Goal: Information Seeking & Learning: Learn about a topic

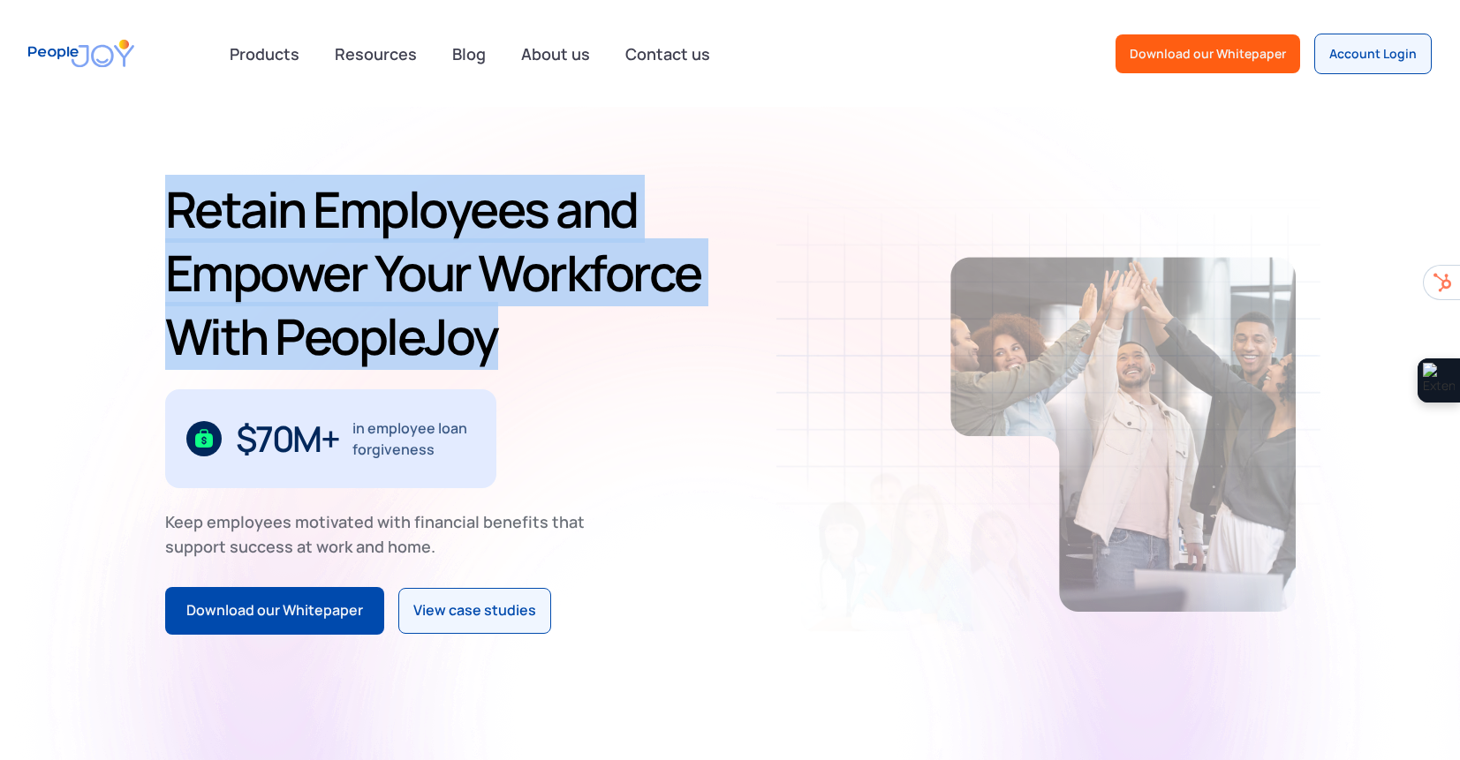
drag, startPoint x: 531, startPoint y: 163, endPoint x: 585, endPoint y: 316, distance: 162.0
click at [585, 316] on div "Retain Employees and Empower Your Workforce With PeopleJoy $70M+ in employee lo…" at bounding box center [730, 406] width 1460 height 599
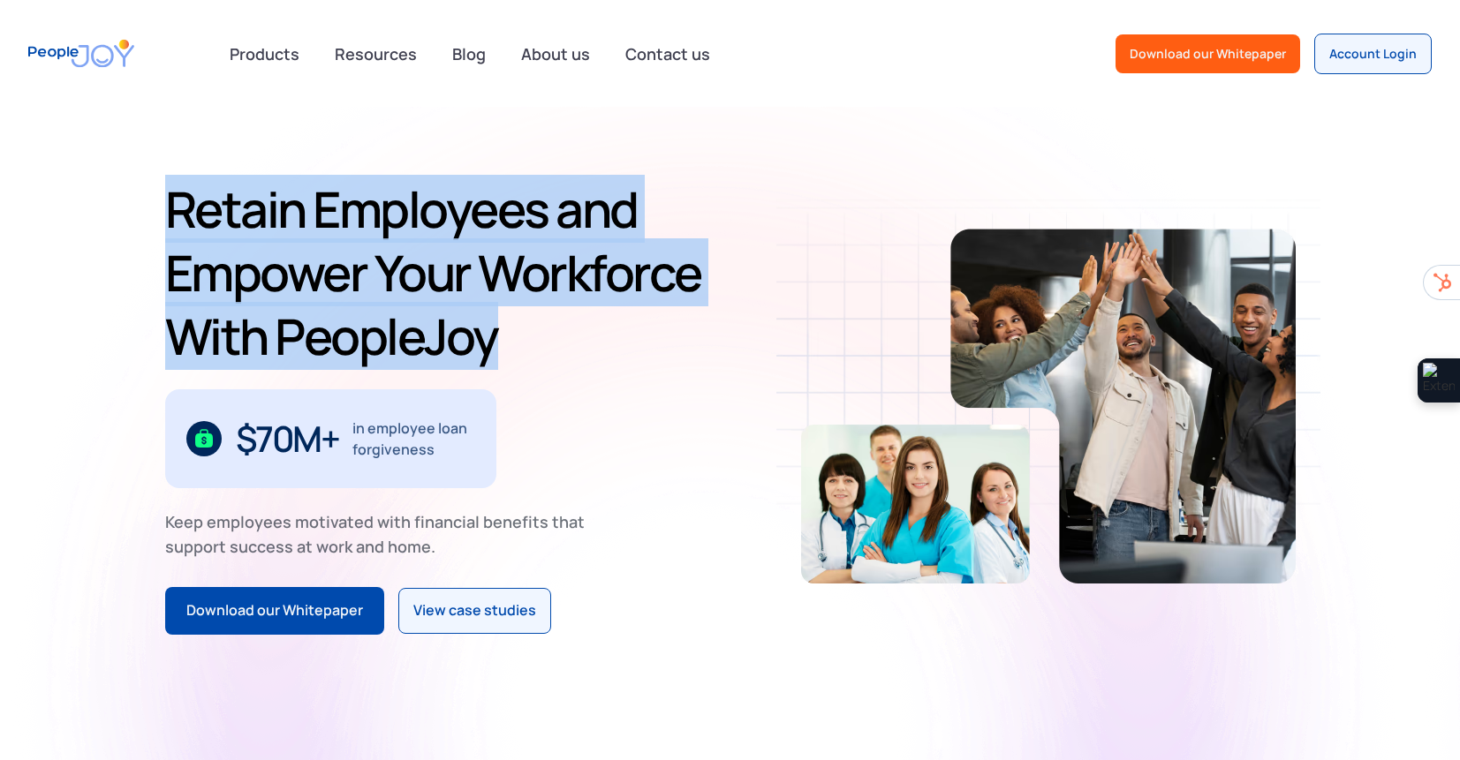
click at [585, 316] on h1 "Retain Employees and Empower Your Workforce With PeopleJoy" at bounding box center [444, 272] width 558 height 191
drag, startPoint x: 585, startPoint y: 316, endPoint x: 563, endPoint y: 152, distance: 165.6
click at [563, 155] on div "Retain Employees and Empower Your Workforce With PeopleJoy $70M+ in employee lo…" at bounding box center [730, 406] width 1460 height 599
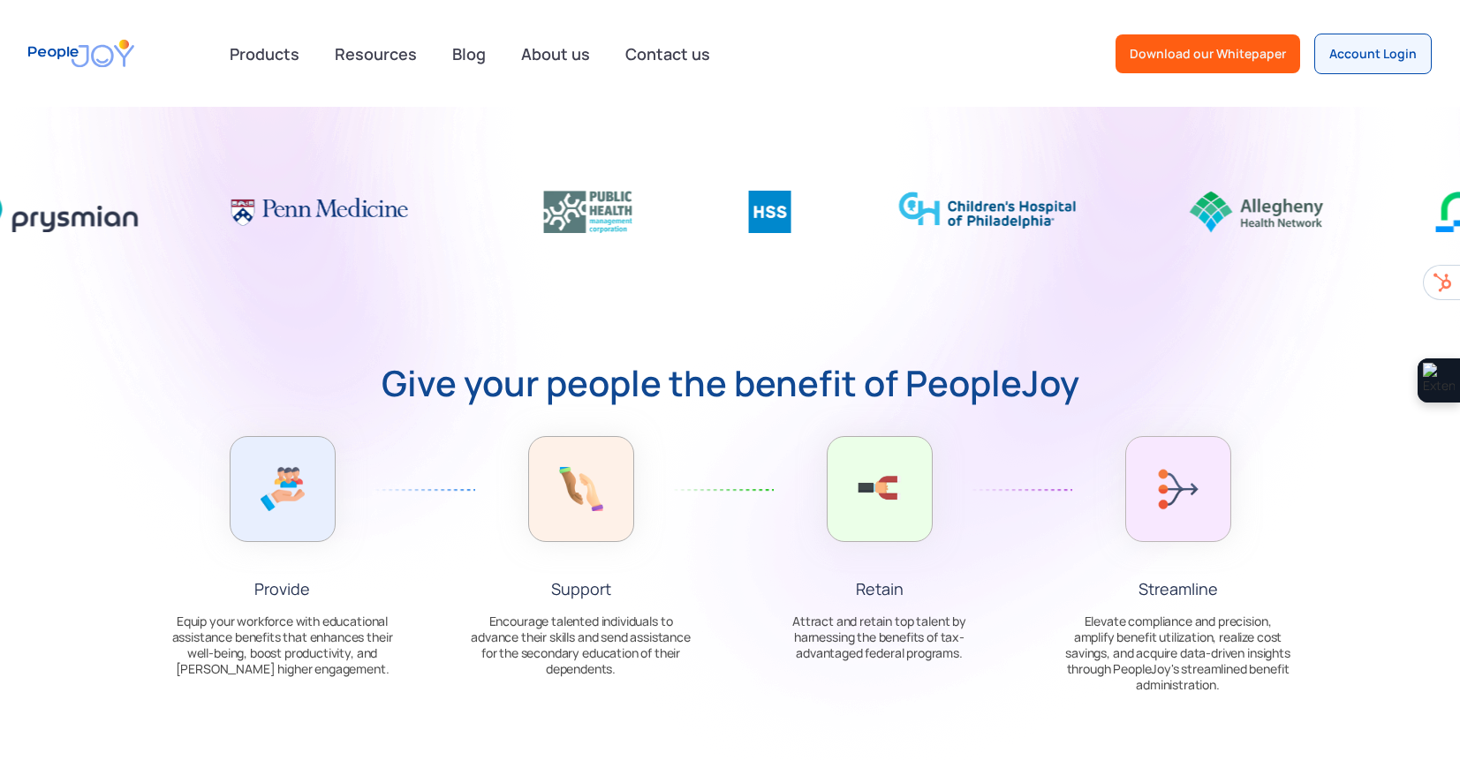
scroll to position [667, 0]
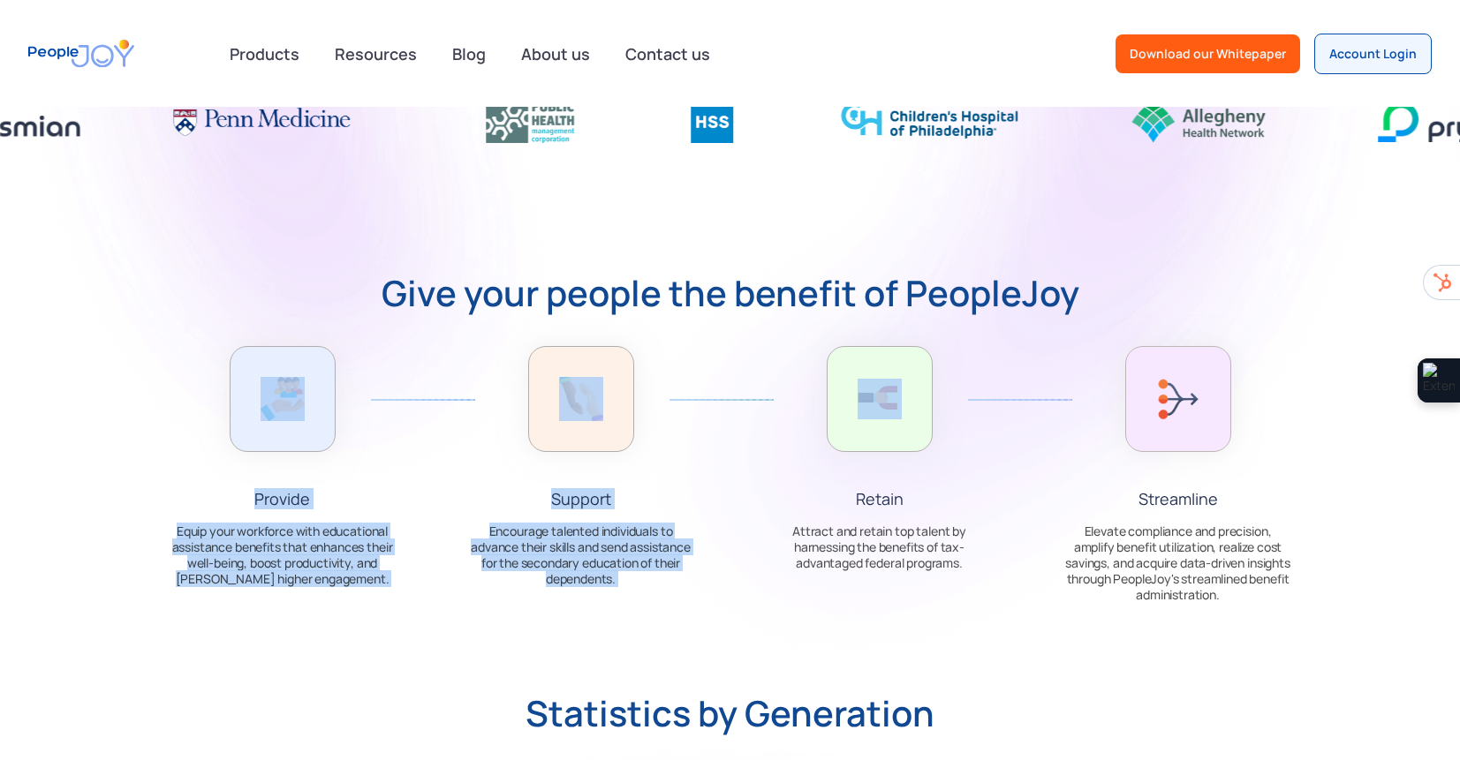
drag, startPoint x: 206, startPoint y: 339, endPoint x: 1017, endPoint y: 495, distance: 826.4
click at [988, 491] on section "Give your people the benefit of PeopleJoy Provide Equip your workforce with edu…" at bounding box center [730, 451] width 1460 height 350
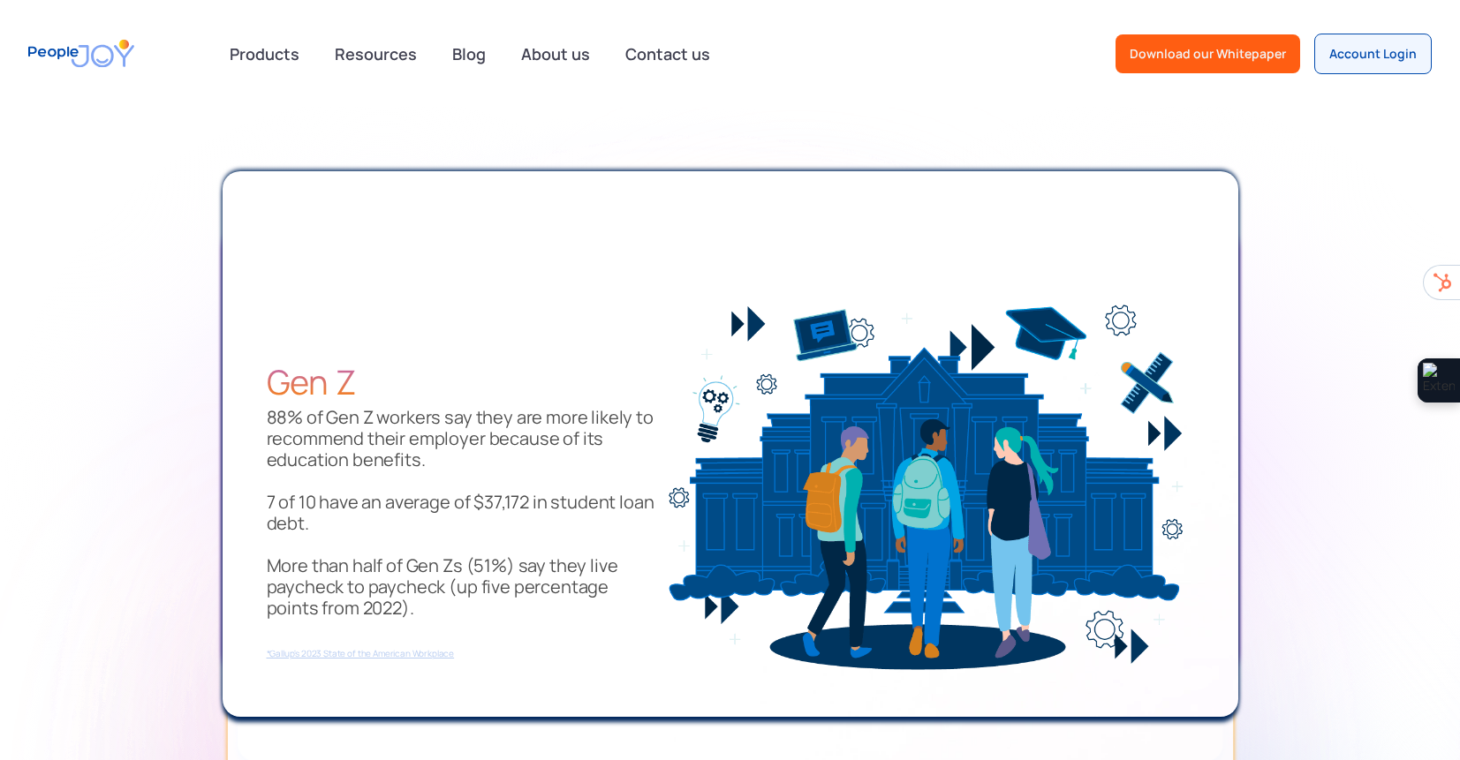
scroll to position [1794, 0]
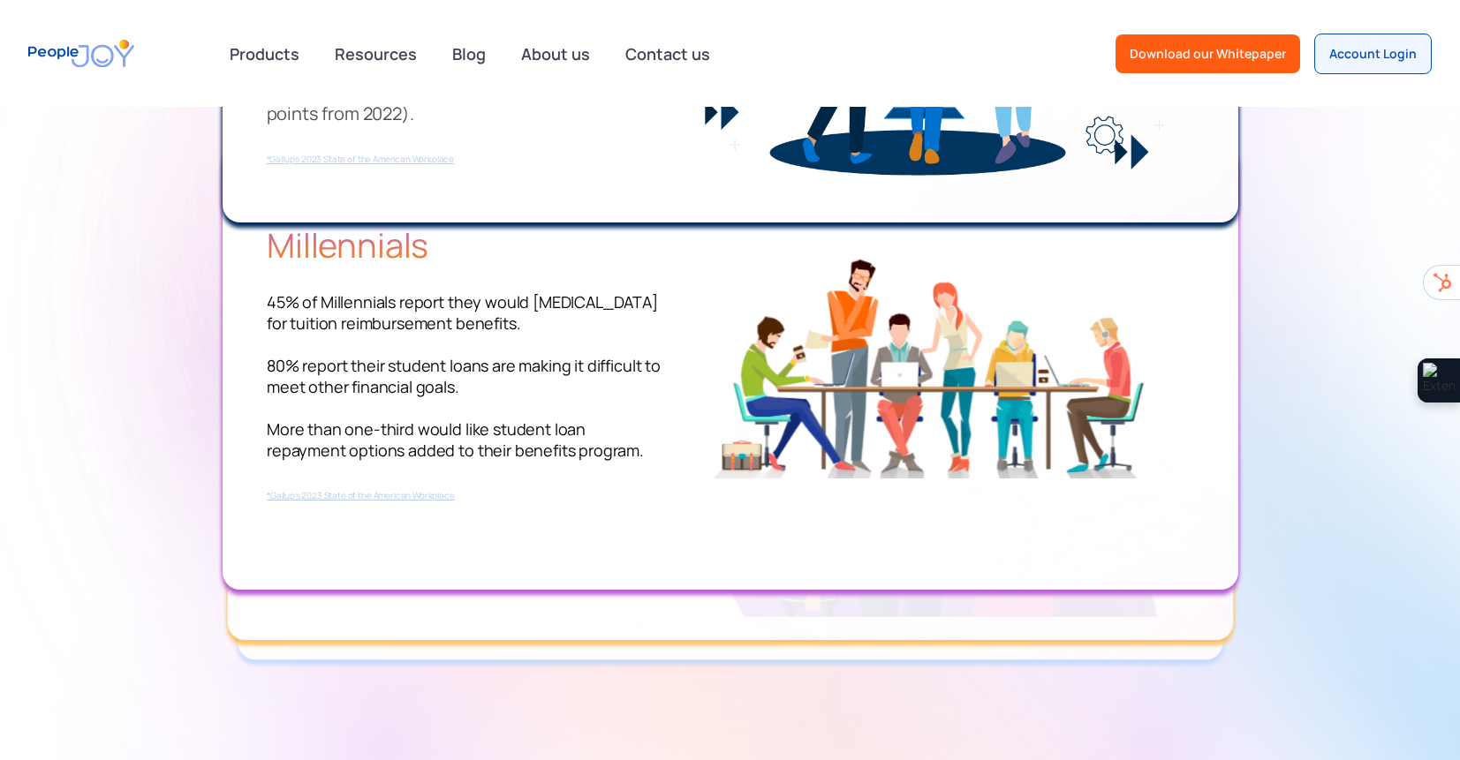
click at [1344, 410] on section "Gen Z ‍ 88% of Gen Z workers say they are more likely to recommend their employ…" at bounding box center [730, 682] width 1460 height 2156
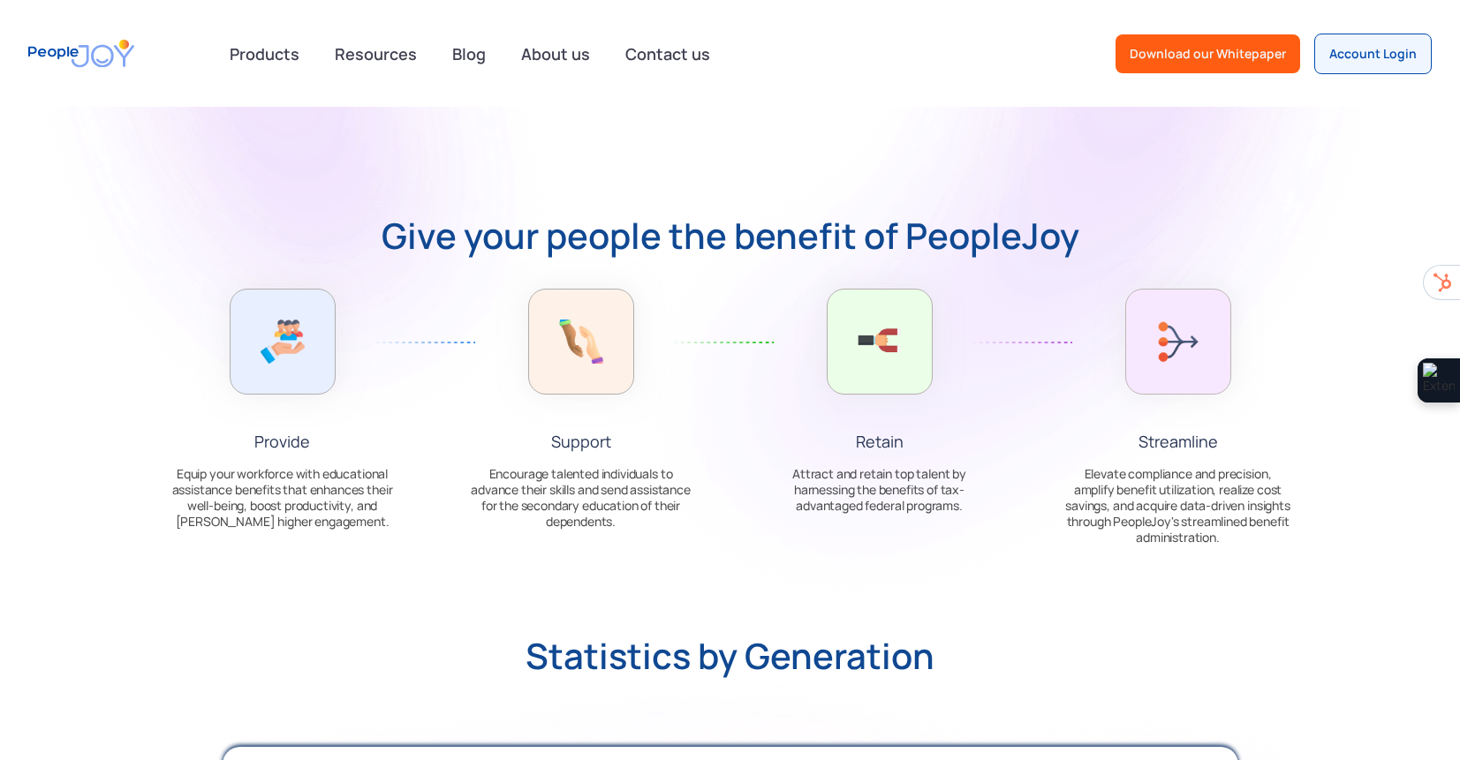
scroll to position [0, 0]
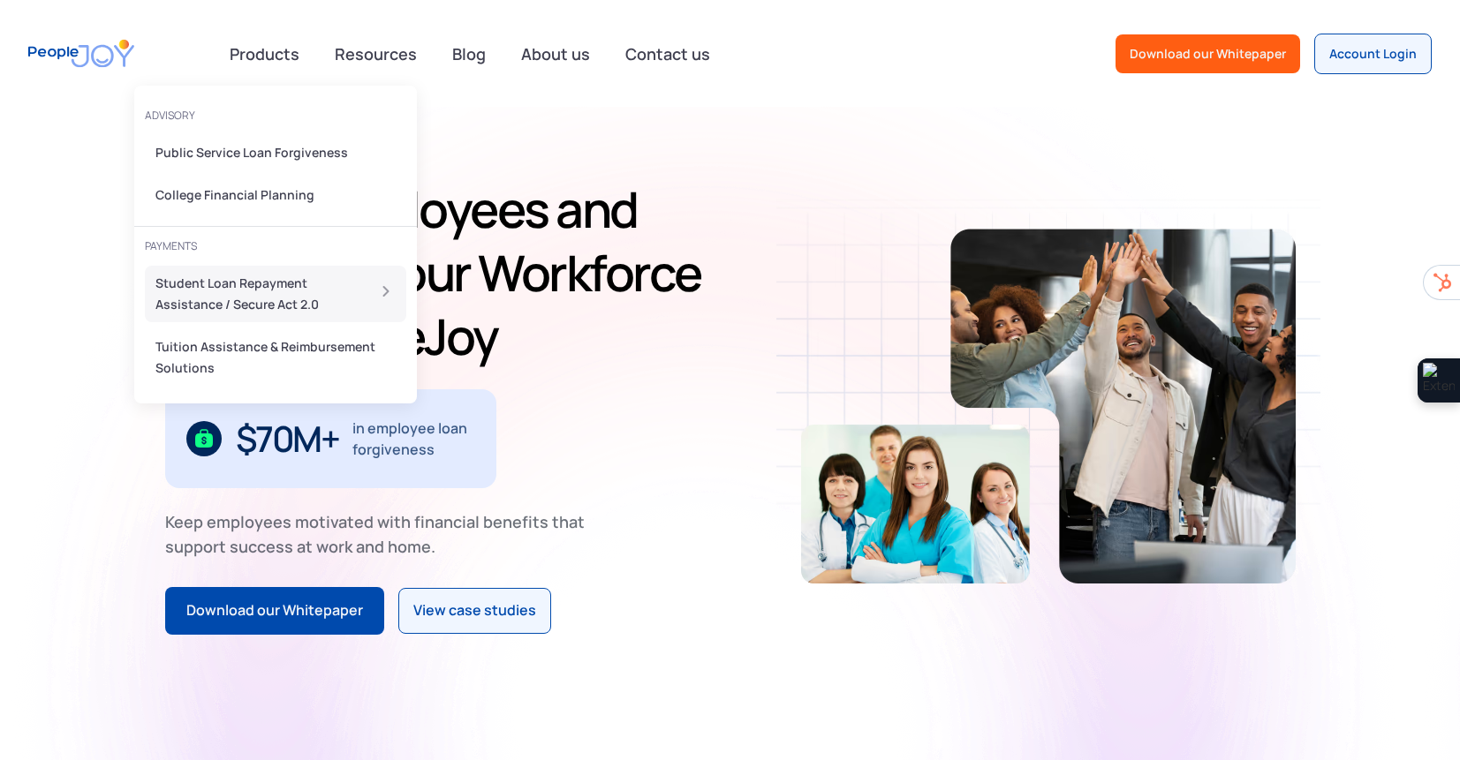
click at [304, 310] on div "Student Loan Repayment Assistance / Secure Act 2.0" at bounding box center [254, 294] width 199 height 42
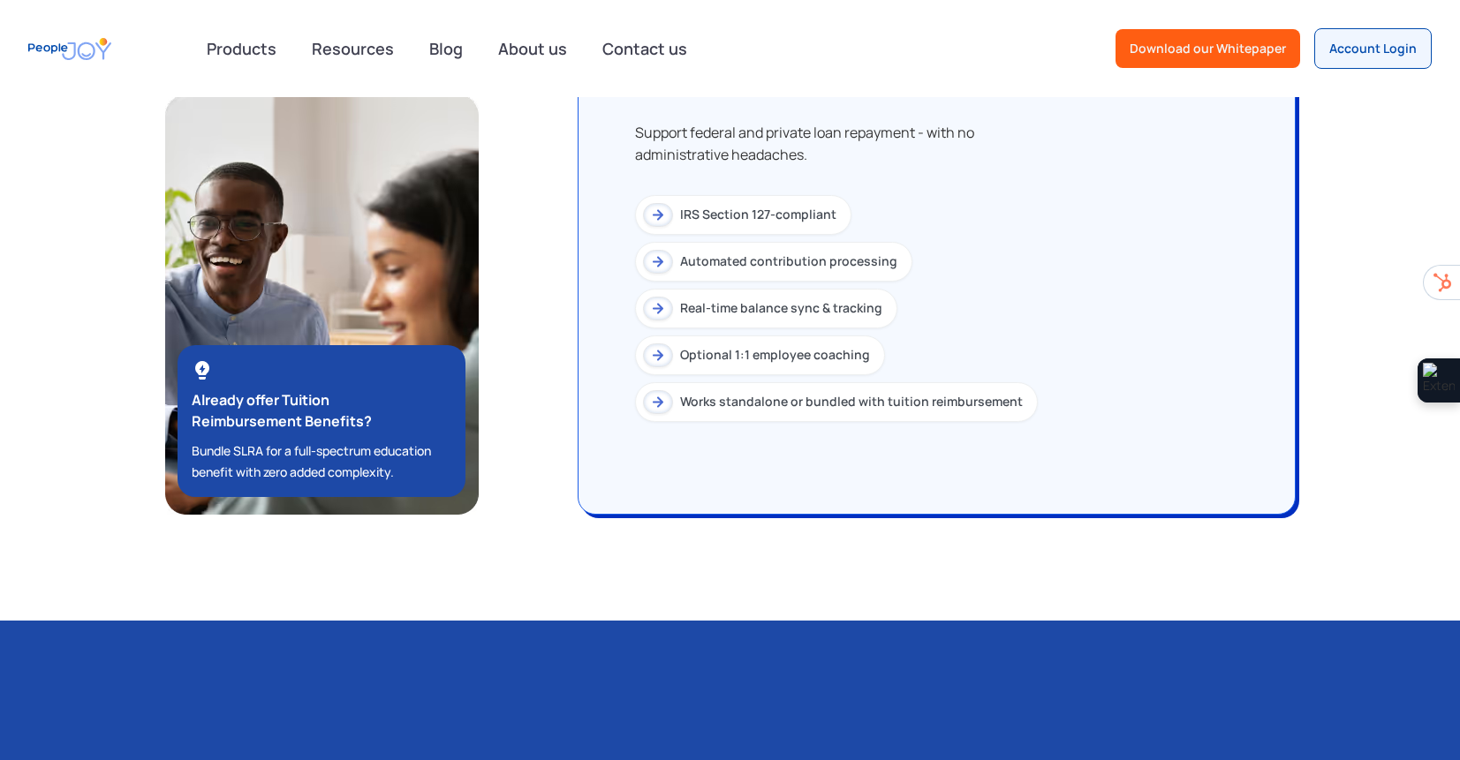
scroll to position [1852, 0]
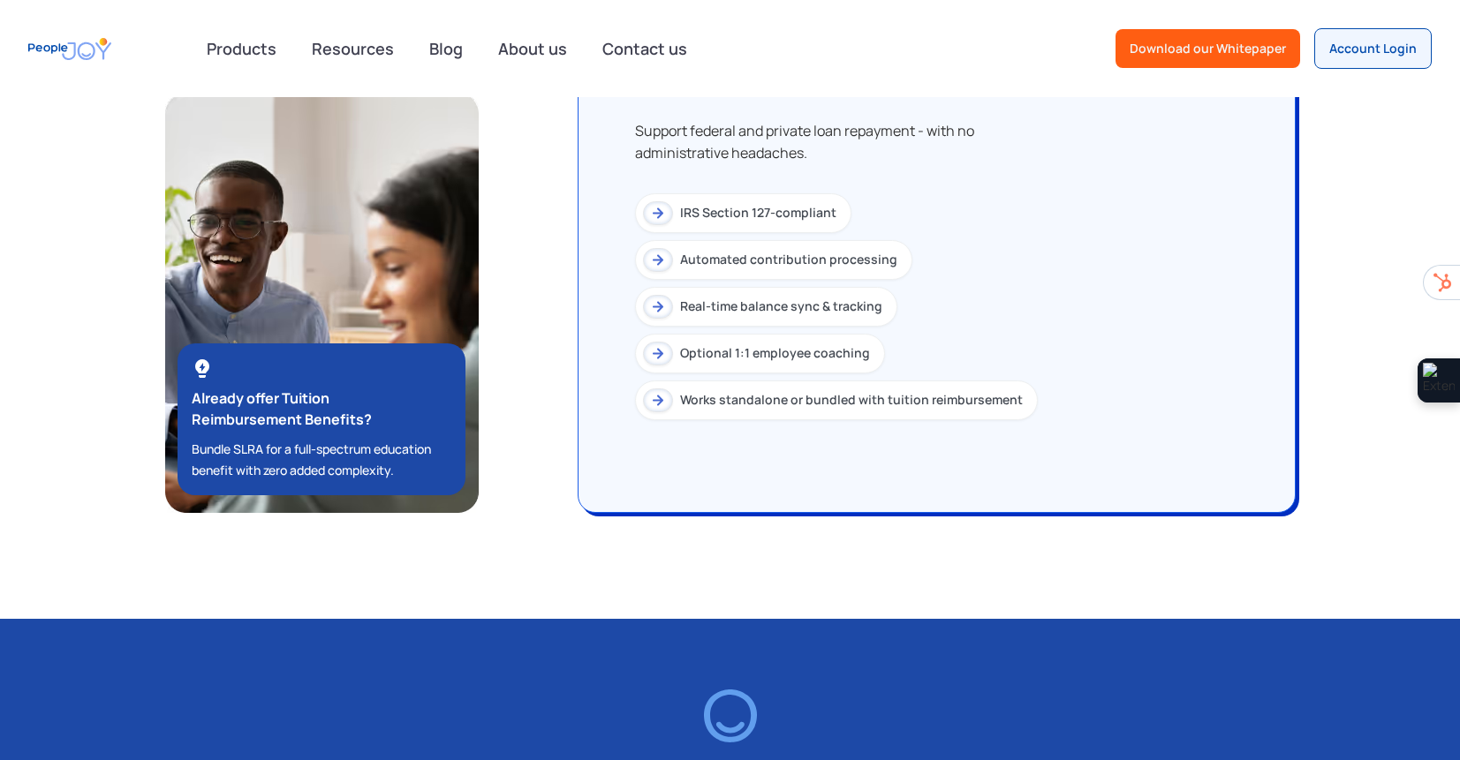
click at [533, 199] on div "Turkey Student Loan Repayment Assistance (SLRA) Secure ACT 2.0 Turnkey Student …" at bounding box center [730, 174] width 1130 height 677
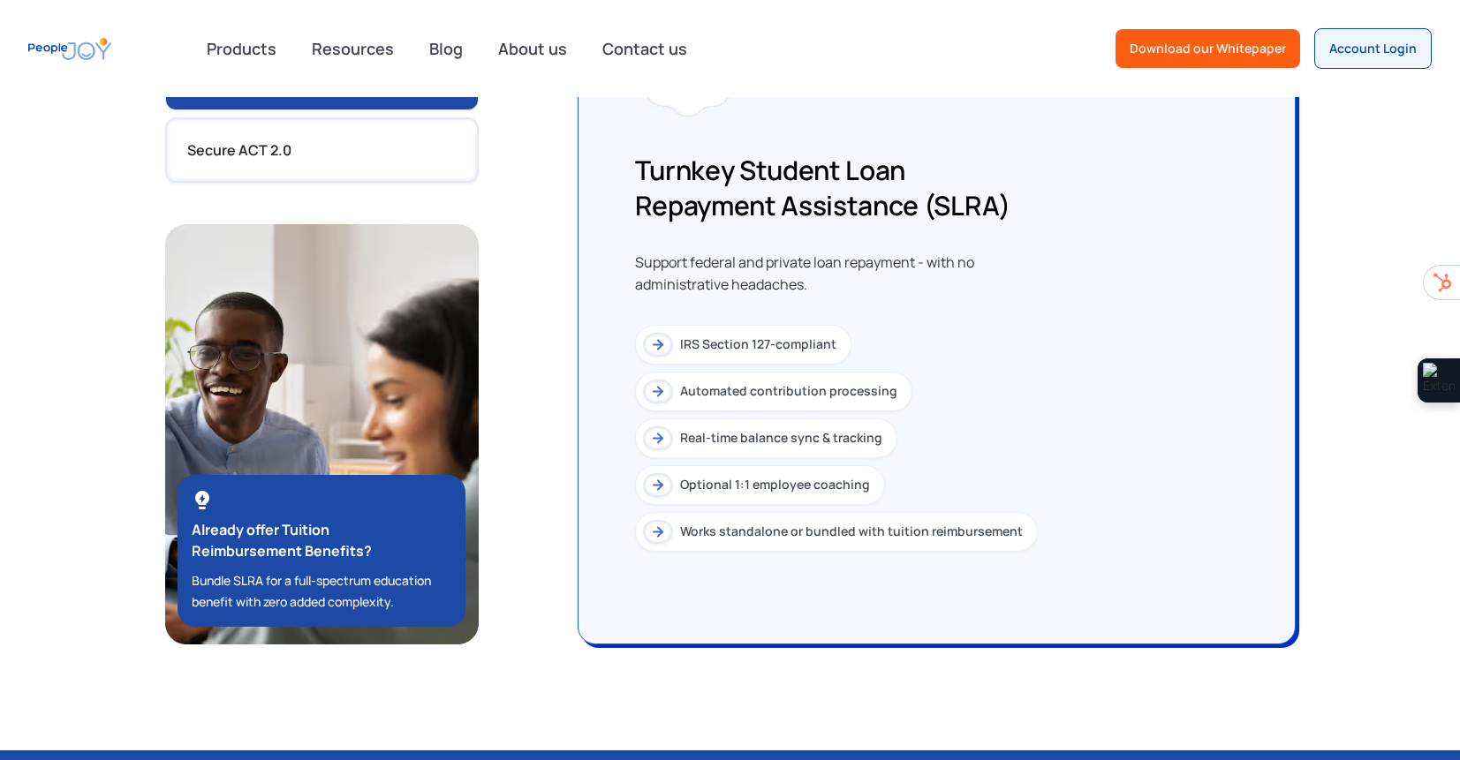
scroll to position [1469, 0]
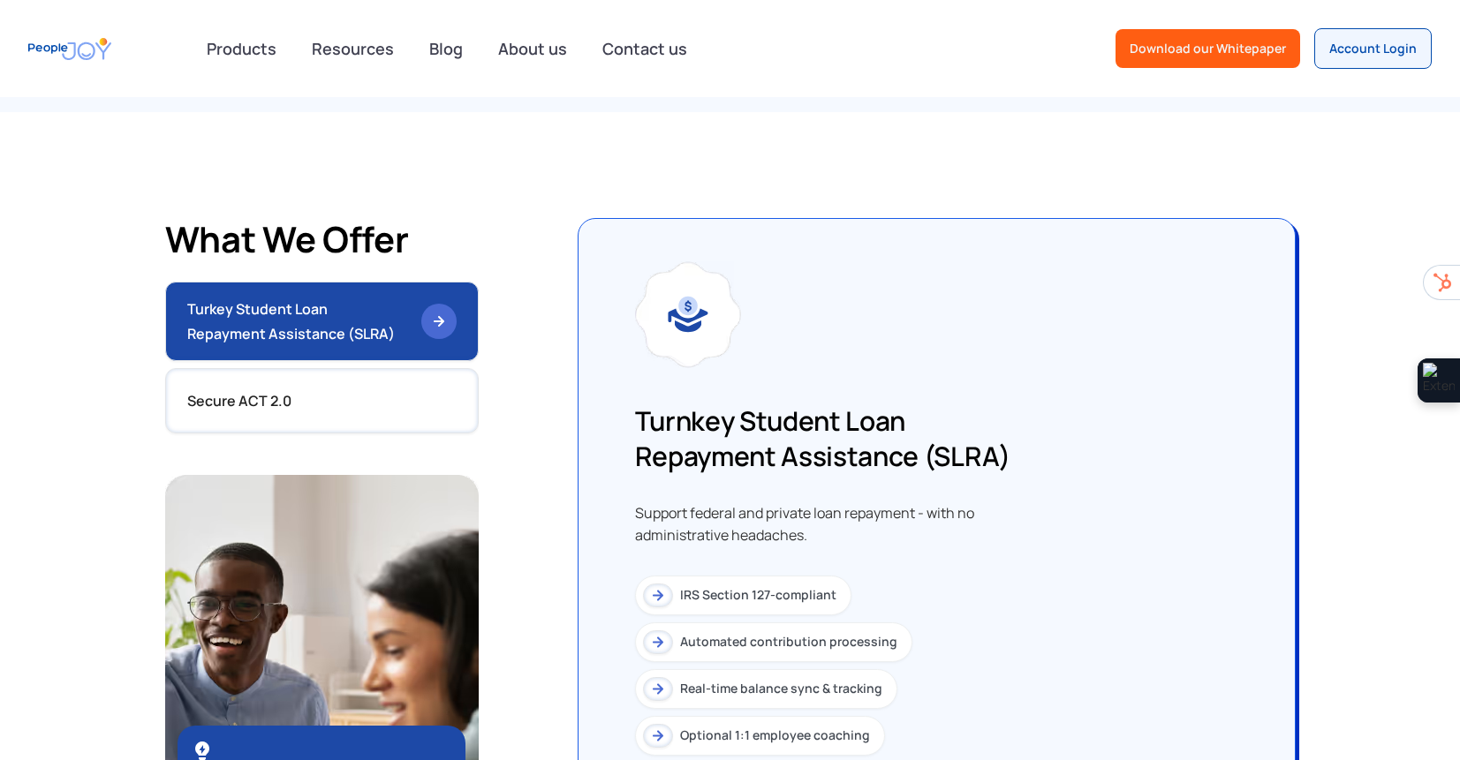
click at [512, 213] on div "What we offer Turkey Student Loan Repayment Assistance (SLRA) Secure ACT 2.0 Tu…" at bounding box center [730, 556] width 1460 height 889
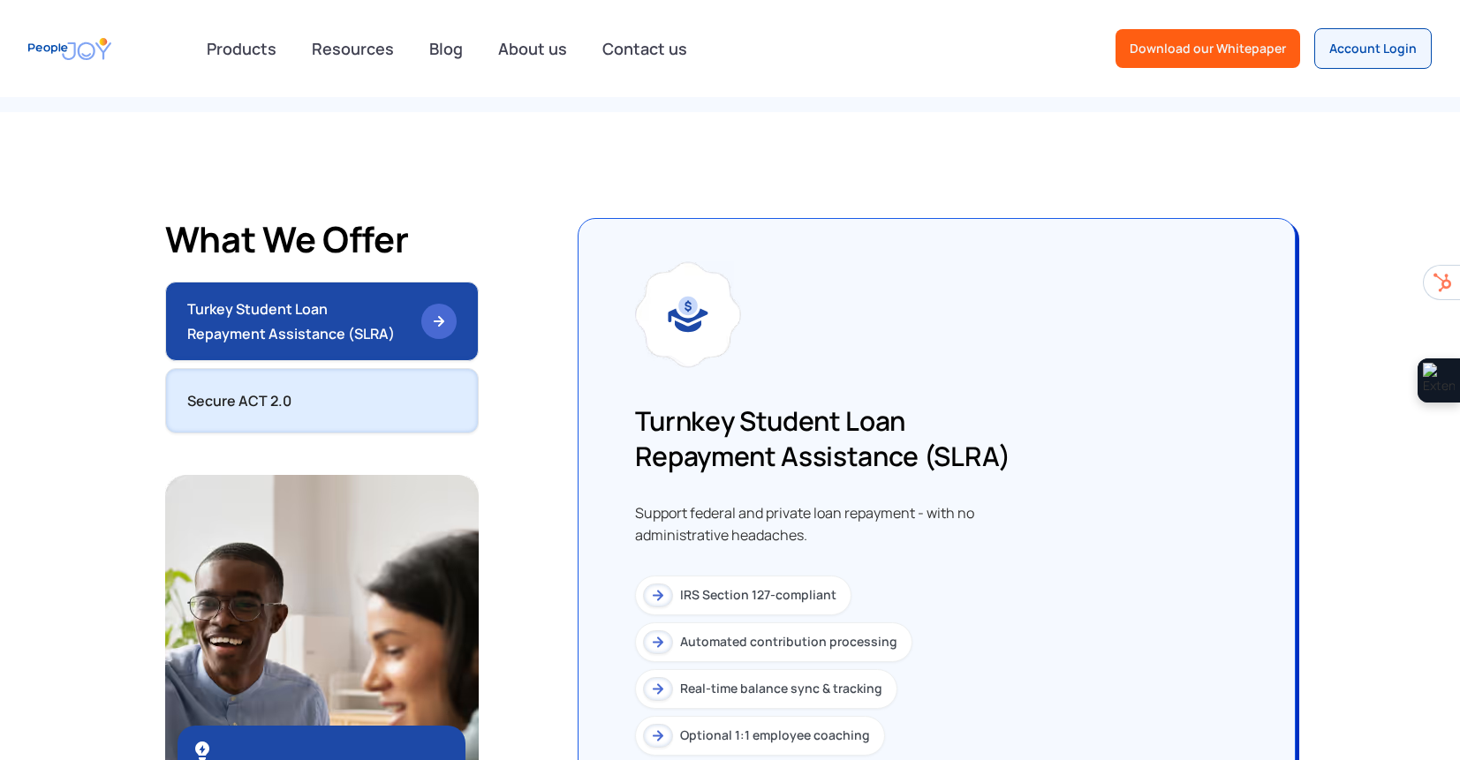
click at [326, 408] on link "Secure ACT 2.0" at bounding box center [321, 400] width 313 height 65
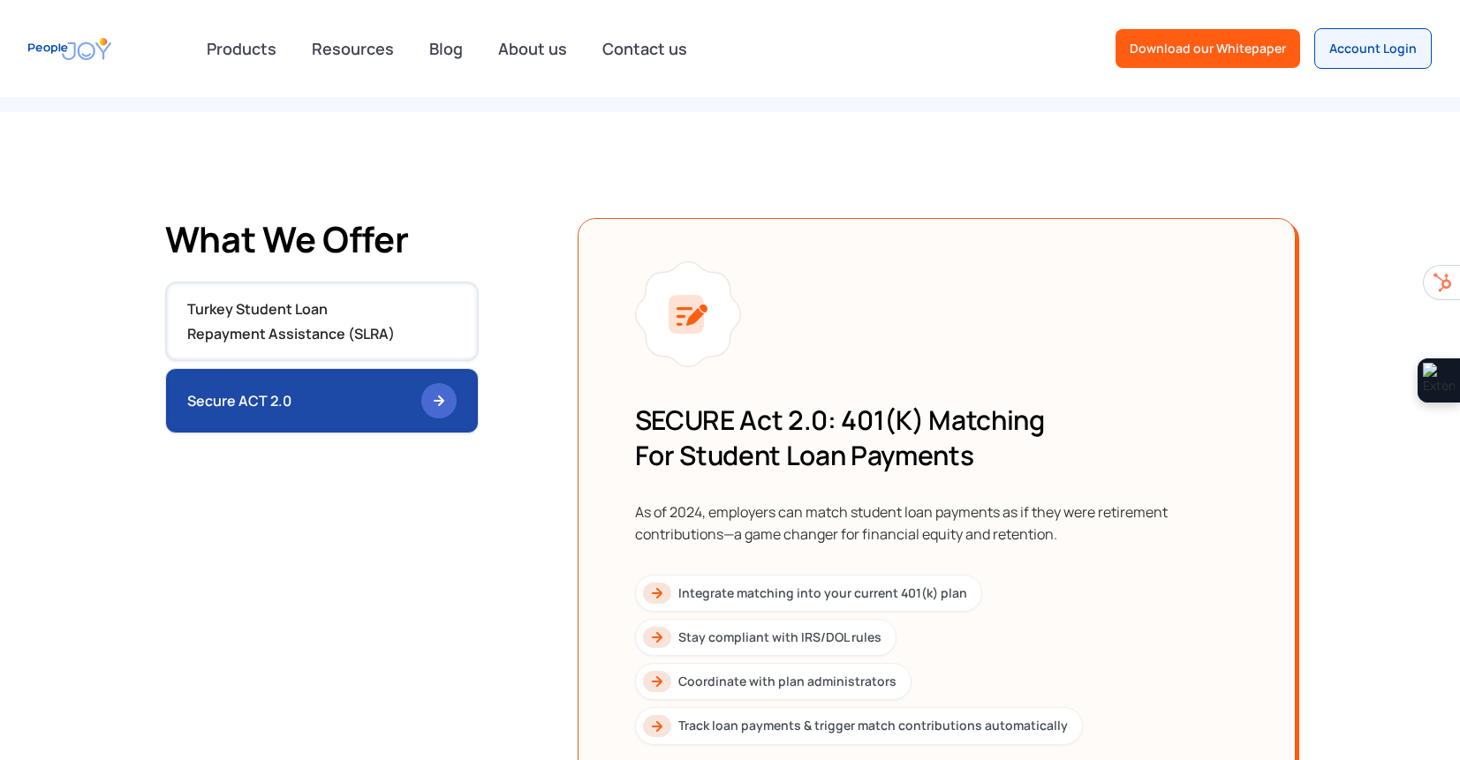
drag, startPoint x: 796, startPoint y: 502, endPoint x: 814, endPoint y: 530, distance: 33.3
click at [814, 530] on div "As of 2024, employers can match student loan payments as if they were retiremen…" at bounding box center [936, 524] width 603 height 45
click at [813, 529] on div "As of 2024, employers can match student loan payments as if they were retiremen…" at bounding box center [936, 524] width 603 height 45
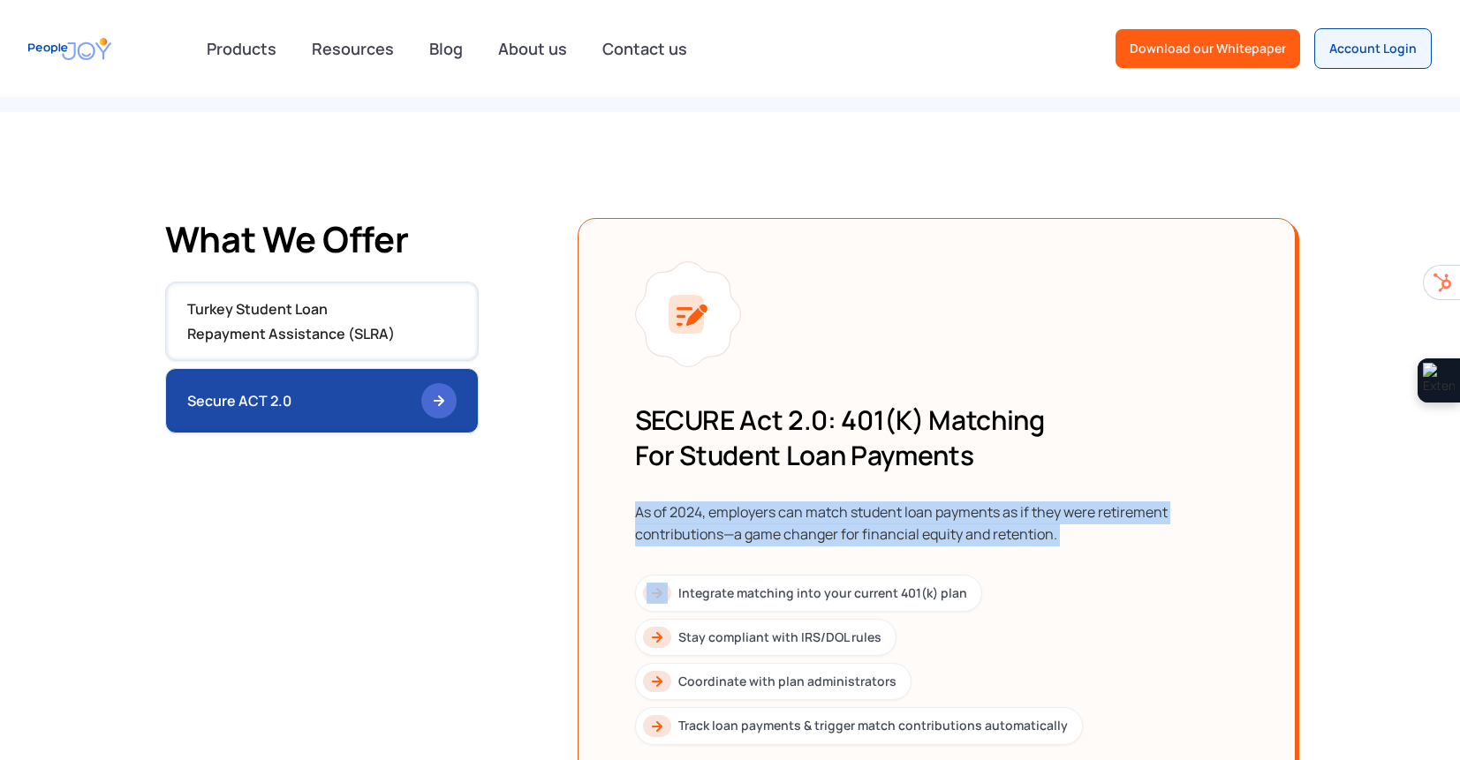
click at [813, 529] on div "As of 2024, employers can match student loan payments as if they were retiremen…" at bounding box center [936, 524] width 603 height 45
click at [923, 548] on div "SECURE Act 2.0: 401(k) Matching for Student Loan Payments As of 2024, employers…" at bounding box center [936, 574] width 603 height 343
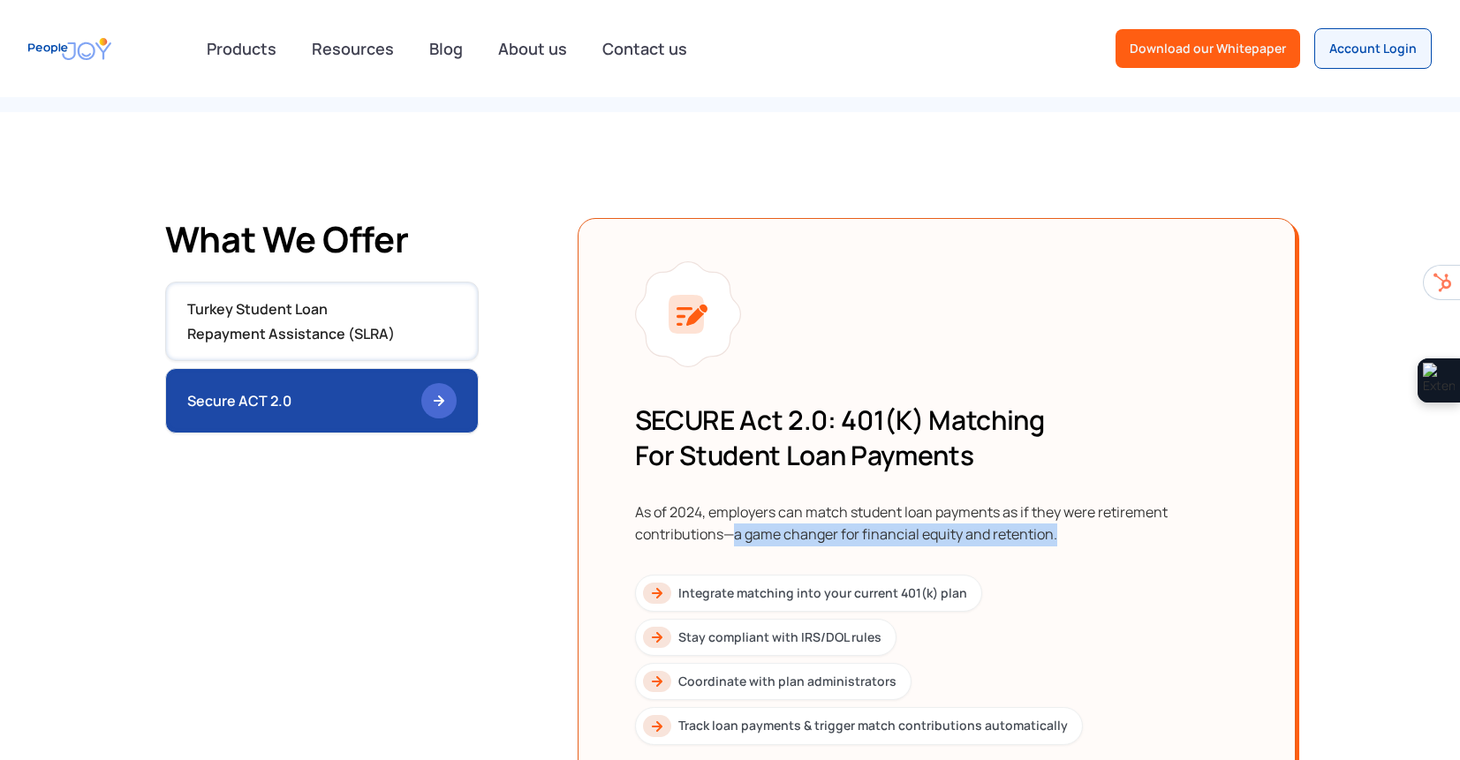
drag, startPoint x: 733, startPoint y: 535, endPoint x: 1154, endPoint y: 539, distance: 421.2
click at [1154, 539] on div "As of 2024, employers can match student loan payments as if they were retiremen…" at bounding box center [936, 524] width 603 height 45
click at [1156, 539] on div "As of 2024, employers can match student loan payments as if they were retiremen…" at bounding box center [936, 524] width 603 height 45
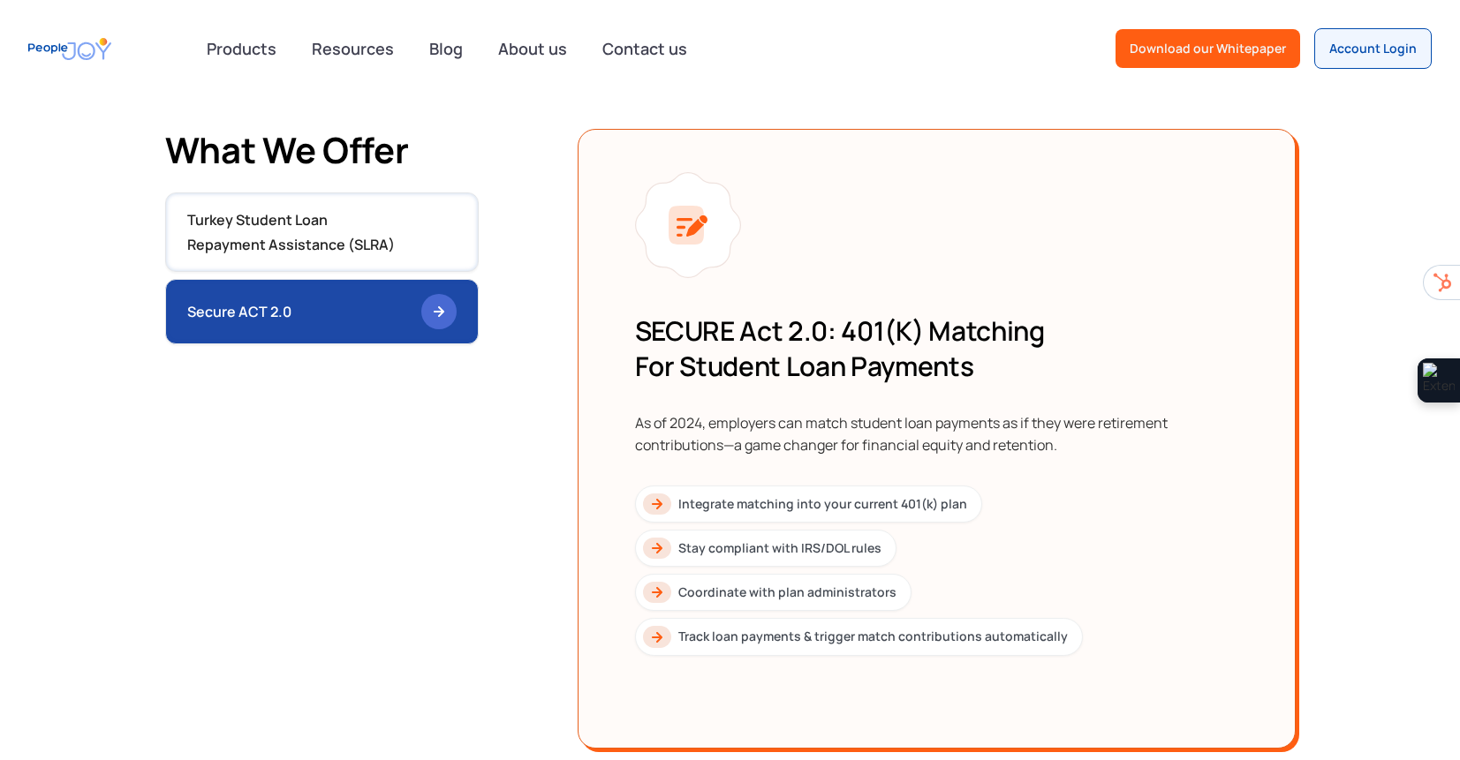
scroll to position [1608, 0]
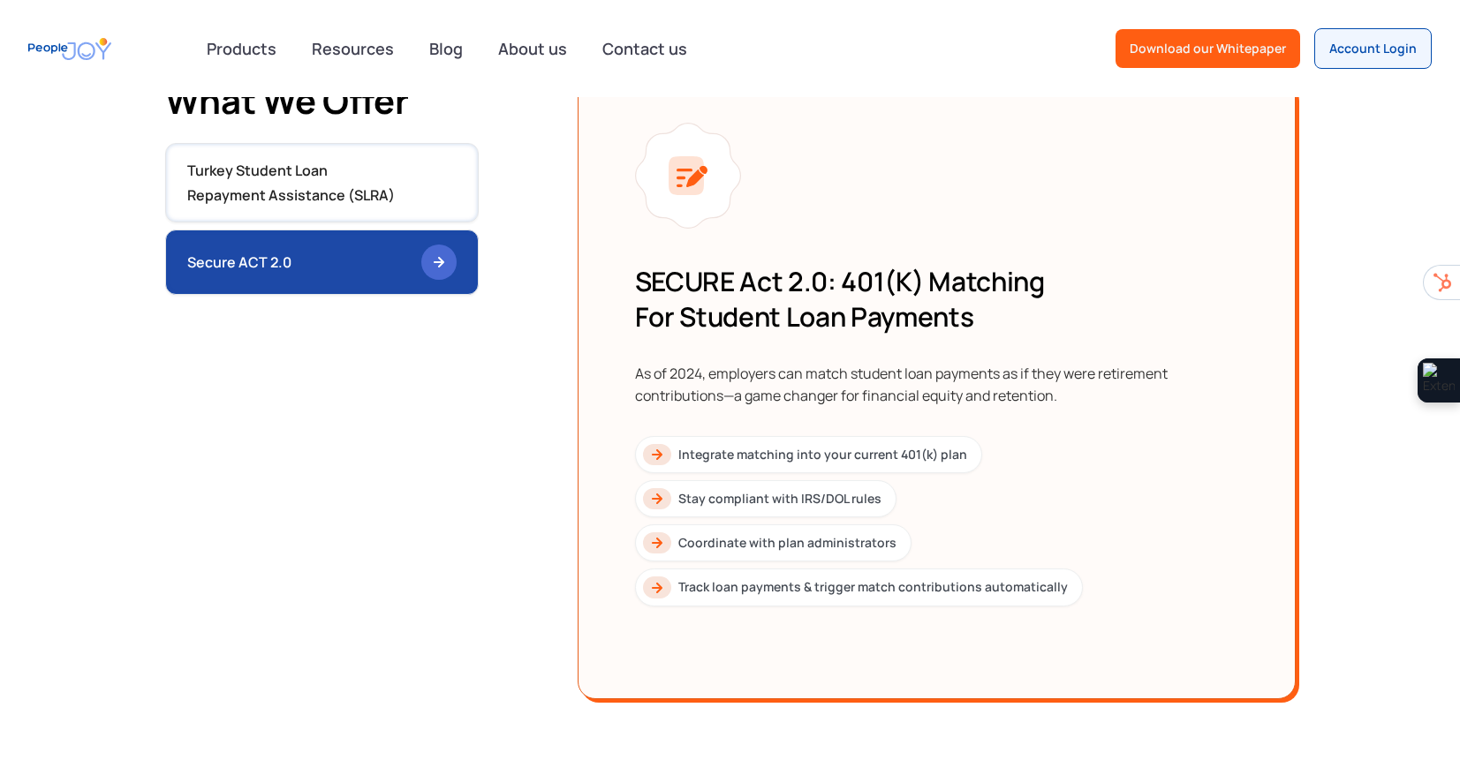
click at [689, 282] on h3 "SECURE Act 2.0: 401(k) Matching for Student Loan Payments" at bounding box center [936, 299] width 603 height 71
drag, startPoint x: 689, startPoint y: 282, endPoint x: 830, endPoint y: 280, distance: 141.3
click at [830, 280] on h3 "SECURE Act 2.0: 401(k) Matching for Student Loan Payments" at bounding box center [936, 299] width 603 height 71
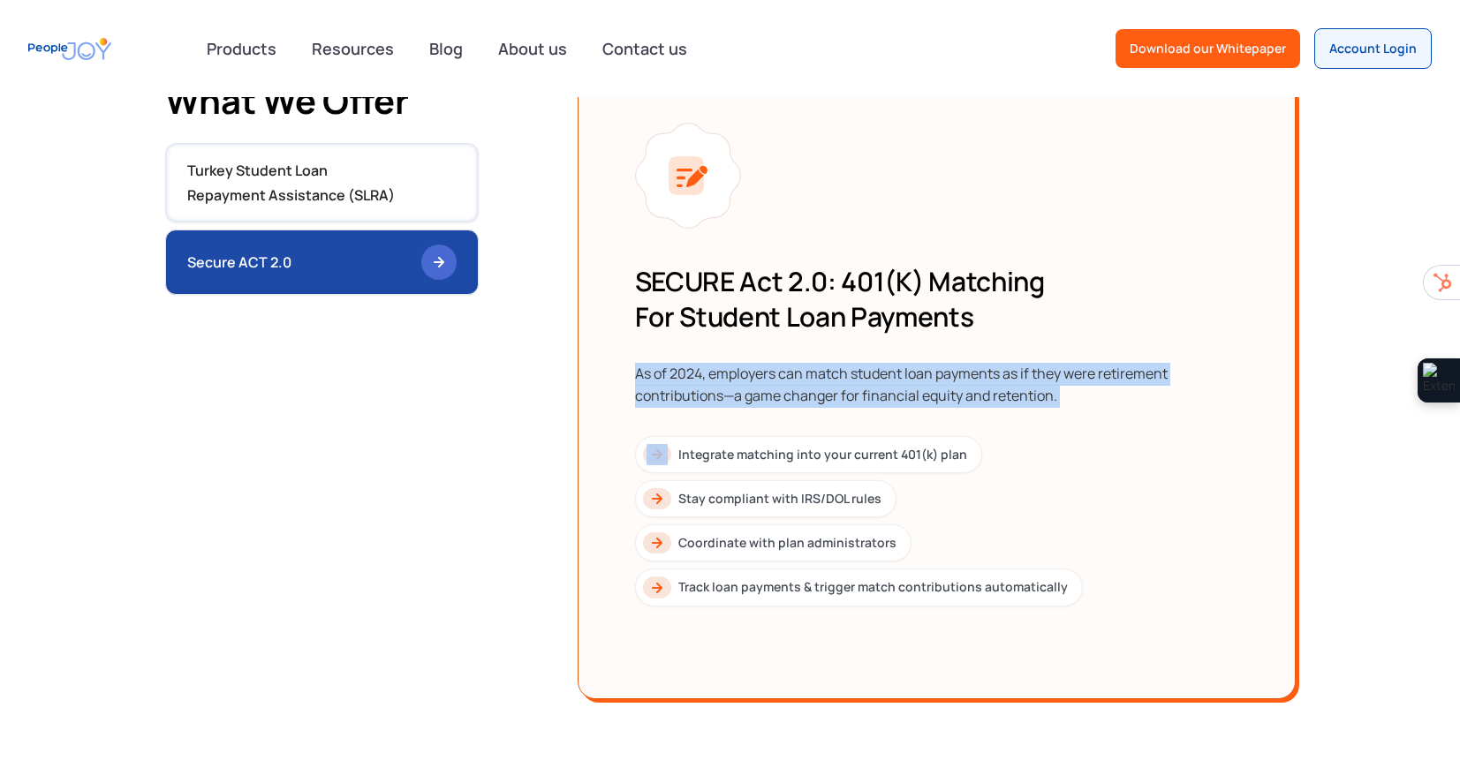
drag, startPoint x: 762, startPoint y: 349, endPoint x: 817, endPoint y: 435, distance: 102.4
click at [817, 435] on div "SECURE Act 2.0: 401(k) Matching for Student Loan Payments As of 2024, employers…" at bounding box center [936, 435] width 603 height 343
click at [787, 396] on div "As of 2024, employers can match student loan payments as if they were retiremen…" at bounding box center [936, 385] width 603 height 45
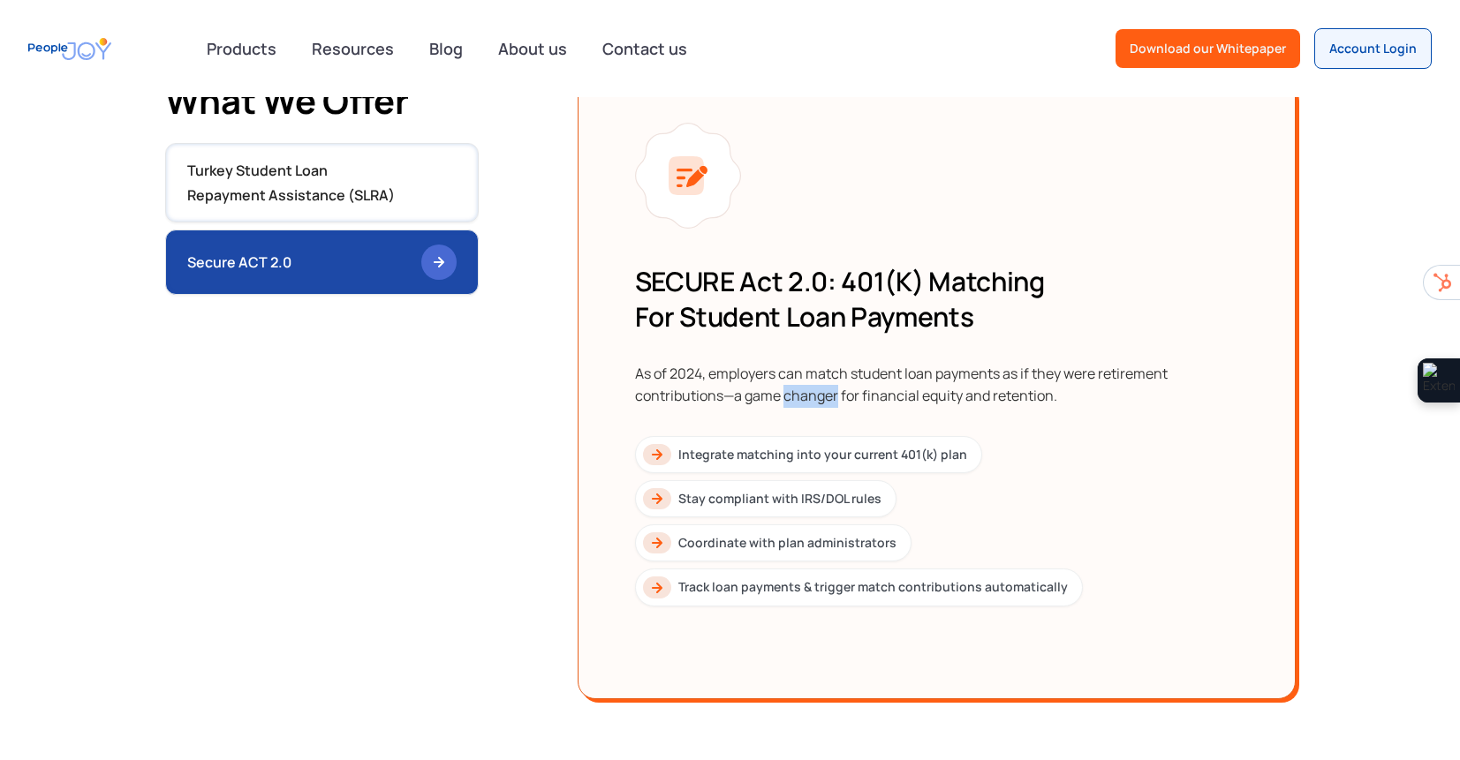
click at [787, 396] on div "As of 2024, employers can match student loan payments as if they were retiremen…" at bounding box center [936, 385] width 603 height 45
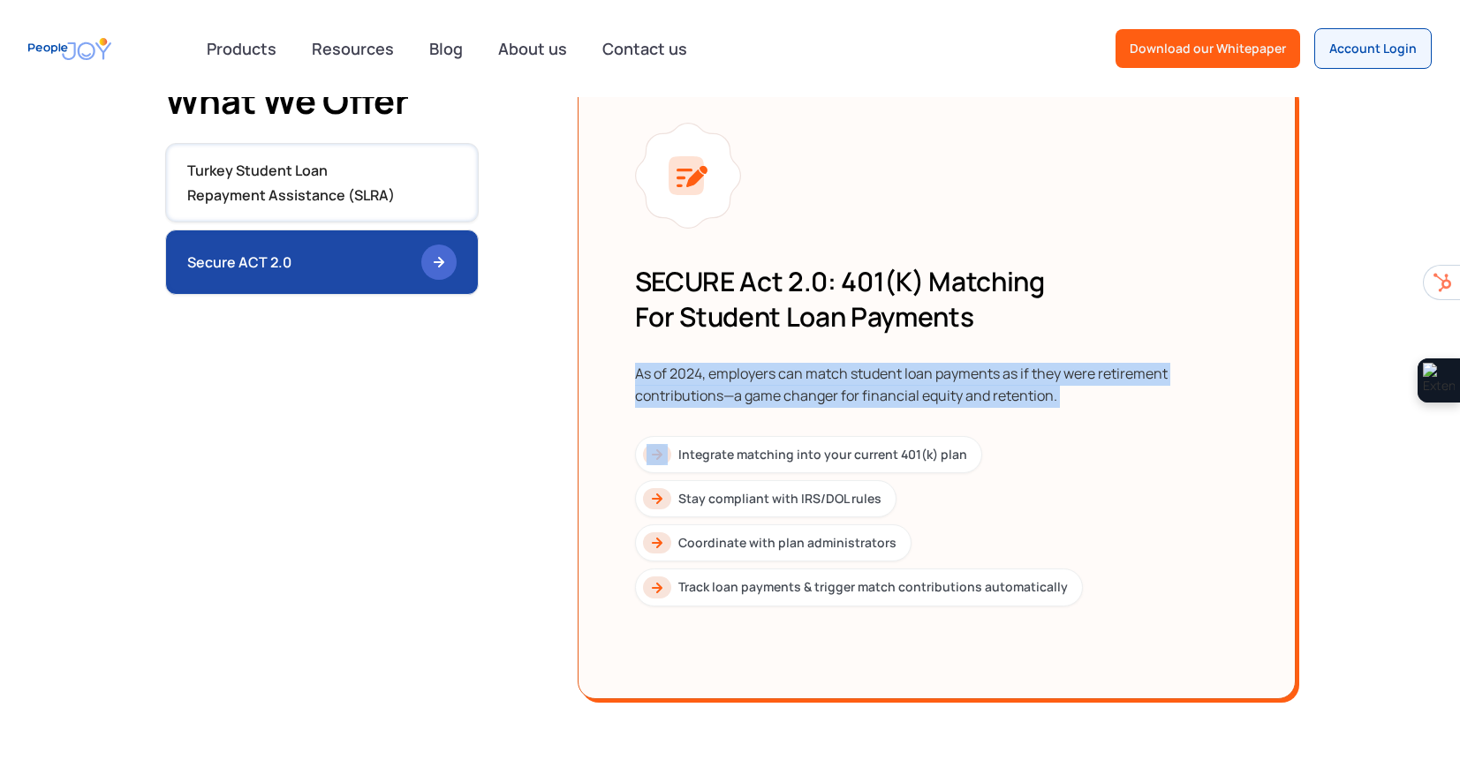
click at [786, 396] on div "As of 2024, employers can match student loan payments as if they were retiremen…" at bounding box center [936, 385] width 603 height 45
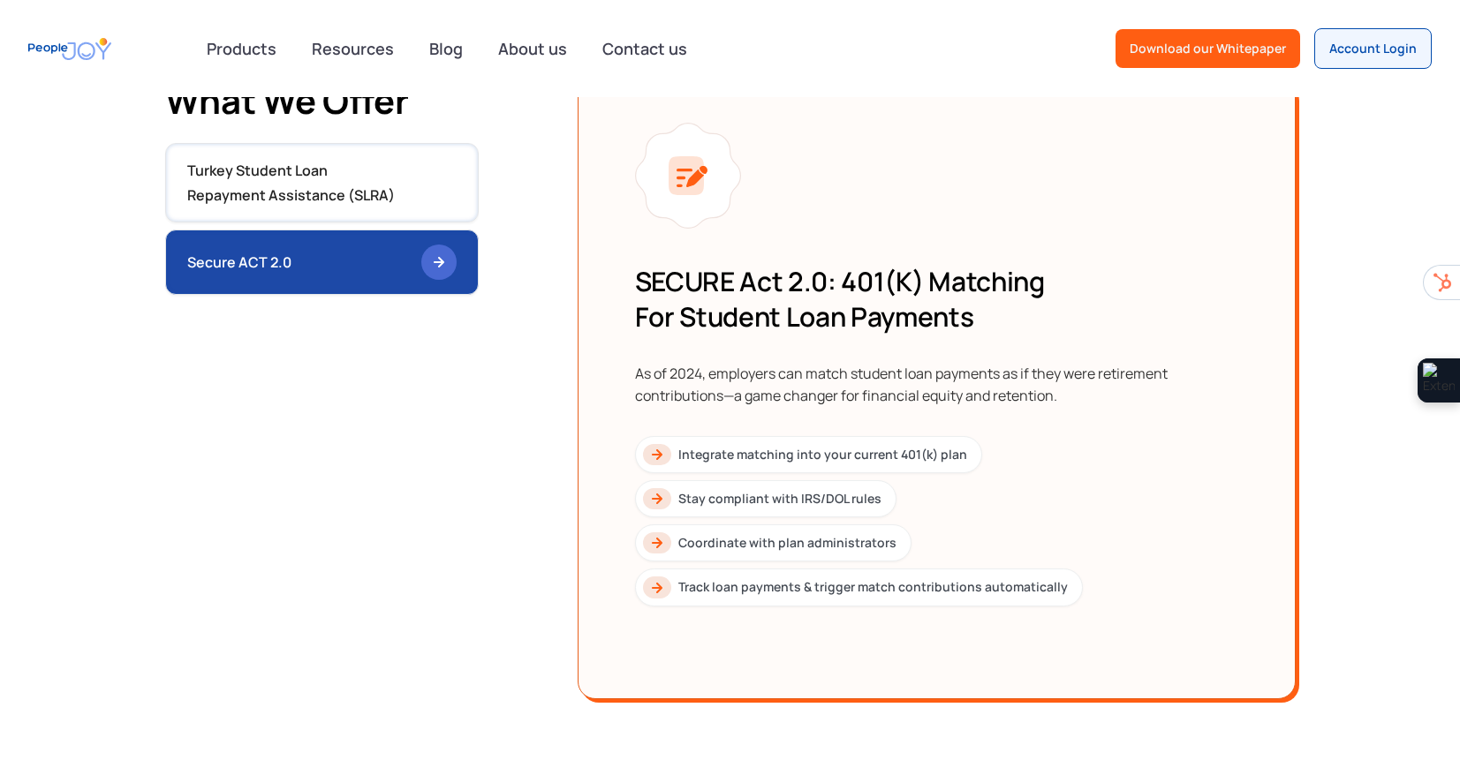
click at [673, 289] on h3 "SECURE Act 2.0: 401(k) Matching for Student Loan Payments" at bounding box center [936, 299] width 603 height 71
drag, startPoint x: 673, startPoint y: 289, endPoint x: 816, endPoint y: 288, distance: 143.1
click at [816, 288] on h3 "SECURE Act 2.0: 401(k) Matching for Student Loan Payments" at bounding box center [936, 299] width 603 height 71
copy h3 "SECURE Act 2.0"
click at [805, 375] on div "As of 2024, employers can match student loan payments as if they were retiremen…" at bounding box center [936, 385] width 603 height 45
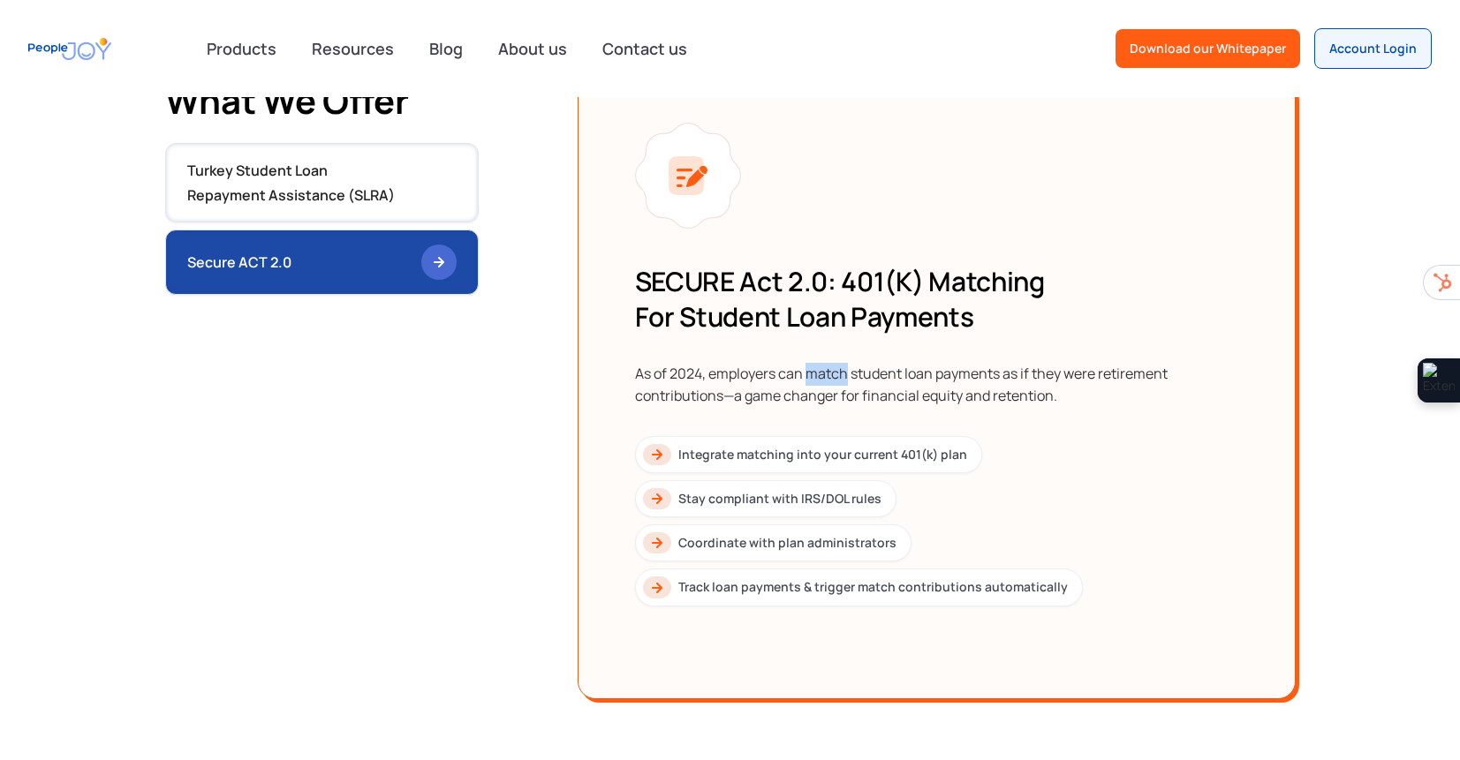
click at [805, 376] on div "As of 2024, employers can match student loan payments as if they were retiremen…" at bounding box center [936, 385] width 603 height 45
click at [804, 376] on div "As of 2024, employers can match student loan payments as if they were retiremen…" at bounding box center [936, 385] width 603 height 45
click at [804, 389] on div "As of 2024, employers can match student loan payments as if they were retiremen…" at bounding box center [936, 385] width 603 height 45
click at [805, 389] on div "As of 2024, employers can match student loan payments as if they were retiremen…" at bounding box center [936, 385] width 603 height 45
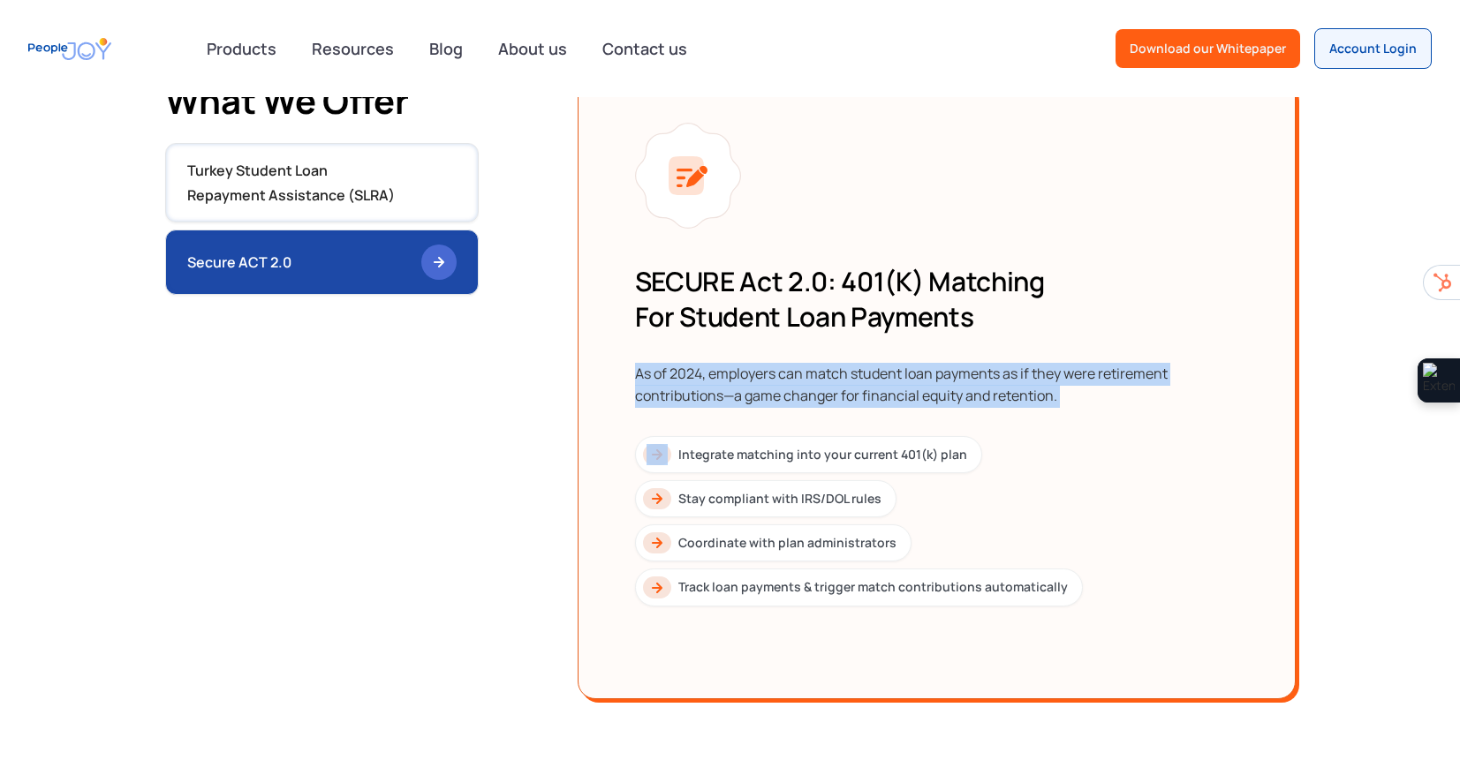
click at [805, 389] on div "As of 2024, employers can match student loan payments as if they were retiremen…" at bounding box center [936, 385] width 603 height 45
drag, startPoint x: 1098, startPoint y: 401, endPoint x: 538, endPoint y: 355, distance: 562.6
click at [538, 355] on div "Turkey Student Loan Repayment Assistance (SLRA) Secure ACT 2.0 Turnkey Student …" at bounding box center [730, 389] width 1130 height 620
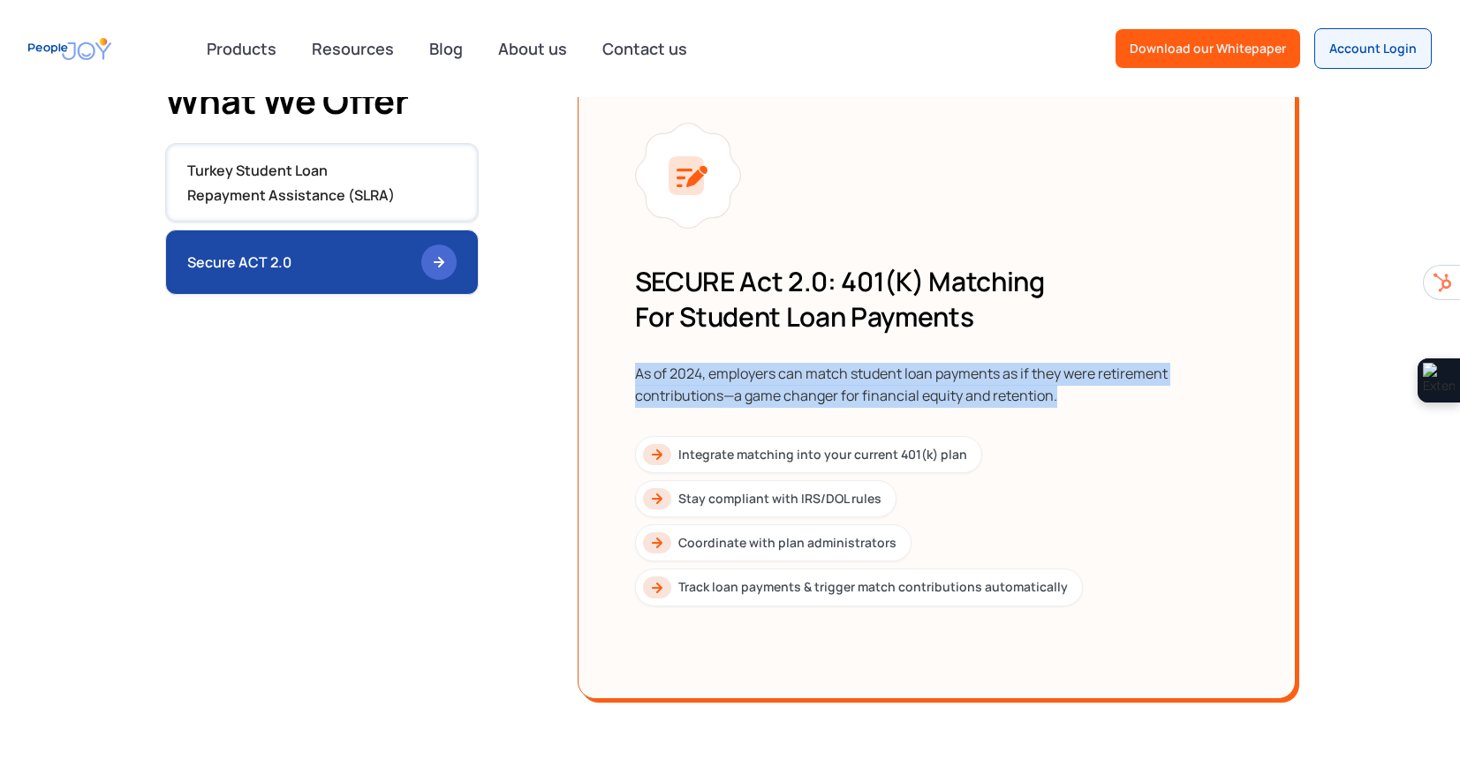
drag, startPoint x: 563, startPoint y: 355, endPoint x: 1084, endPoint y: 414, distance: 524.3
click at [1065, 411] on div "Turkey Student Loan Repayment Assistance (SLRA) Secure ACT 2.0 Turnkey Student …" at bounding box center [730, 389] width 1130 height 620
drag, startPoint x: 1084, startPoint y: 414, endPoint x: 1075, endPoint y: 415, distance: 9.8
click at [1084, 415] on div "SECURE Act 2.0: 401(k) Matching for Student Loan Payments As of 2024, employers…" at bounding box center [936, 435] width 603 height 343
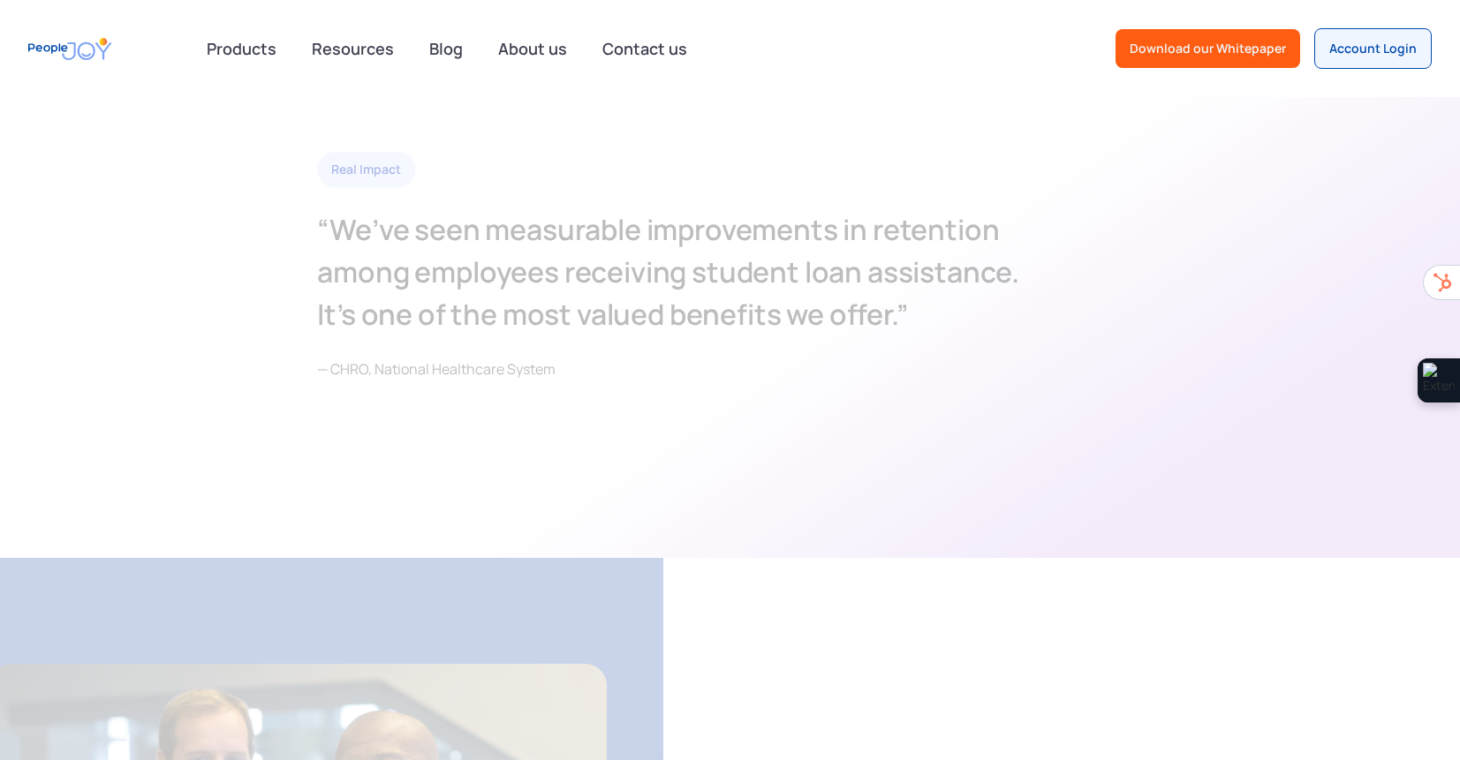
scroll to position [780, 0]
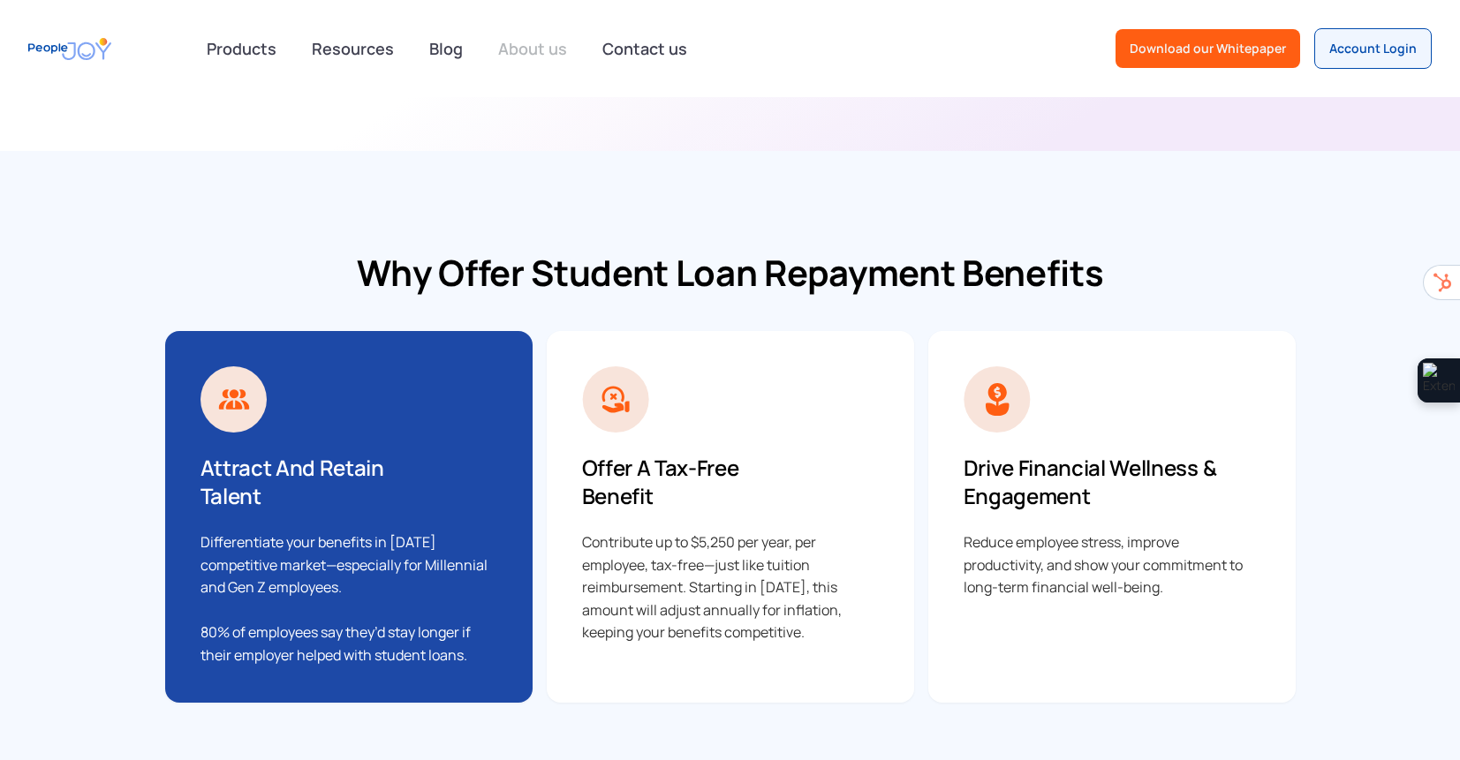
click at [510, 44] on link "About us" at bounding box center [532, 48] width 90 height 39
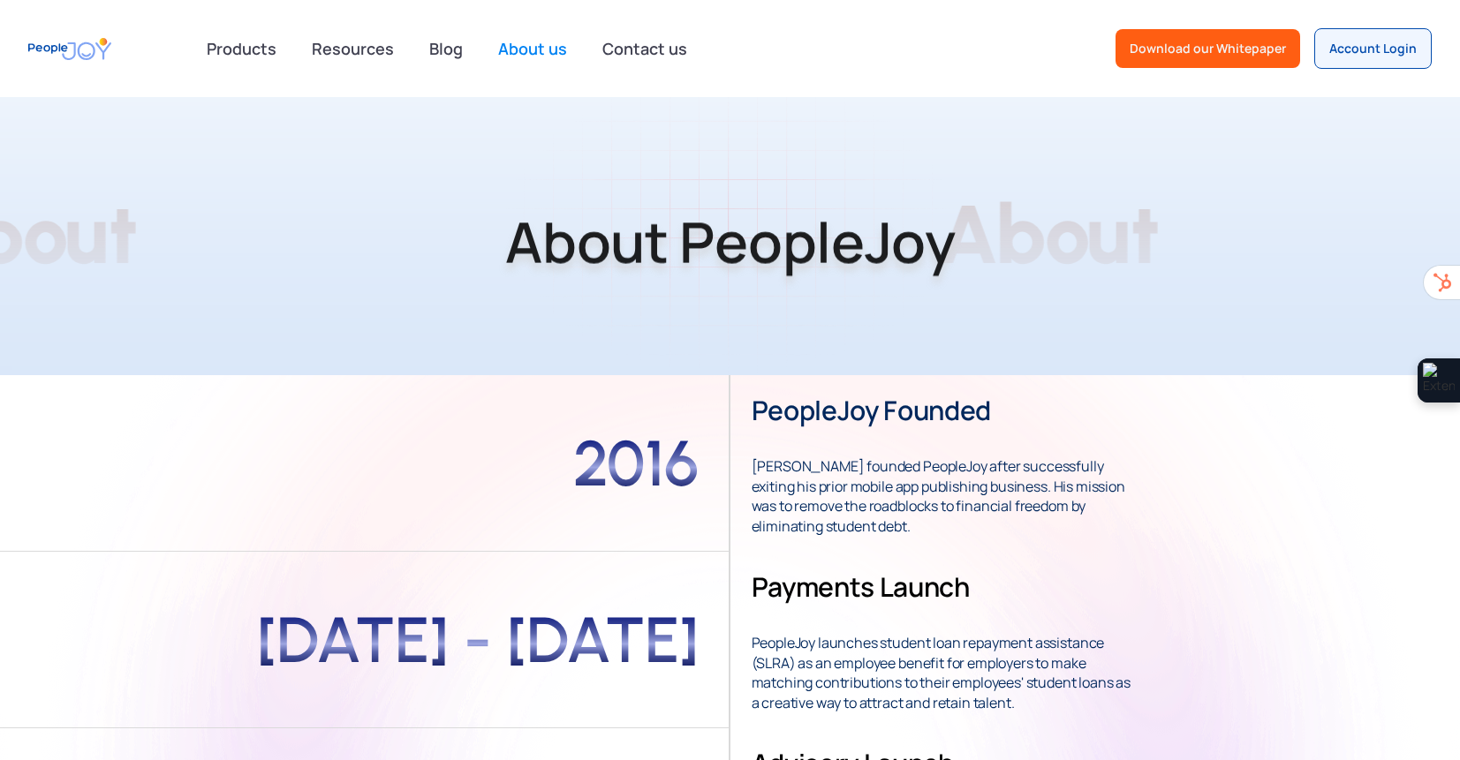
scroll to position [276, 0]
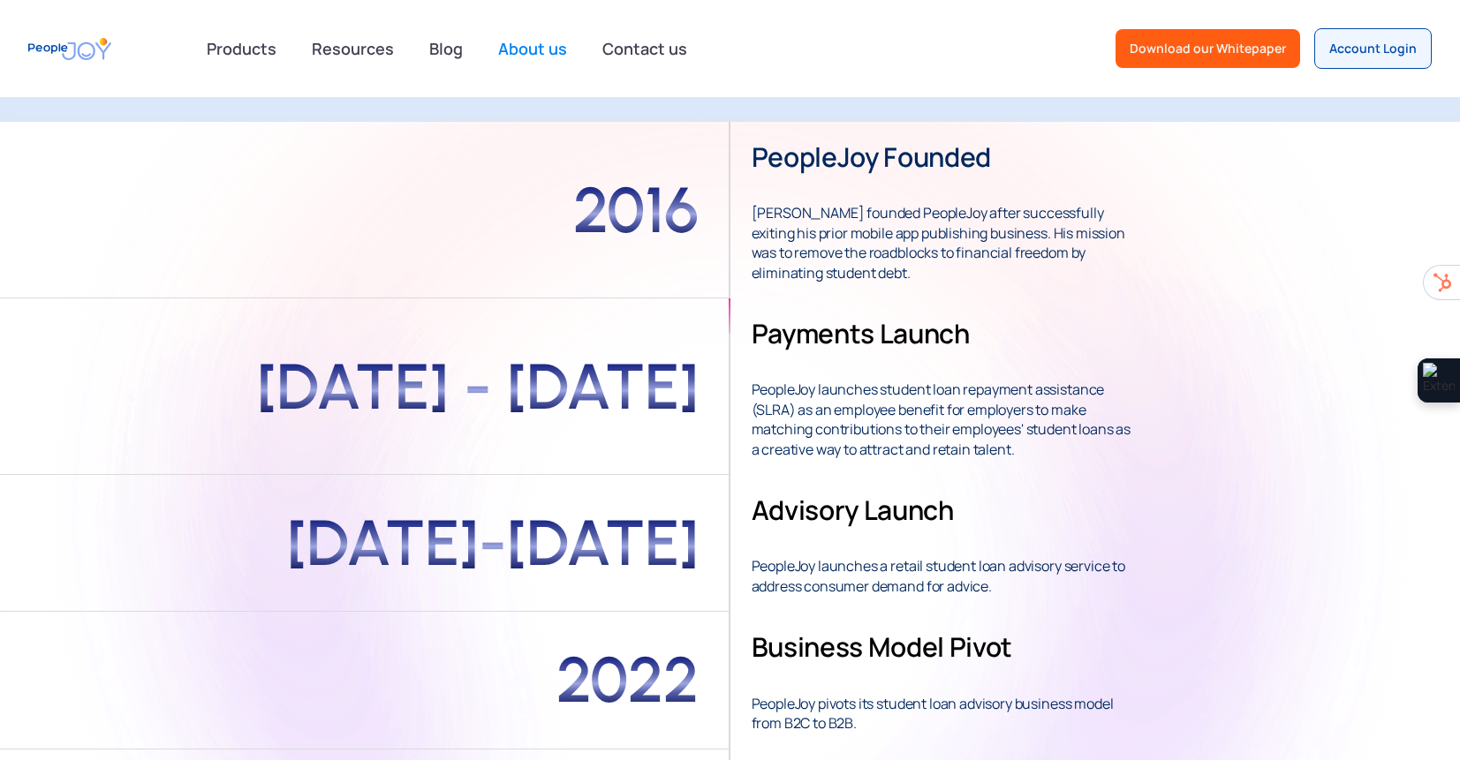
click at [780, 242] on strong "Emeka Oguh founded PeopleJoy after successfully exiting his prior mobile app pu…" at bounding box center [938, 233] width 374 height 99
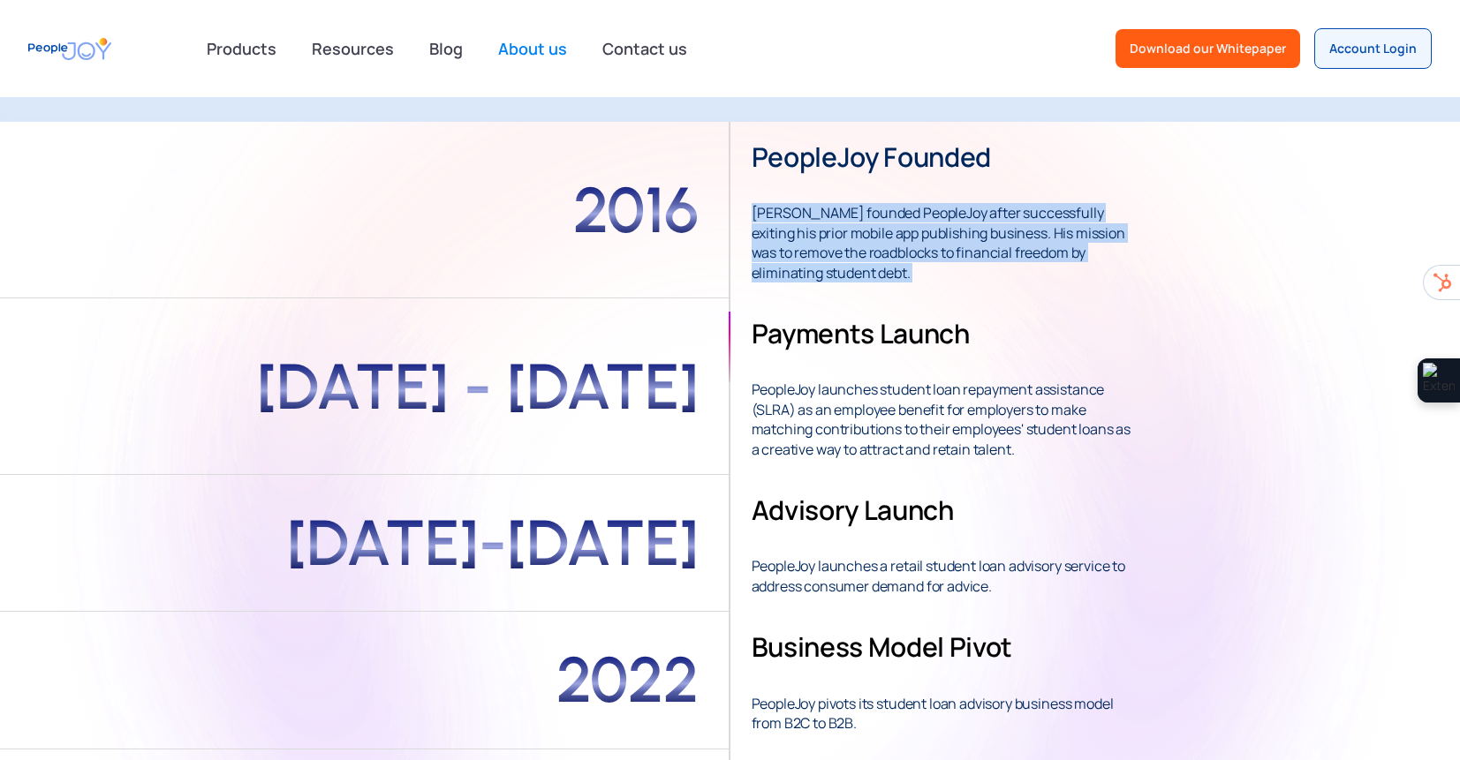
click at [780, 242] on strong "Emeka Oguh founded PeopleJoy after successfully exiting his prior mobile app pu…" at bounding box center [938, 233] width 374 height 99
click at [761, 212] on strong "Emeka Oguh founded PeopleJoy after successfully exiting his prior mobile app pu…" at bounding box center [938, 233] width 374 height 99
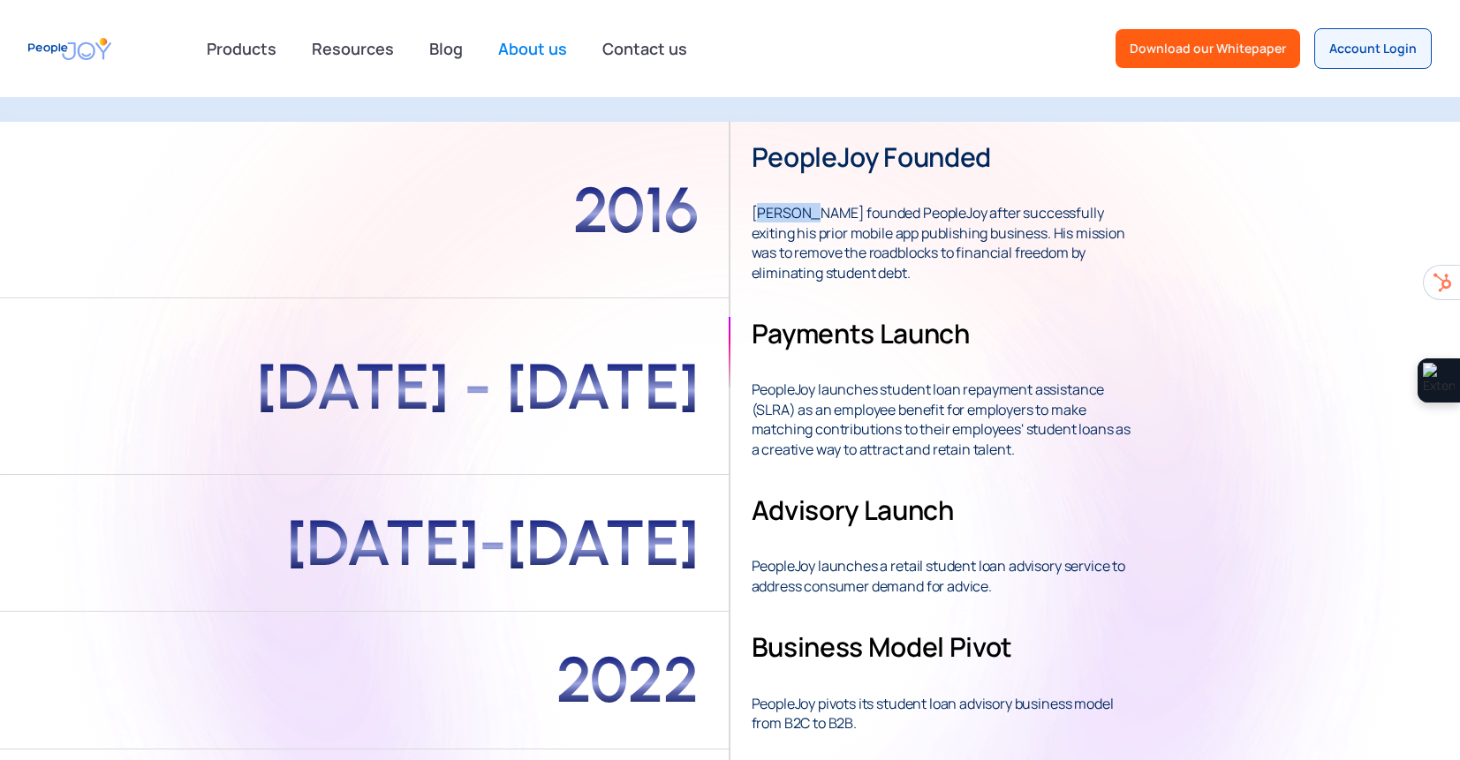
drag, startPoint x: 767, startPoint y: 212, endPoint x: 814, endPoint y: 213, distance: 46.8
click at [814, 213] on strong "Emeka Oguh founded PeopleJoy after successfully exiting his prior mobile app pu…" at bounding box center [938, 233] width 374 height 99
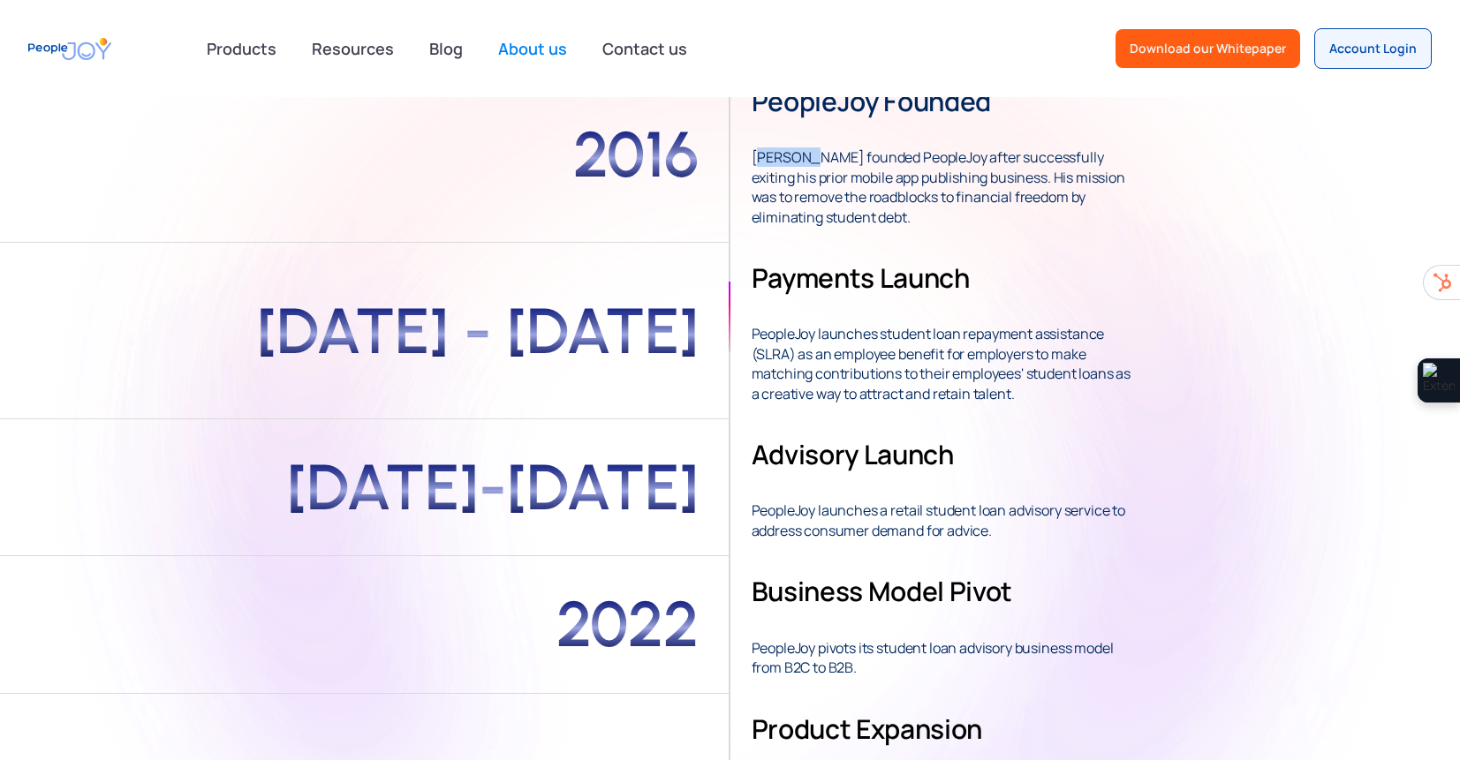
scroll to position [333, 0]
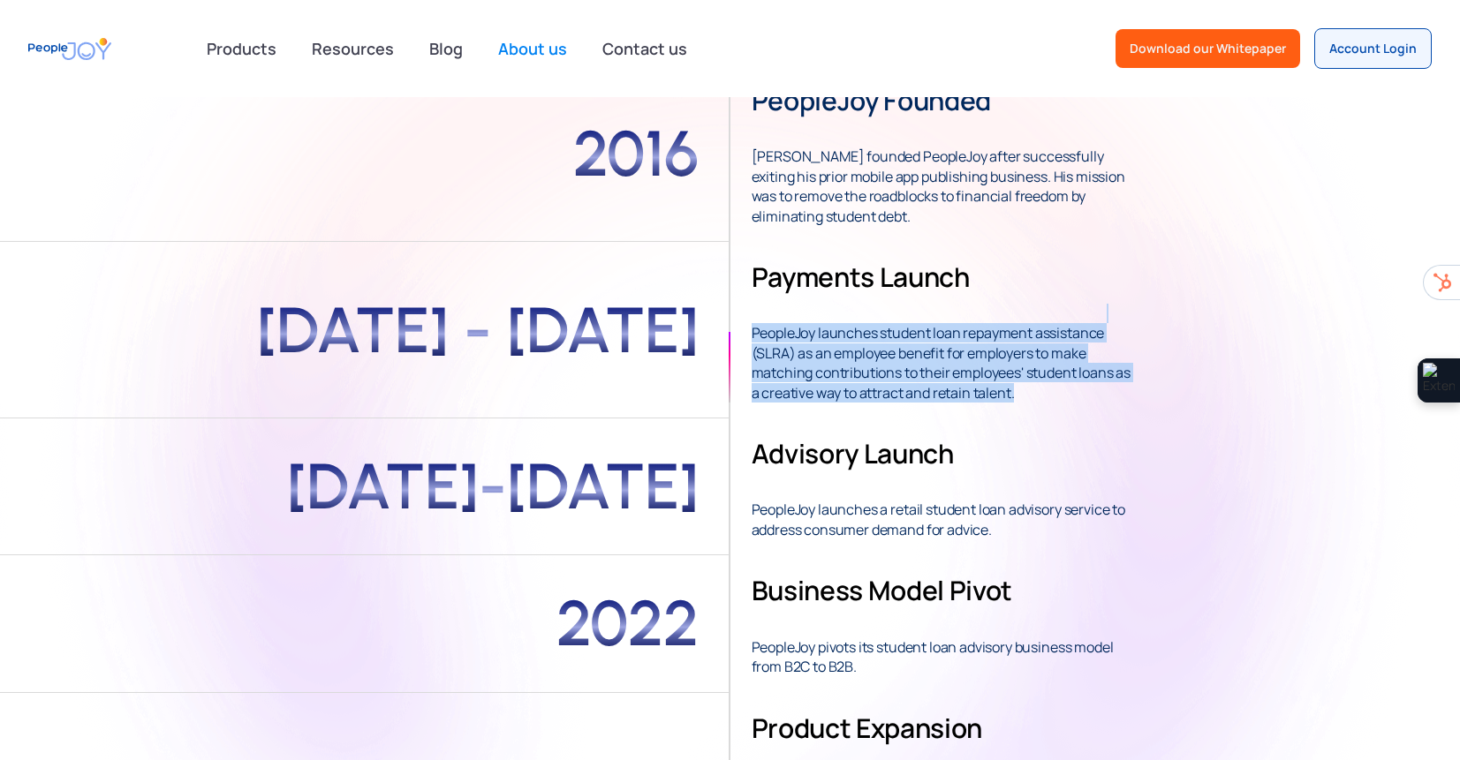
drag, startPoint x: 873, startPoint y: 317, endPoint x: 1128, endPoint y: 416, distance: 272.9
click at [730, 418] on div "2016 PeopleJoy founded Emeka Oguh founded PeopleJoy after successfully exiting …" at bounding box center [365, 476] width 730 height 823
click at [1123, 413] on div "2016 PeopleJoy founded Emeka Oguh founded PeopleJoy after successfully exiting …" at bounding box center [730, 476] width 1460 height 823
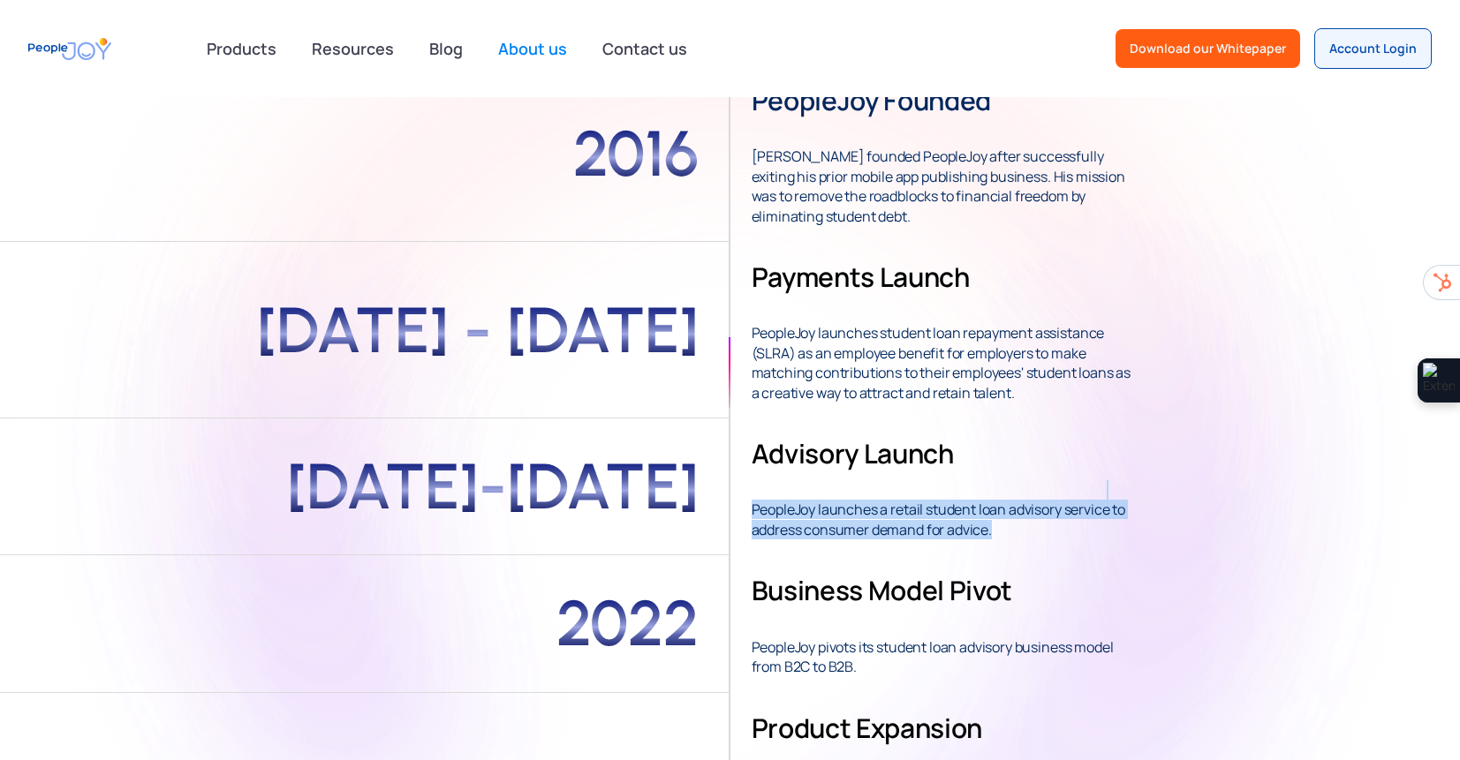
drag, startPoint x: 1118, startPoint y: 491, endPoint x: 1132, endPoint y: 539, distance: 49.7
click at [1132, 539] on p "‍ PeopleJoy launches a retail student loan advisory service to address consumer…" at bounding box center [943, 509] width 385 height 59
drag, startPoint x: 1131, startPoint y: 536, endPoint x: 1125, endPoint y: 492, distance: 44.6
click at [1125, 492] on p "‍ PeopleJoy launches a retail student loan advisory service to address consumer…" at bounding box center [943, 509] width 385 height 59
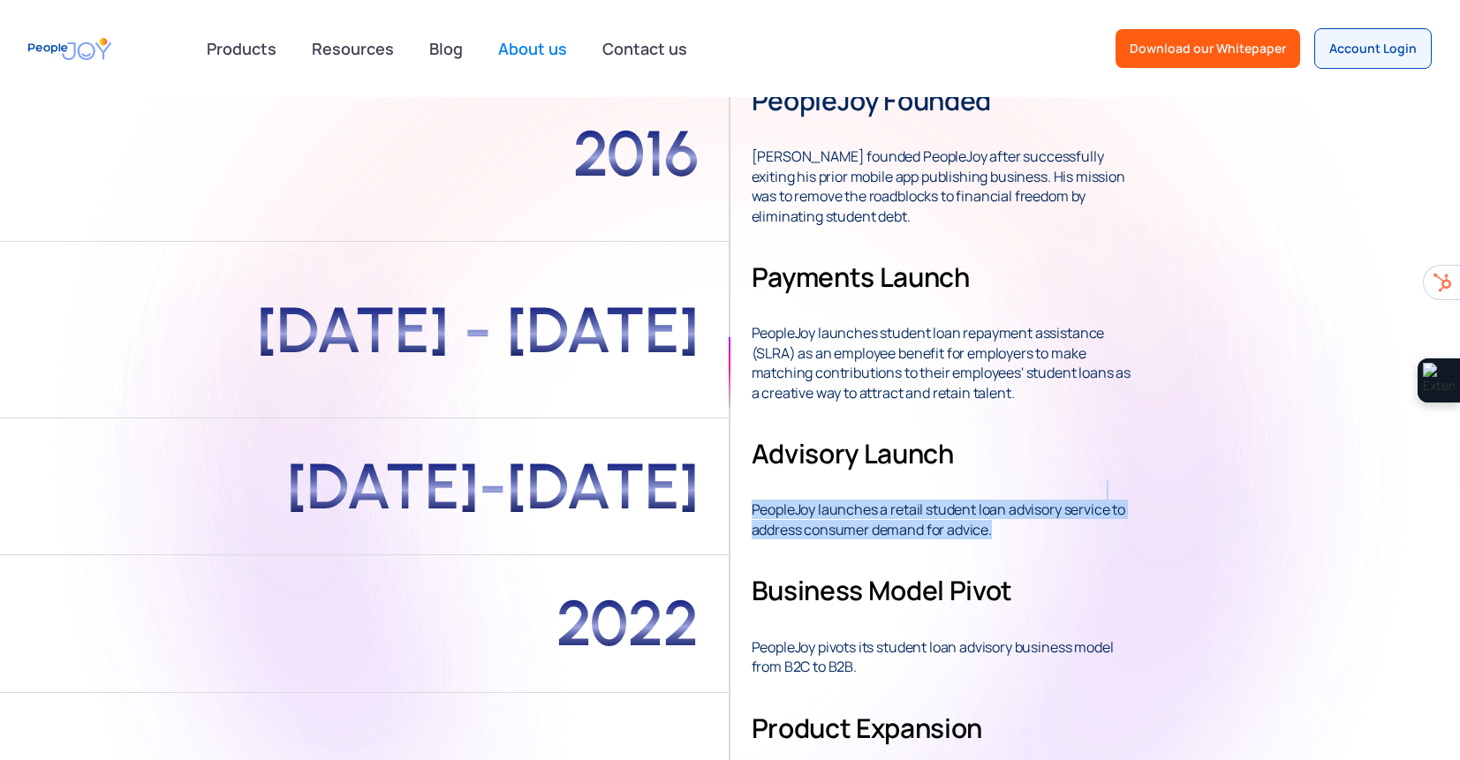
click at [1125, 492] on p "‍ PeopleJoy launches a retail student loan advisory service to address consumer…" at bounding box center [943, 509] width 385 height 59
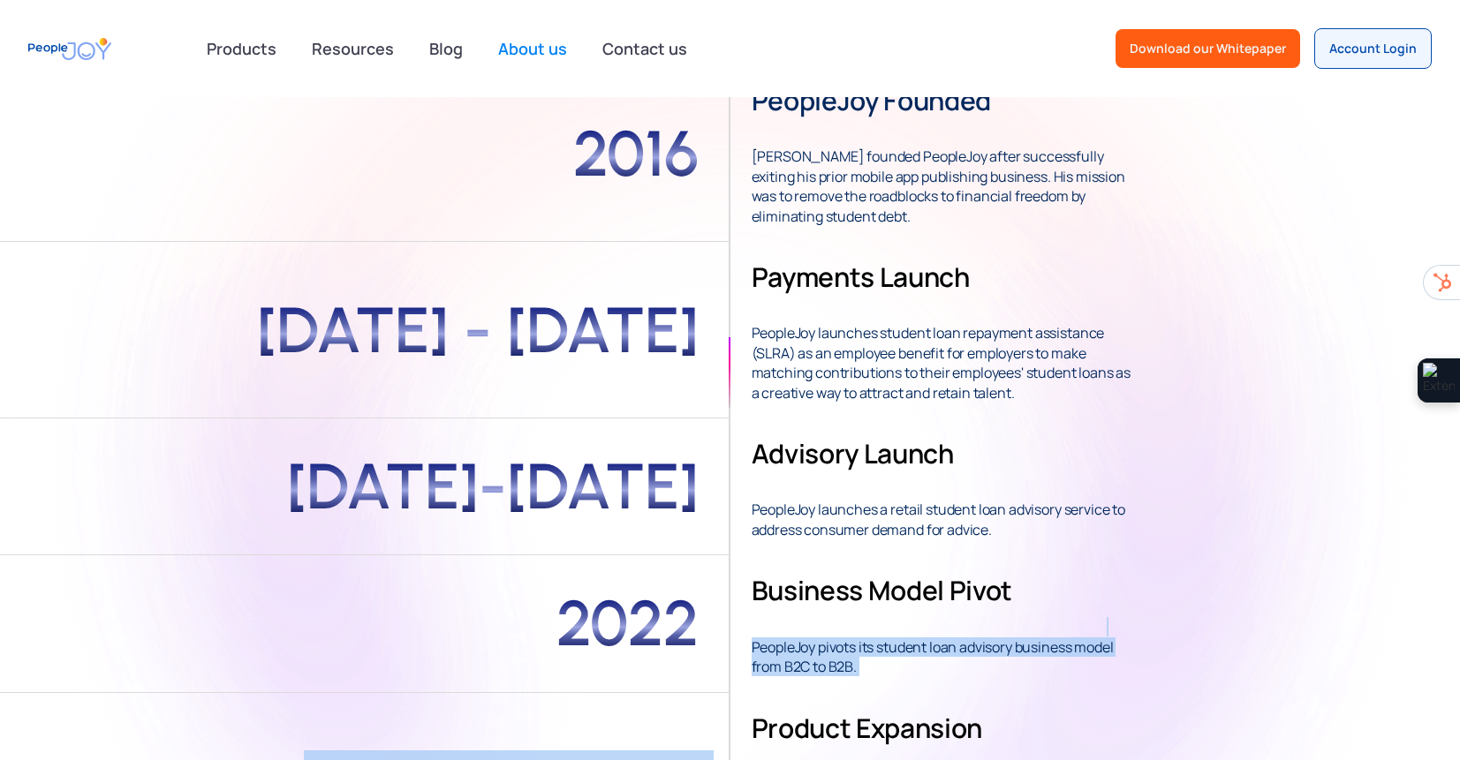
drag, startPoint x: 1114, startPoint y: 578, endPoint x: 1026, endPoint y: 692, distance: 144.8
click at [730, 692] on div "2016 PeopleJoy founded Emeka Oguh founded PeopleJoy after successfully exiting …" at bounding box center [365, 476] width 730 height 823
click at [1009, 654] on strong "PeopleJoy pivots its student loan advisory business model from B2C to B2B." at bounding box center [932, 646] width 362 height 59
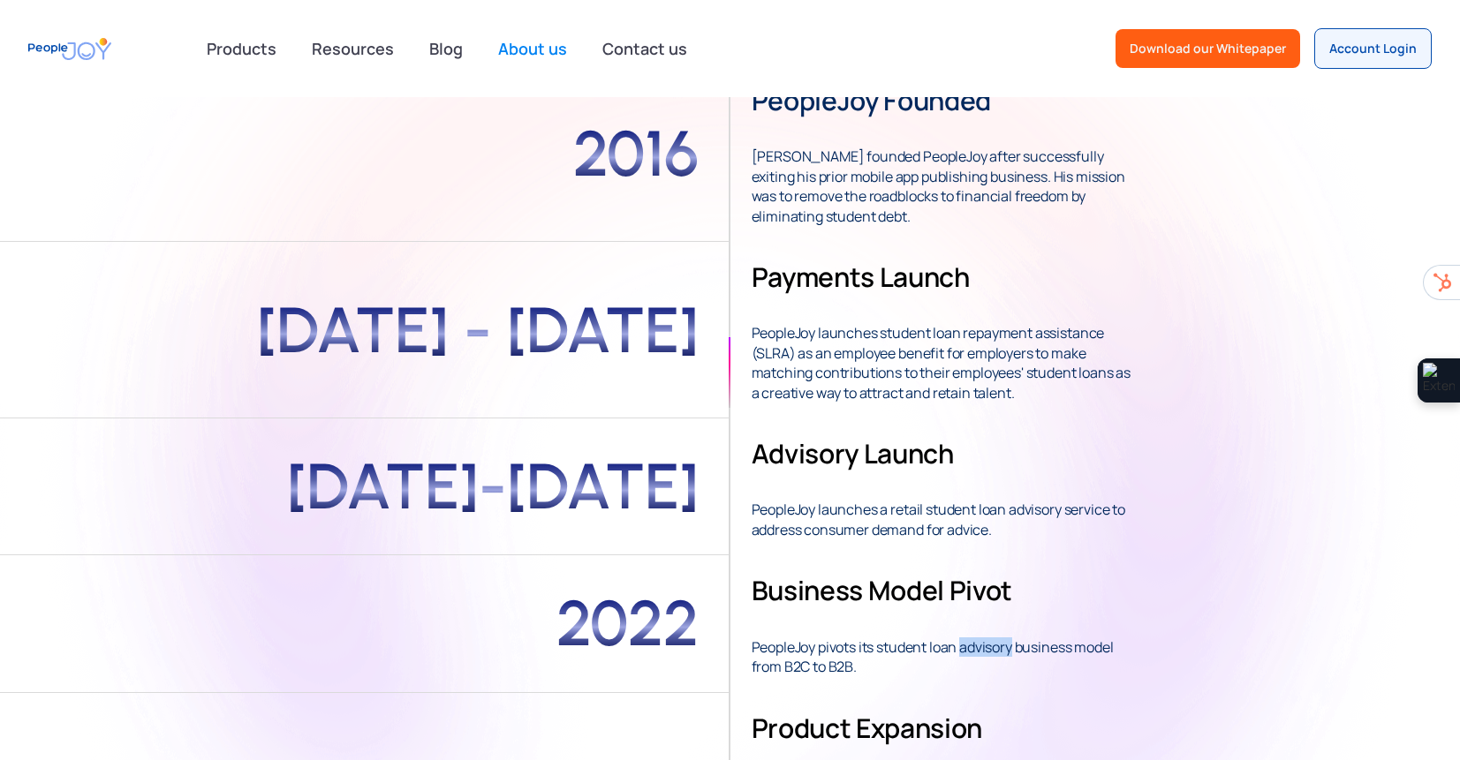
click at [1011, 655] on strong "PeopleJoy pivots its student loan advisory business model from B2C to B2B." at bounding box center [932, 646] width 362 height 59
click at [1015, 670] on p "PeopleJoy pivots its student loan advisory business model from B2C to B2B." at bounding box center [943, 646] width 385 height 59
drag, startPoint x: 1015, startPoint y: 665, endPoint x: 1041, endPoint y: 628, distance: 45.1
click at [1041, 630] on p "PeopleJoy pivots its student loan advisory business model from B2C to B2B." at bounding box center [943, 646] width 385 height 59
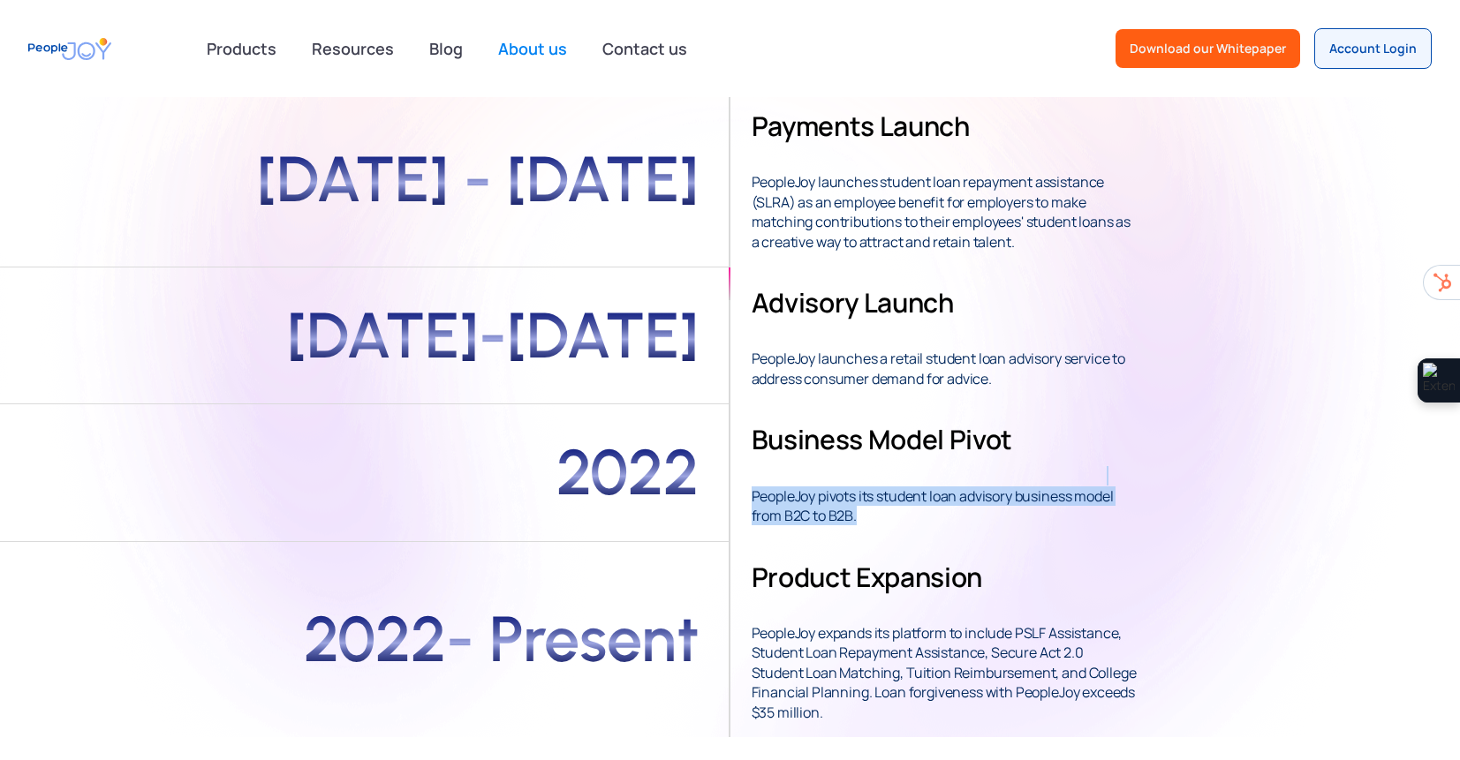
scroll to position [594, 0]
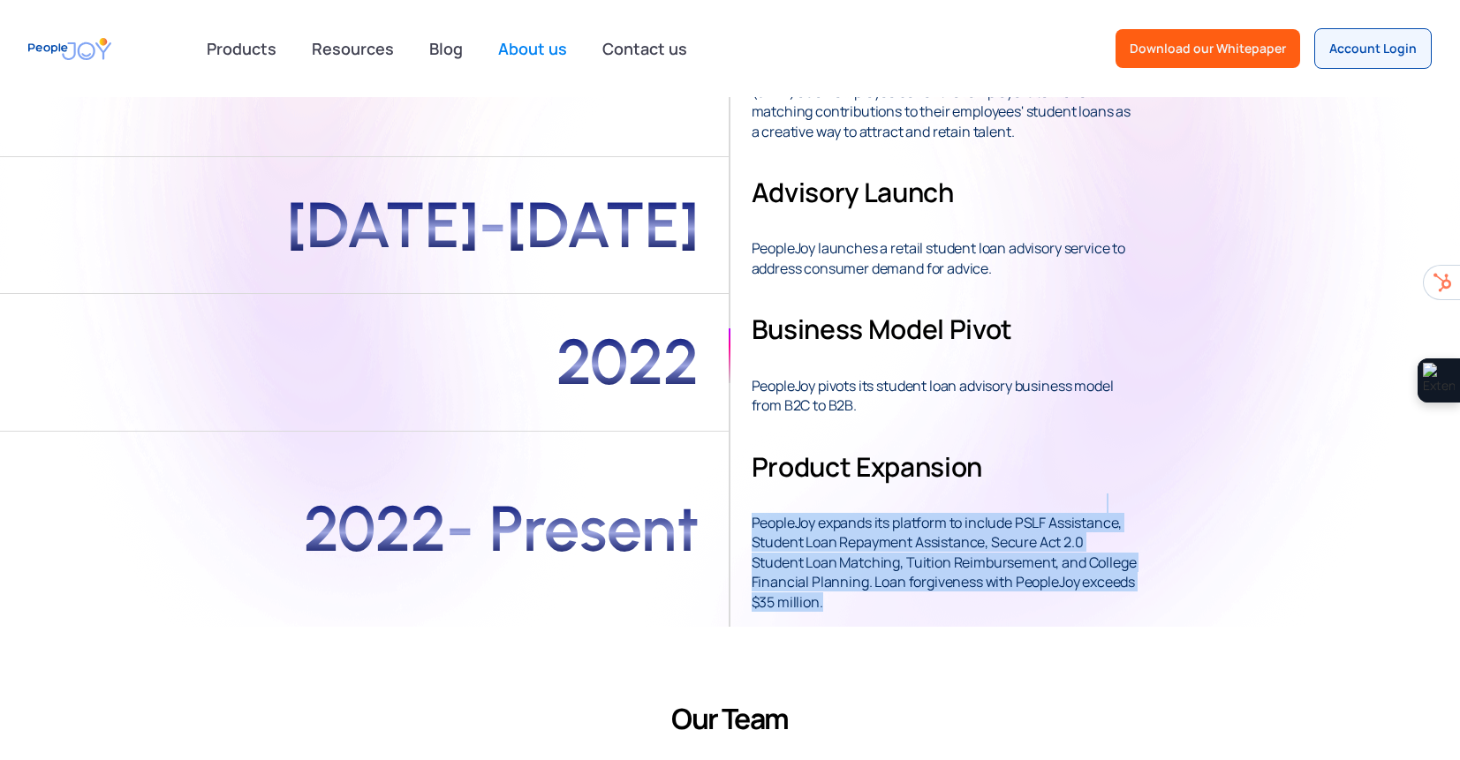
drag, startPoint x: 1009, startPoint y: 521, endPoint x: 1040, endPoint y: 616, distance: 100.3
click at [1040, 616] on div "2016 PeopleJoy founded Emeka Oguh founded PeopleJoy after successfully exiting …" at bounding box center [730, 215] width 1460 height 823
click at [931, 583] on strong "PeopleJoy expands its platform to include PSLF Assistance, Student Loan Repayme…" at bounding box center [943, 553] width 385 height 118
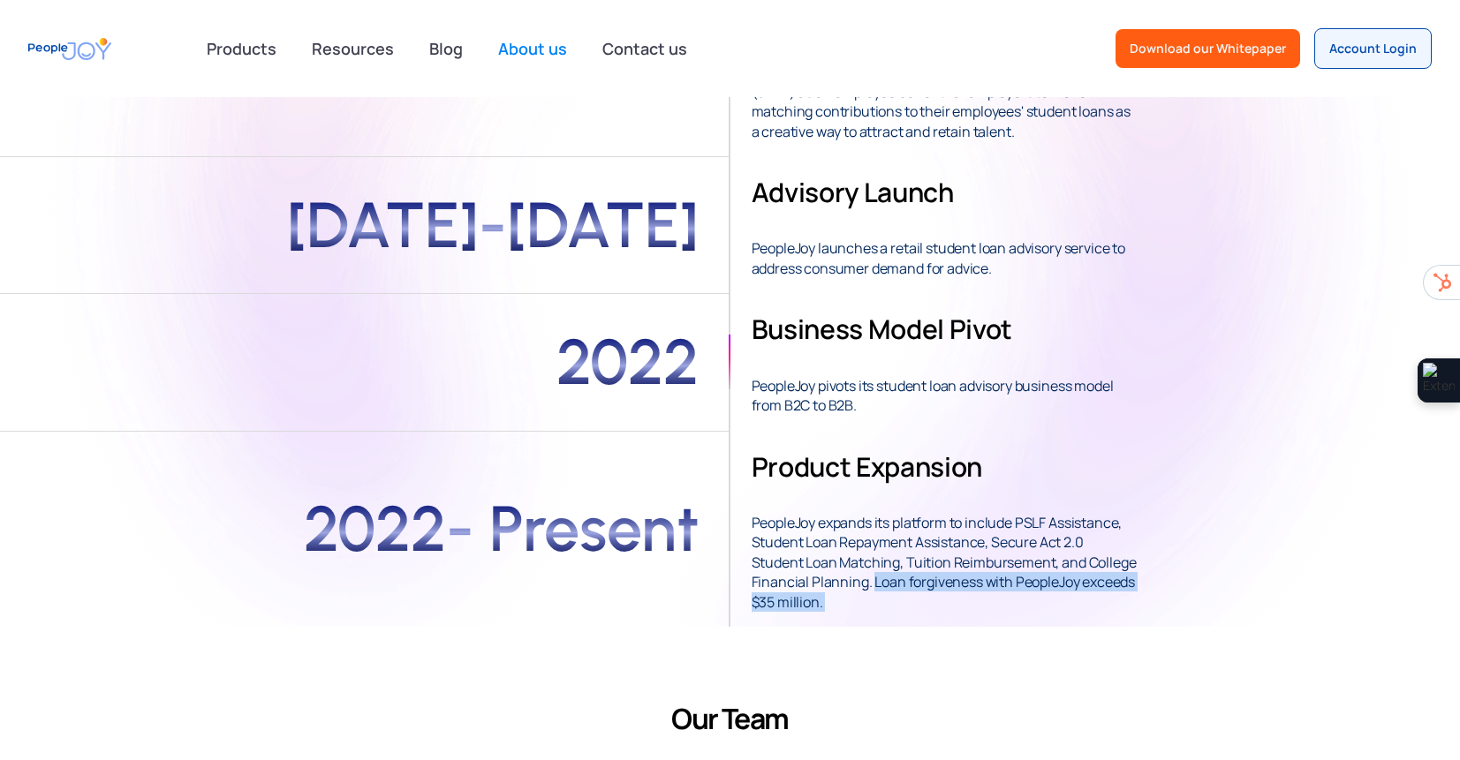
drag, startPoint x: 931, startPoint y: 583, endPoint x: 936, endPoint y: 600, distance: 17.6
click at [936, 600] on p "‍ PeopleJoy expands its platform to include PSLF Assistance, Student Loan Repay…" at bounding box center [943, 553] width 385 height 118
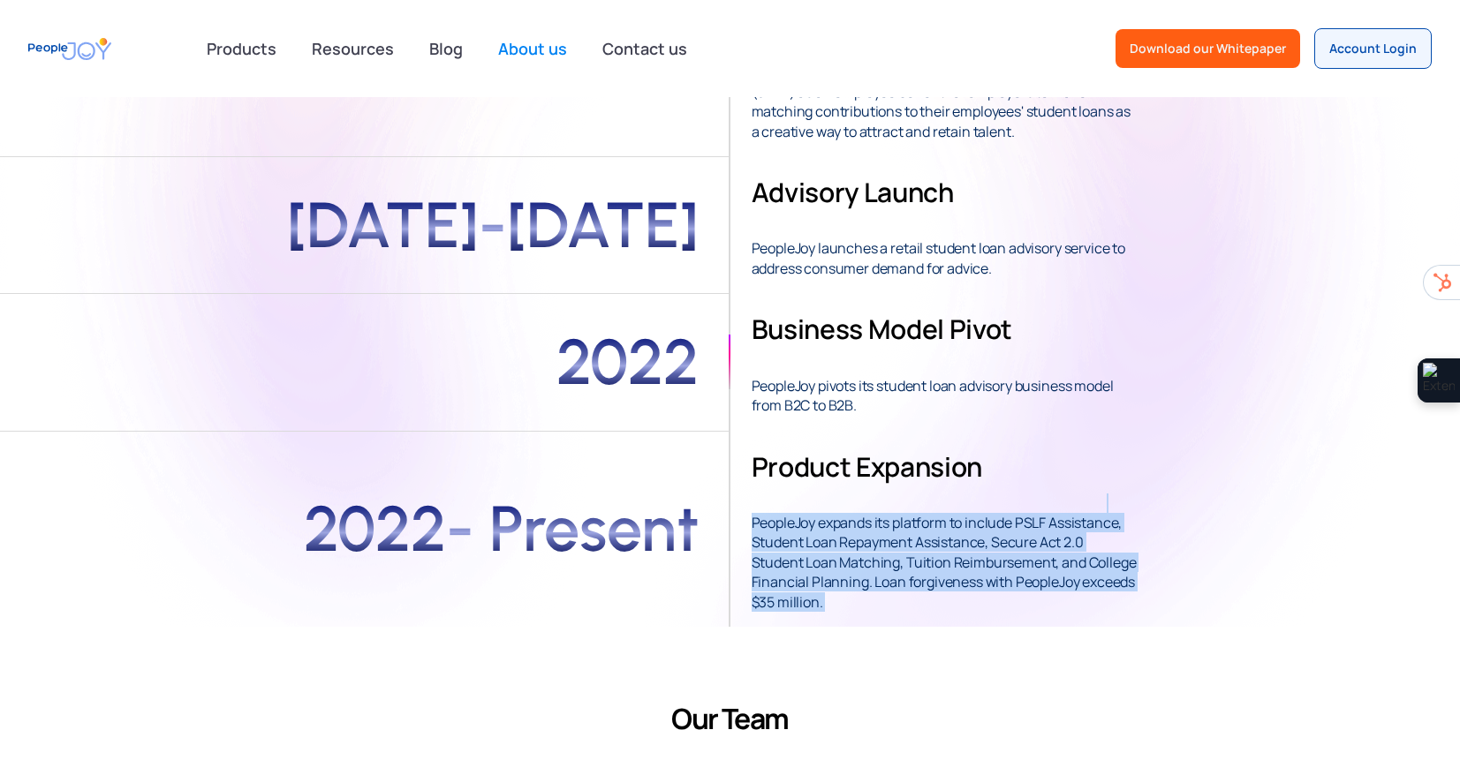
drag, startPoint x: 936, startPoint y: 600, endPoint x: 974, endPoint y: 510, distance: 97.7
click at [972, 510] on p "‍ PeopleJoy expands its platform to include PSLF Assistance, Student Loan Repay…" at bounding box center [943, 553] width 385 height 118
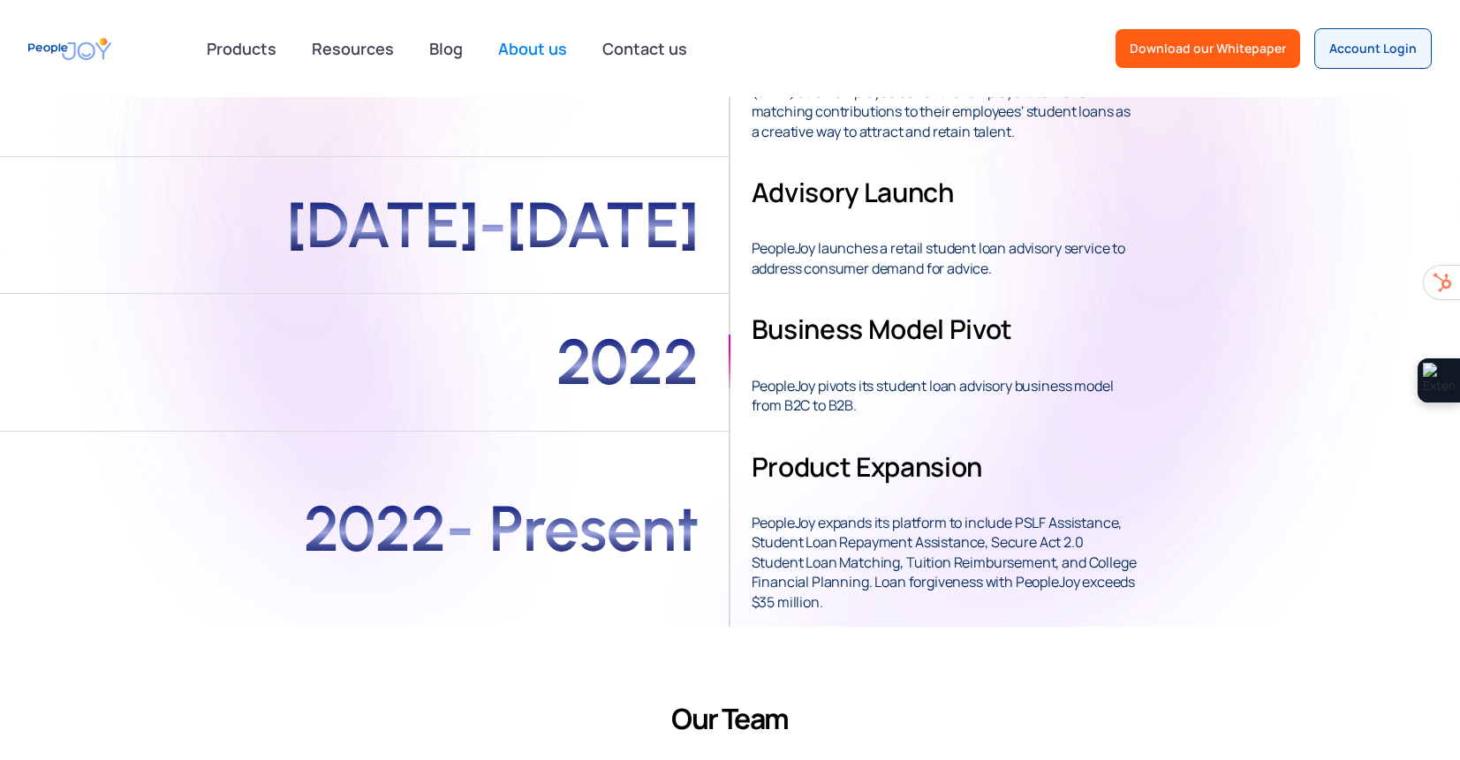
click at [976, 509] on strong "PeopleJoy expands its platform to include PSLF Assistance, Student Loan Repayme…" at bounding box center [943, 553] width 385 height 118
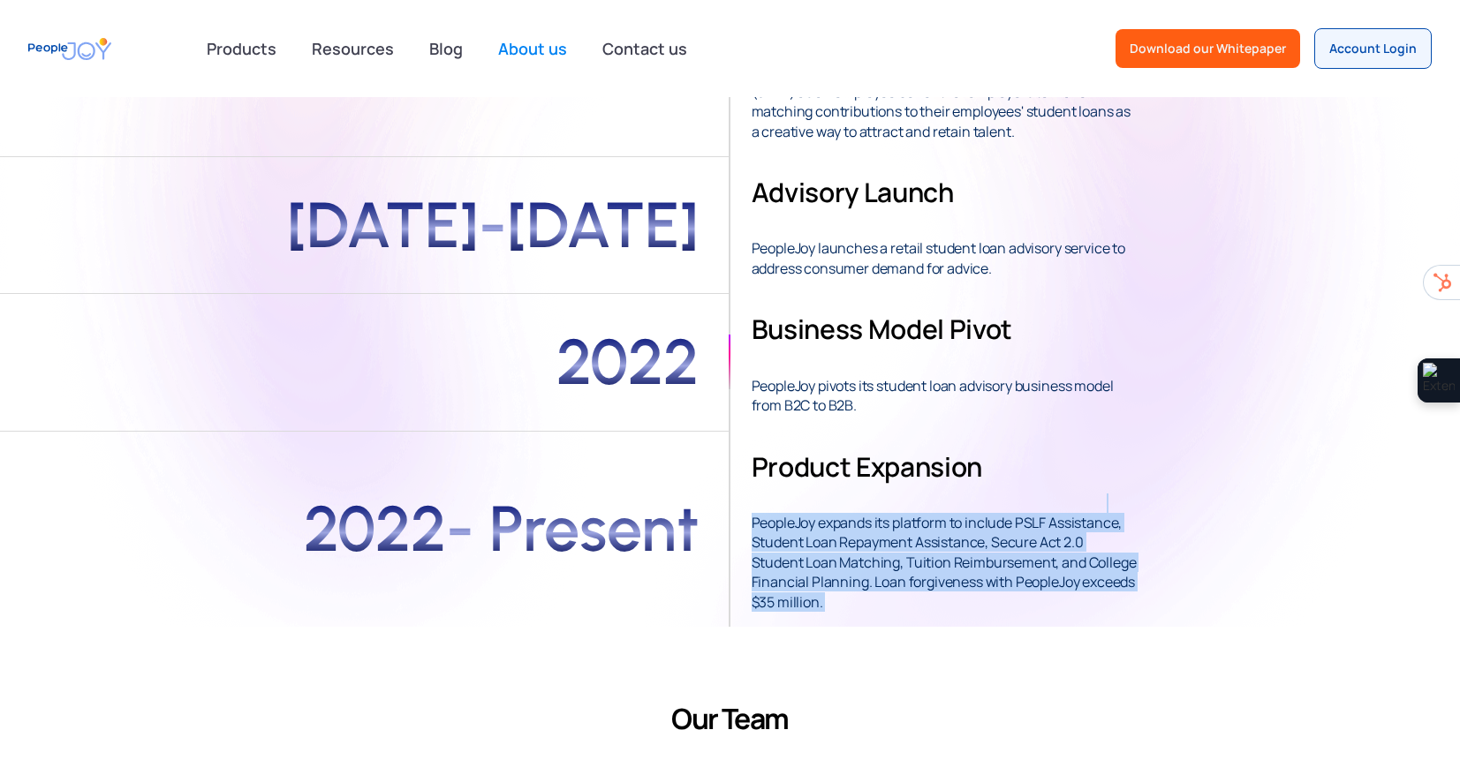
drag, startPoint x: 976, startPoint y: 509, endPoint x: 970, endPoint y: 608, distance: 99.1
click at [970, 608] on p "‍ PeopleJoy expands its platform to include PSLF Assistance, Student Loan Repay…" at bounding box center [943, 553] width 385 height 118
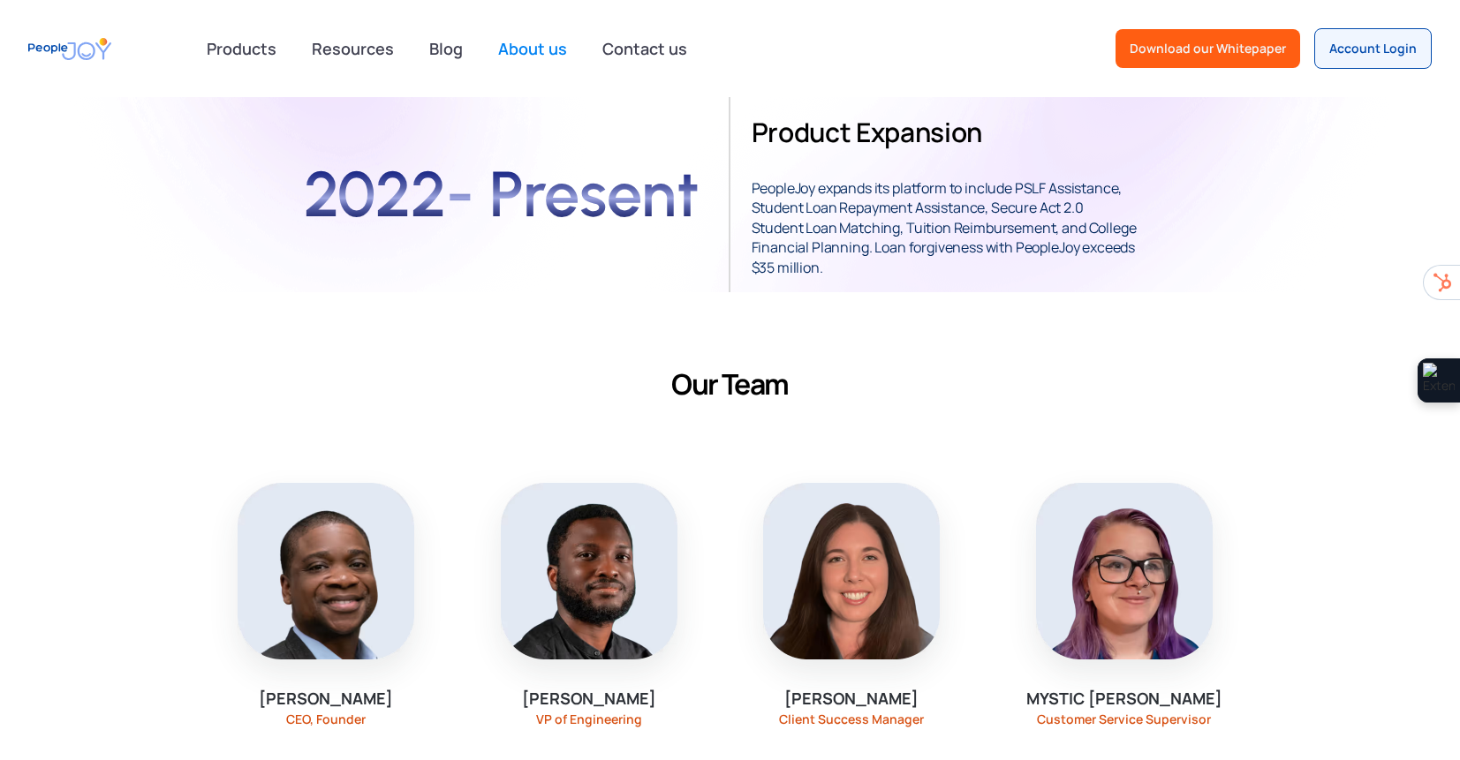
scroll to position [1073, 0]
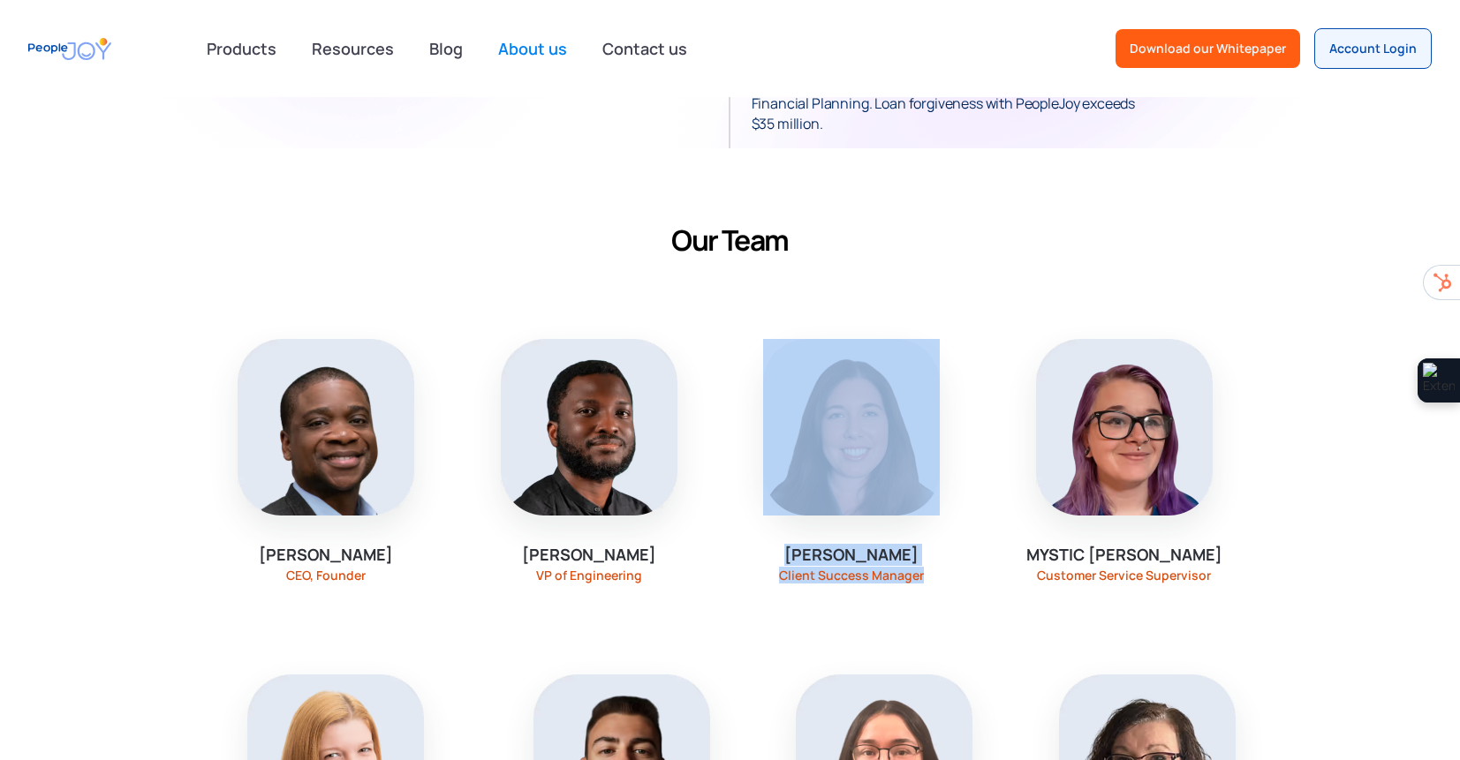
drag, startPoint x: 863, startPoint y: 437, endPoint x: 869, endPoint y: 376, distance: 61.2
click at [868, 384] on div "Juliet Skopek Client Success Manager" at bounding box center [852, 461] width 256 height 328
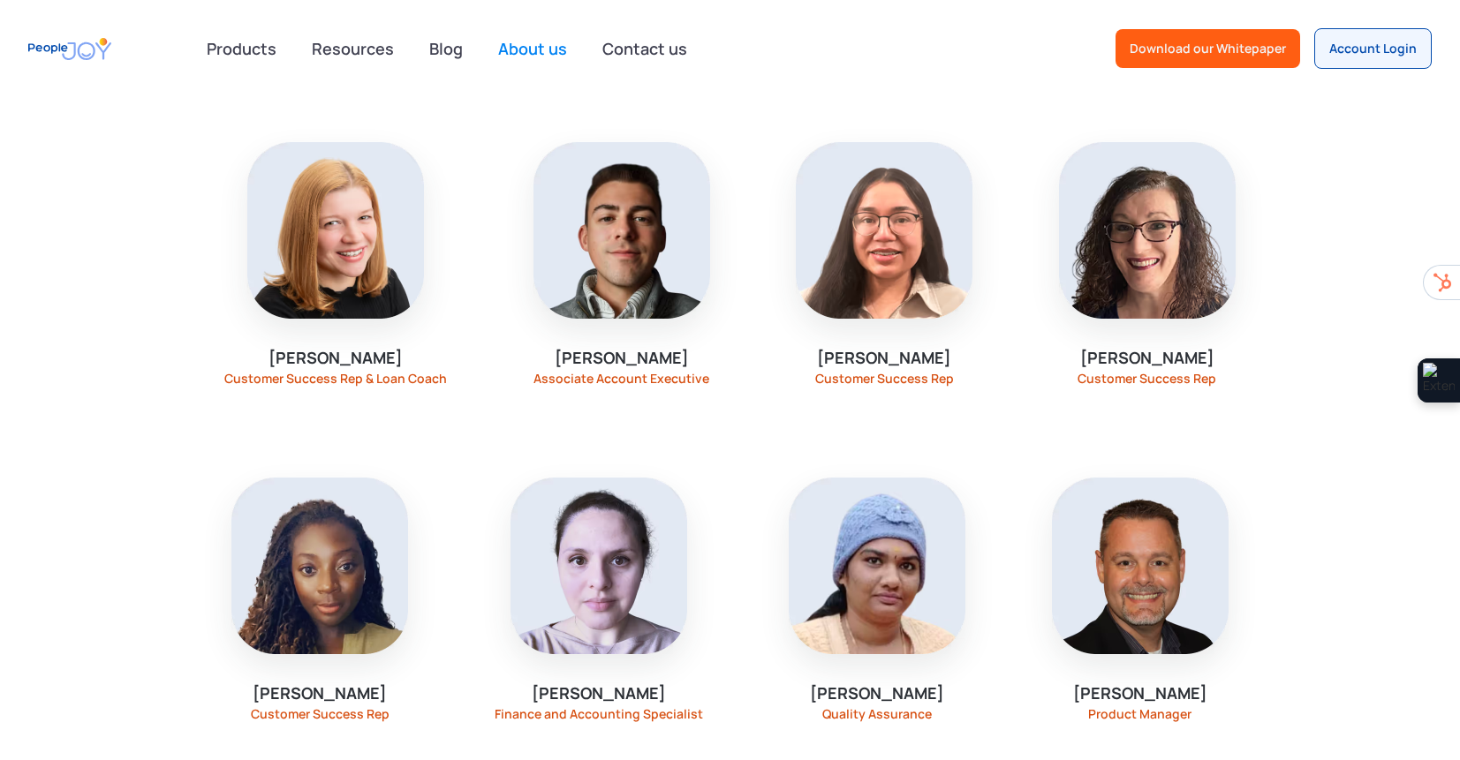
scroll to position [1602, 0]
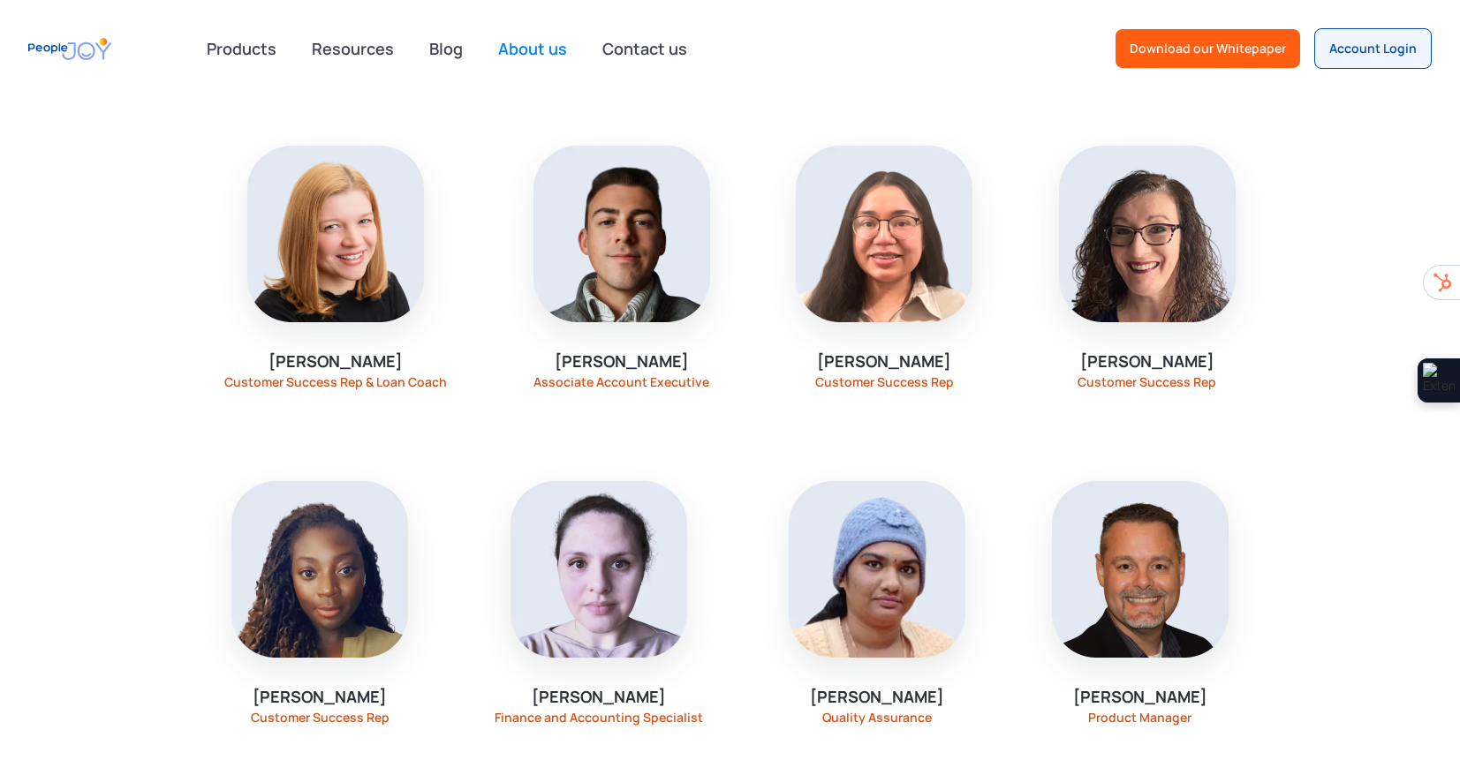
click at [657, 385] on div "Associate Account Executive" at bounding box center [621, 382] width 176 height 14
drag, startPoint x: 657, startPoint y: 385, endPoint x: 515, endPoint y: 366, distance: 143.4
click at [515, 366] on div "KEVIN PLATT Associate Account Executive" at bounding box center [622, 267] width 256 height 328
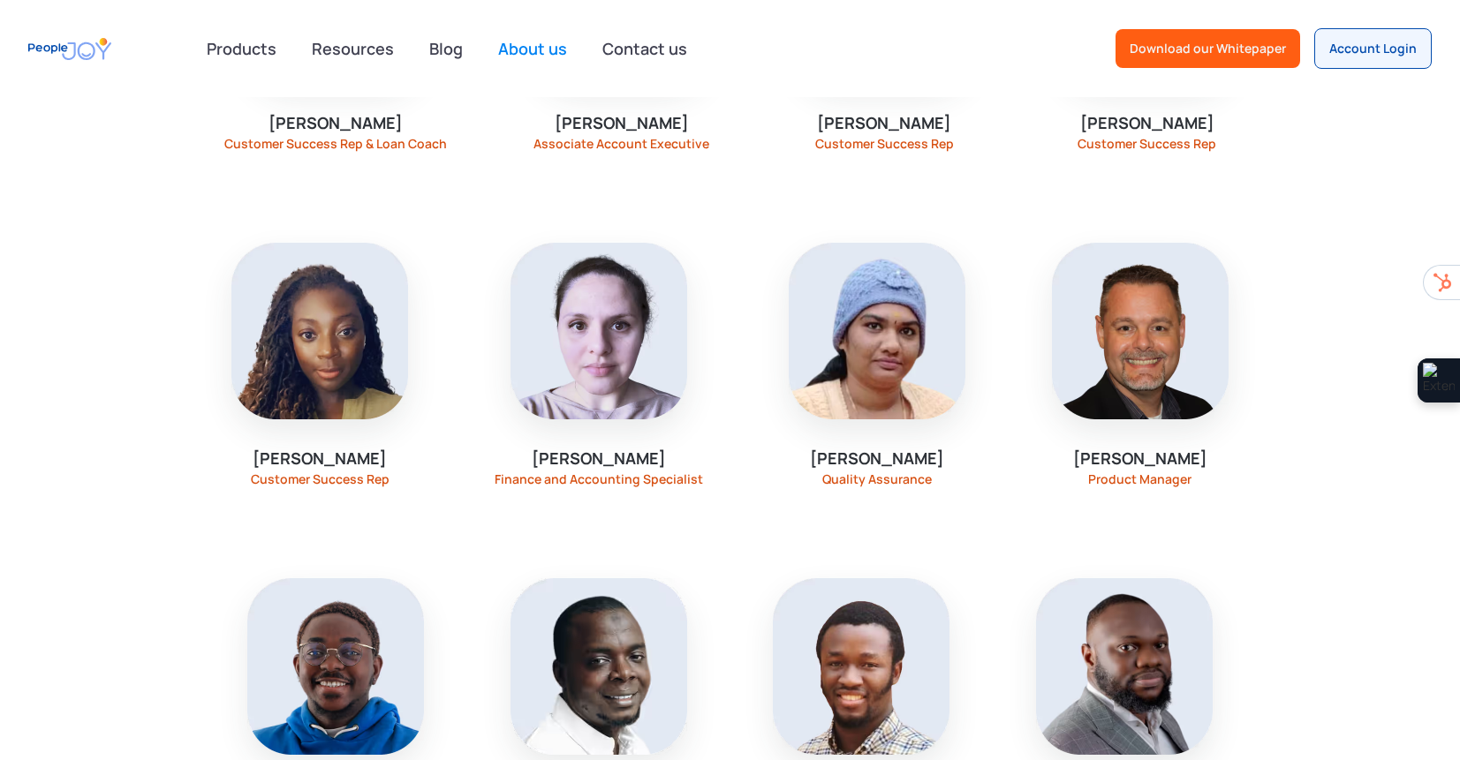
scroll to position [1904, 0]
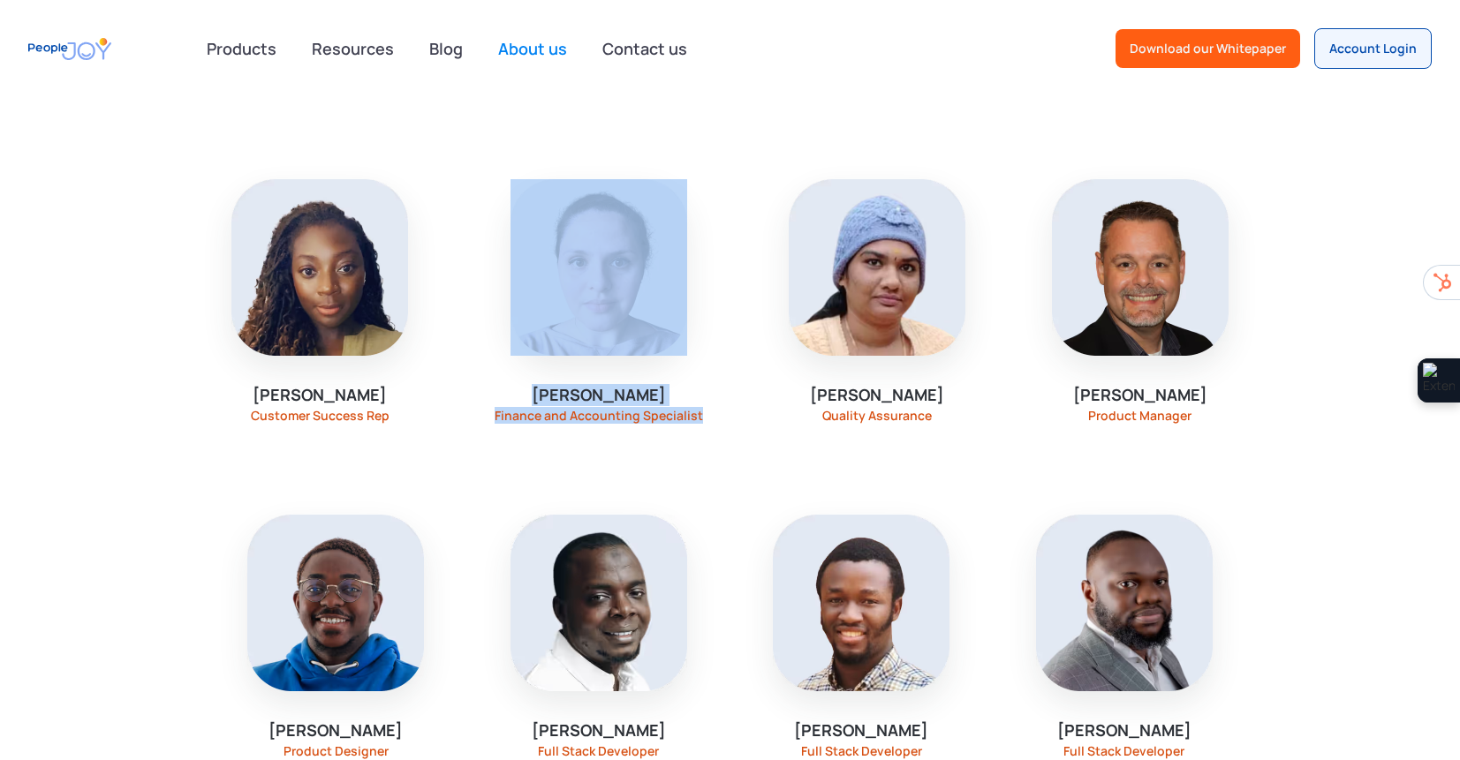
drag, startPoint x: 585, startPoint y: 462, endPoint x: 519, endPoint y: 221, distance: 250.0
click at [519, 221] on div "Carolina Scarel Finance and Accounting Specialist" at bounding box center [599, 301] width 288 height 328
click at [588, 434] on div "Carolina Scarel Finance and Accounting Specialist" at bounding box center [599, 301] width 288 height 328
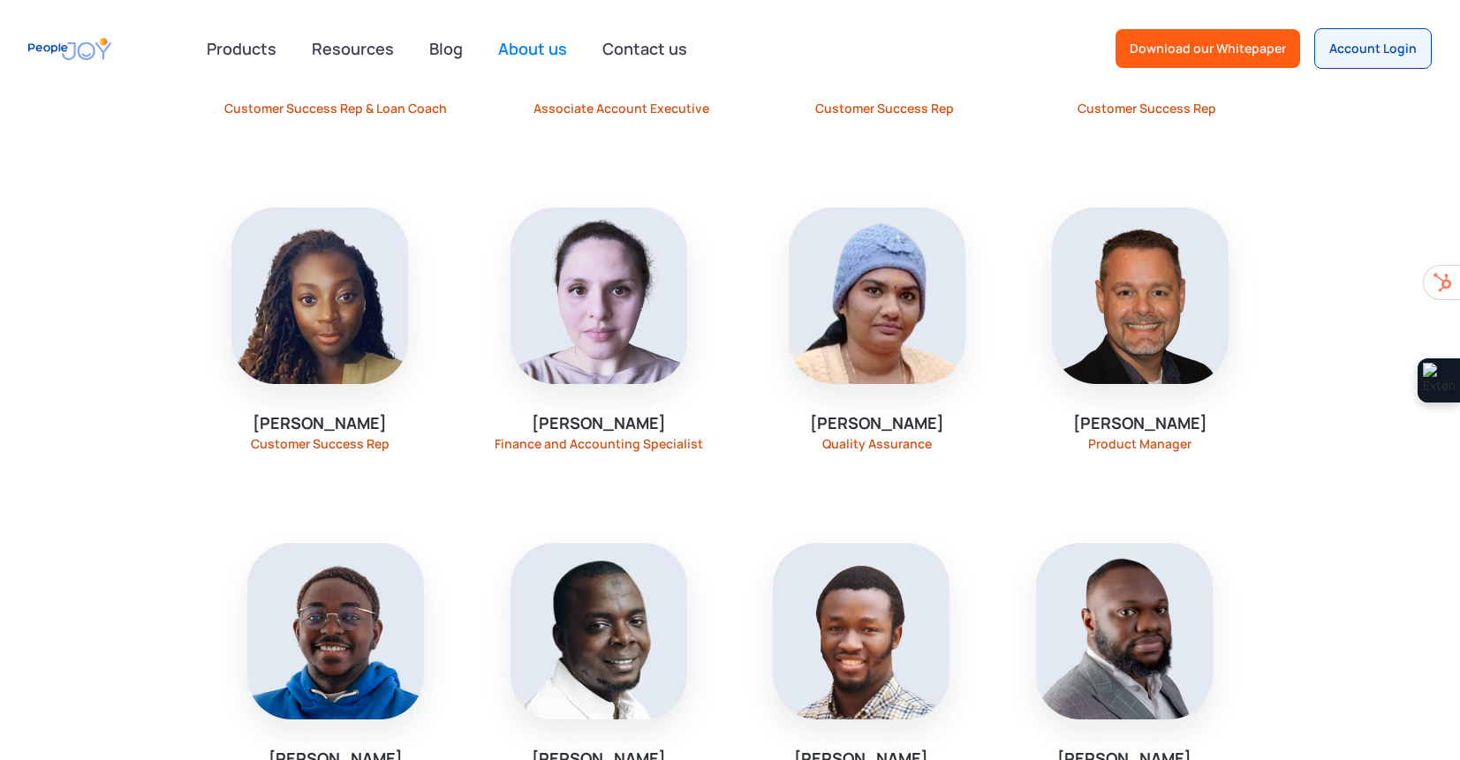
scroll to position [1816, 0]
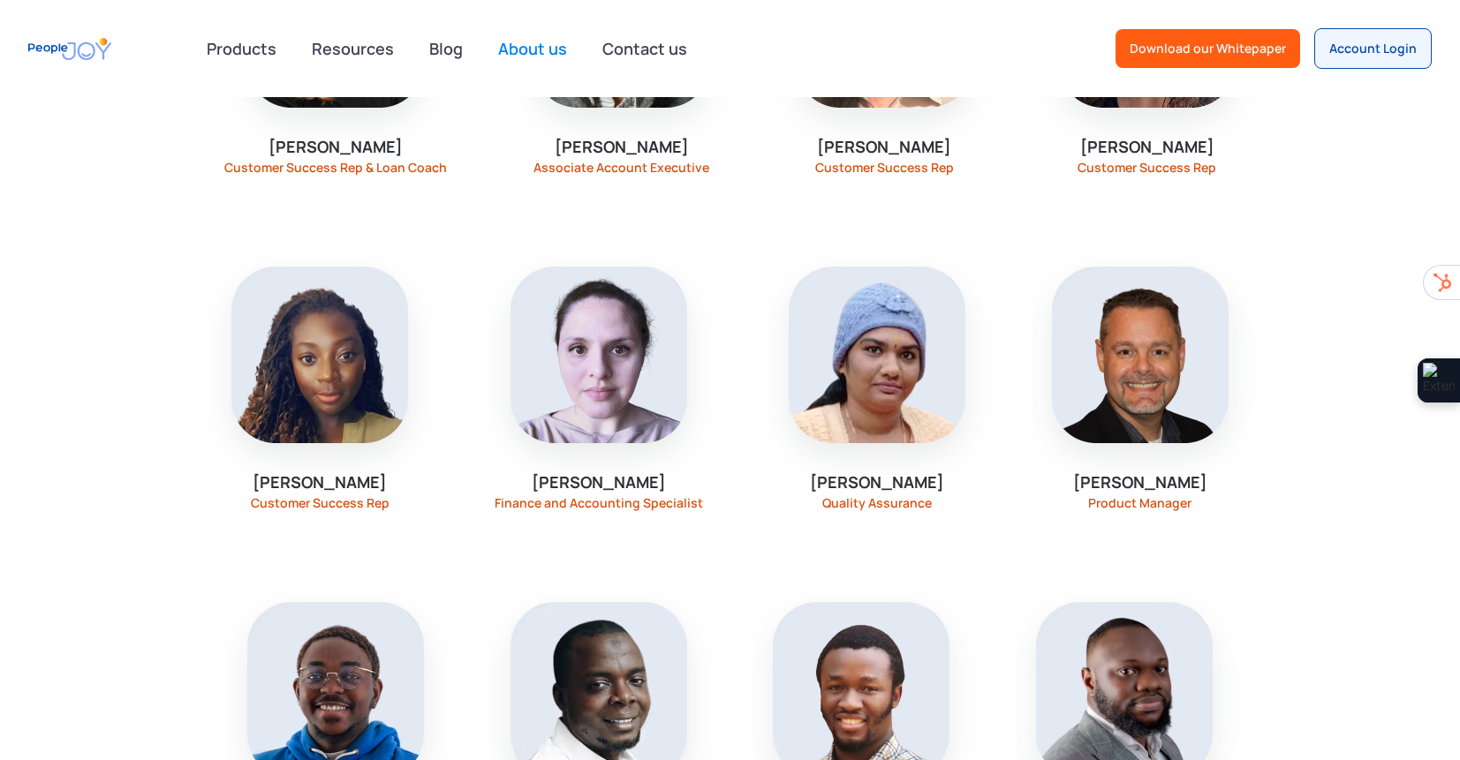
click at [1151, 500] on div "Product Manager" at bounding box center [1139, 503] width 103 height 14
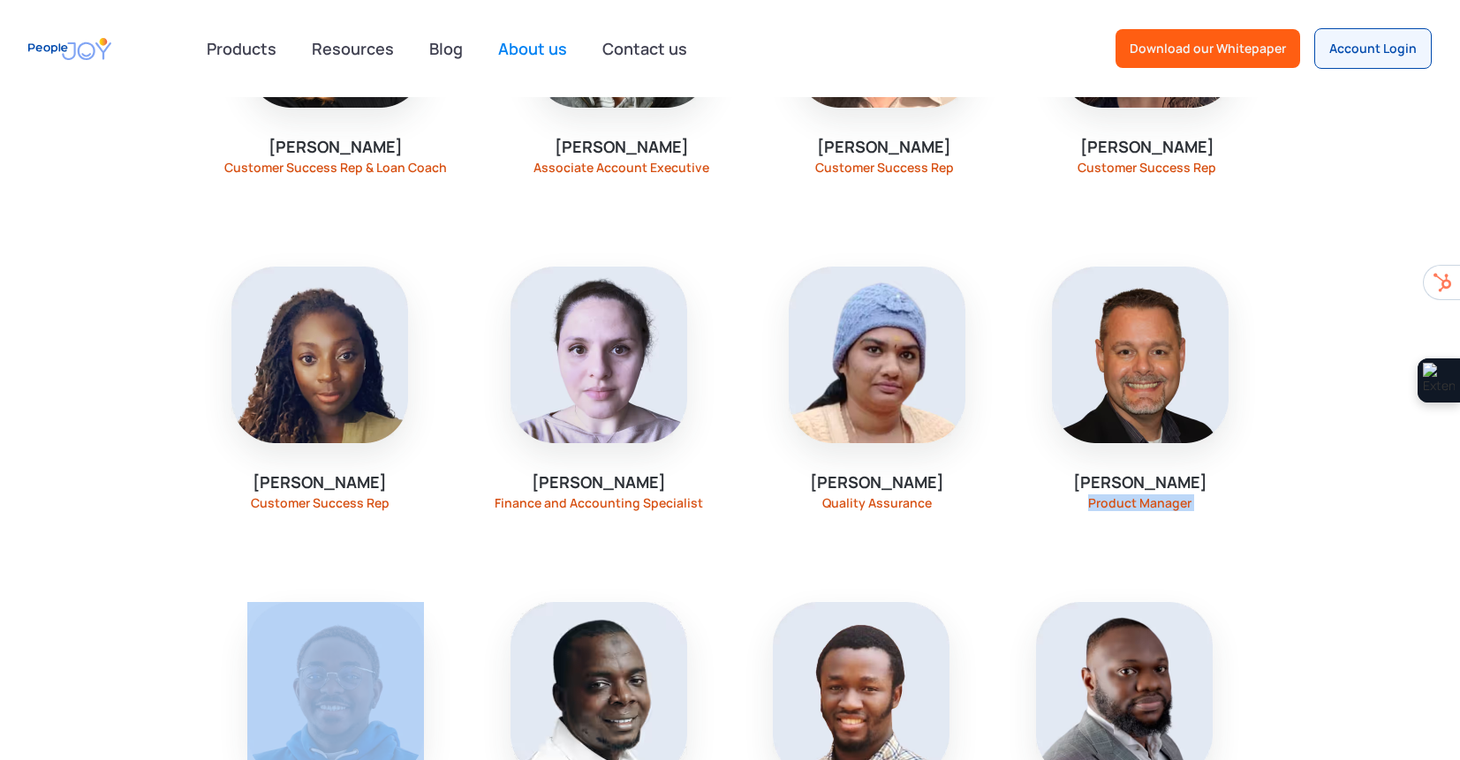
click at [1151, 500] on div "Product Manager" at bounding box center [1139, 503] width 103 height 14
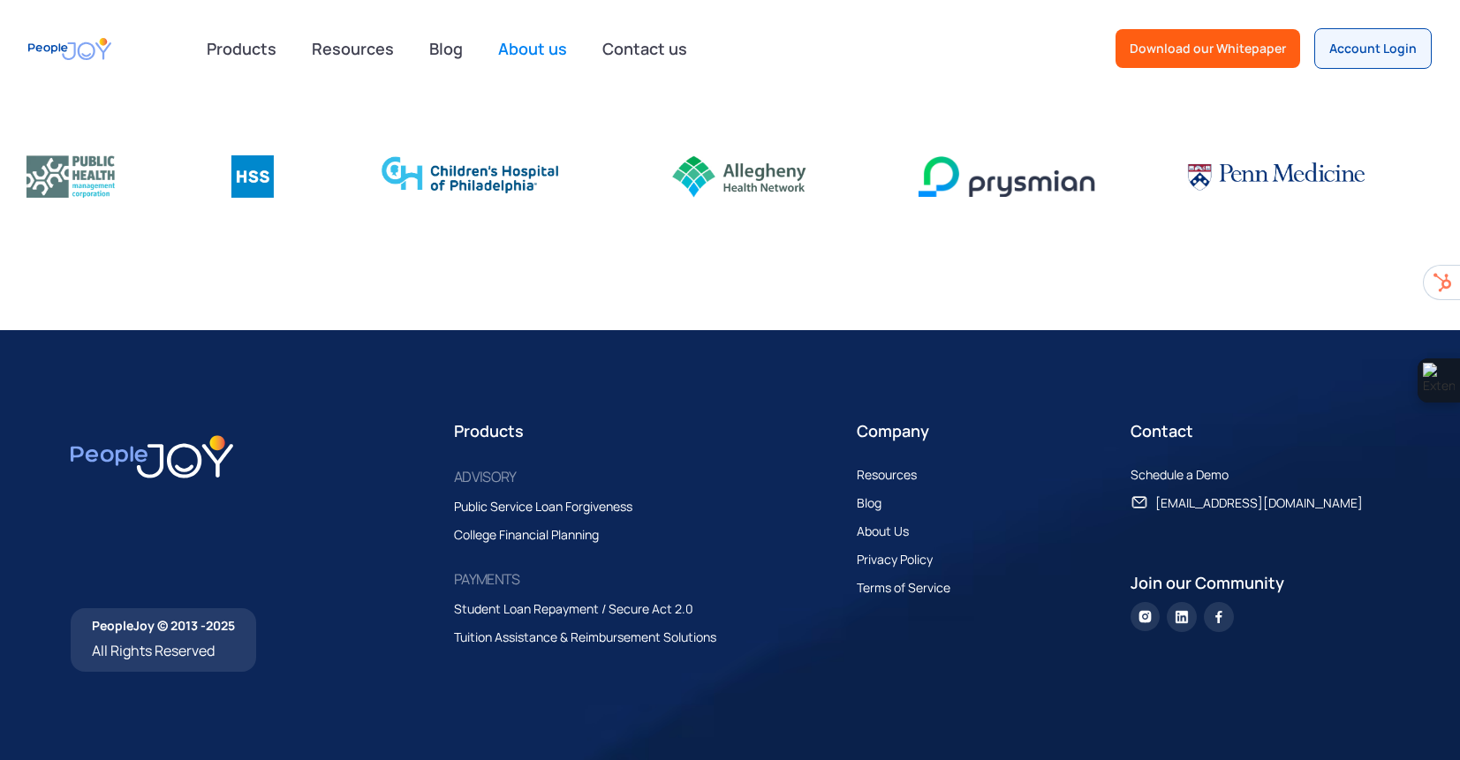
scroll to position [2042, 0]
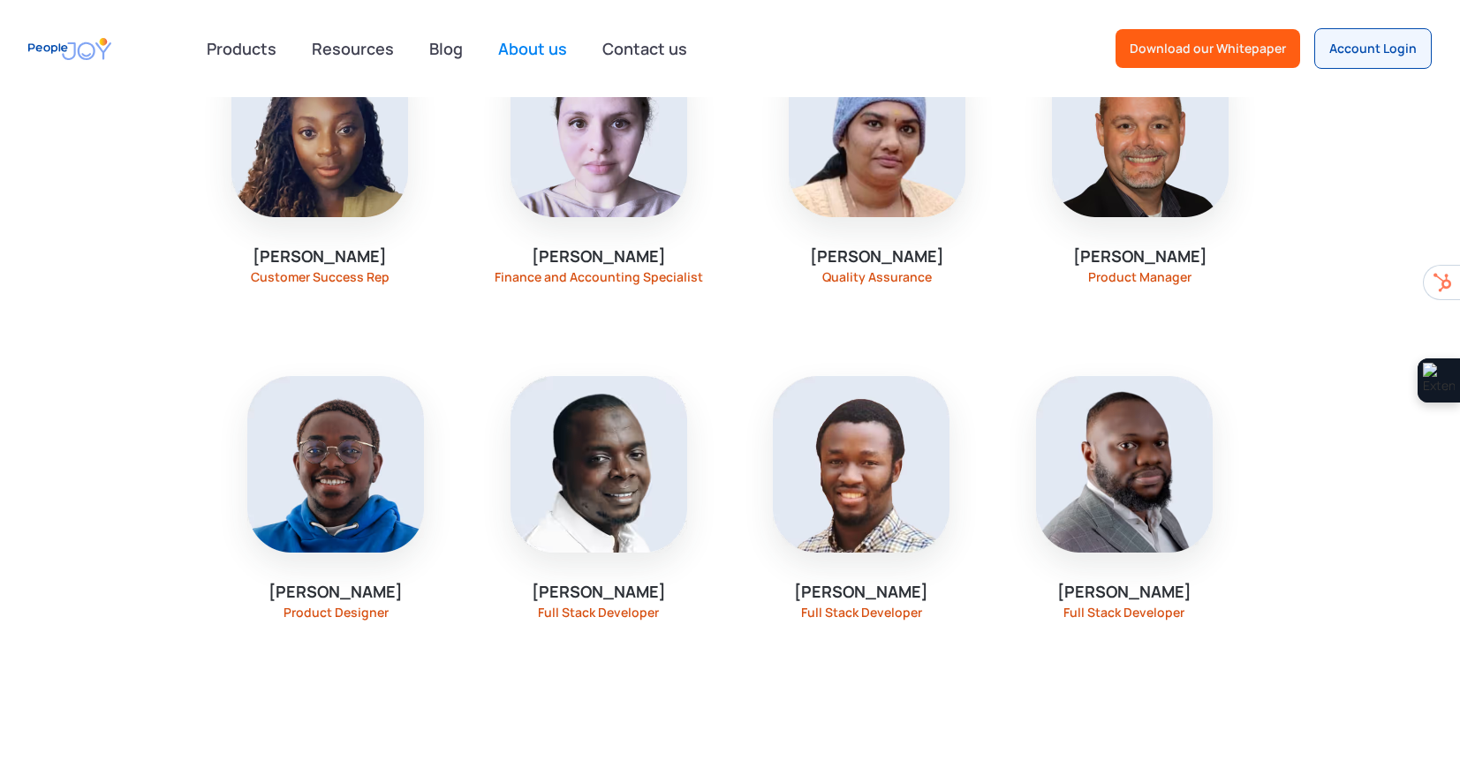
click at [564, 608] on div "Full Stack Developer" at bounding box center [598, 613] width 121 height 14
click at [575, 579] on div "Sikiru Adedeji Full Stack Developer" at bounding box center [599, 498] width 256 height 328
drag, startPoint x: 533, startPoint y: 593, endPoint x: 677, endPoint y: 592, distance: 143.9
click at [677, 592] on div "Sikiru Adedeji Full Stack Developer" at bounding box center [599, 498] width 256 height 328
copy div "[PERSON_NAME]"
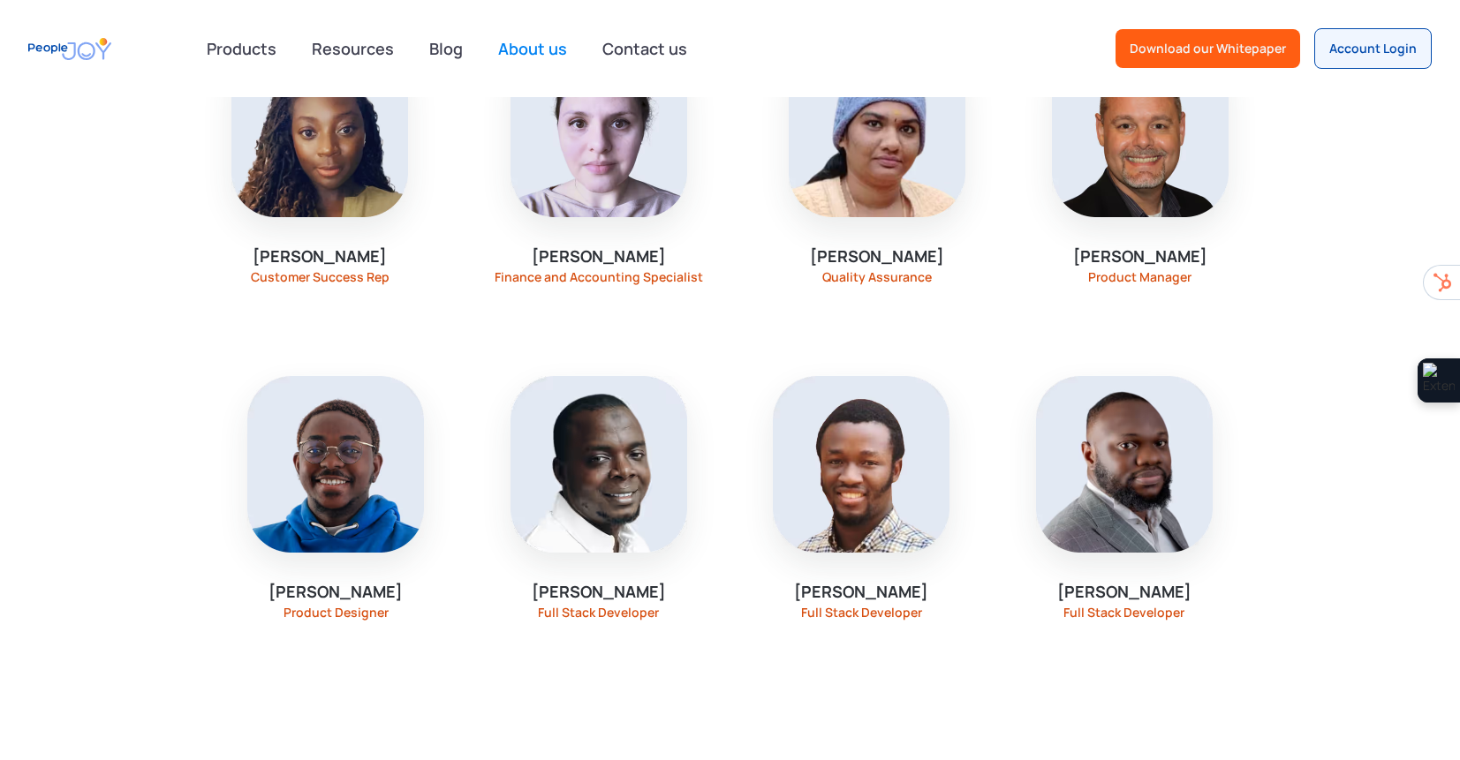
click at [689, 352] on div "Sikiru Adedeji Full Stack Developer" at bounding box center [599, 498] width 256 height 328
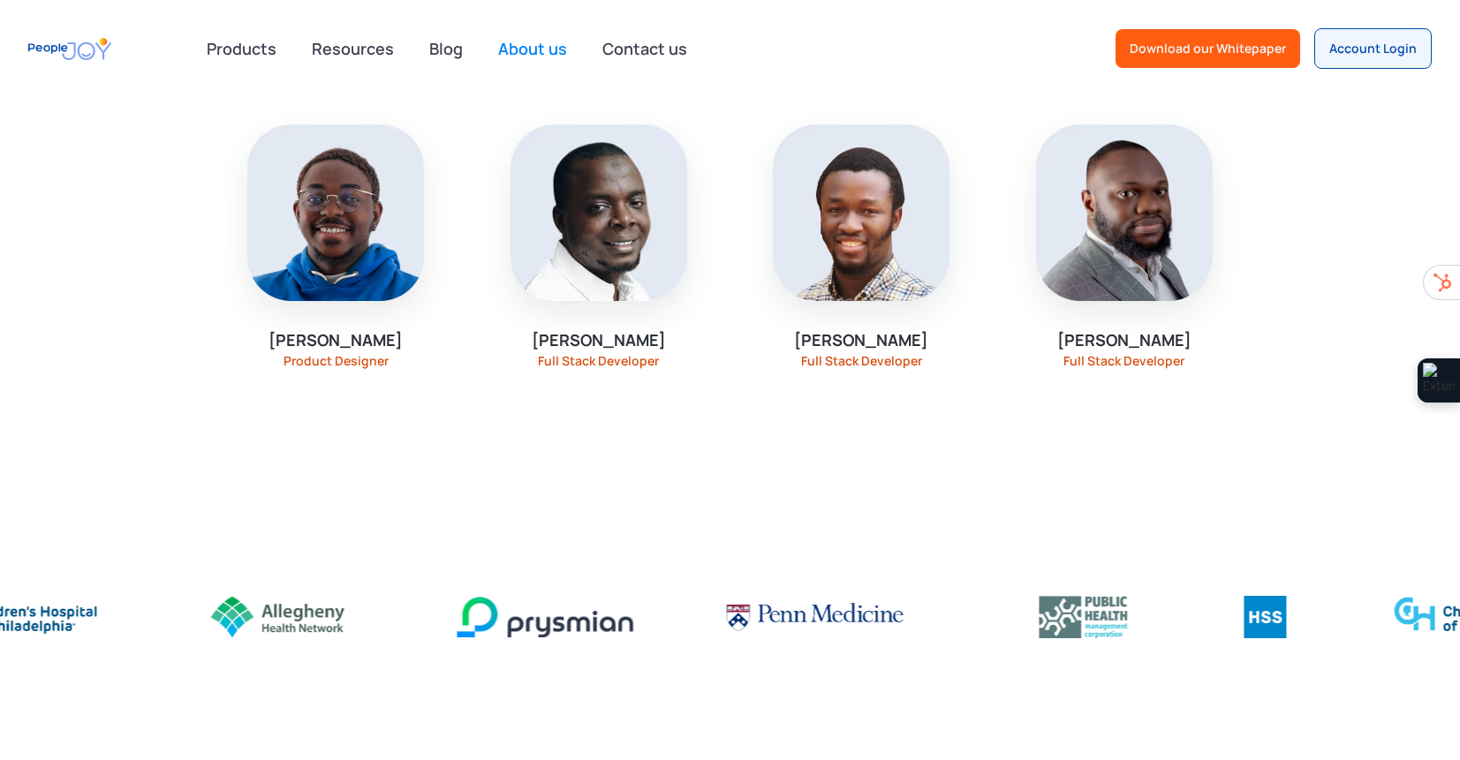
drag, startPoint x: 872, startPoint y: 510, endPoint x: 869, endPoint y: 472, distance: 38.9
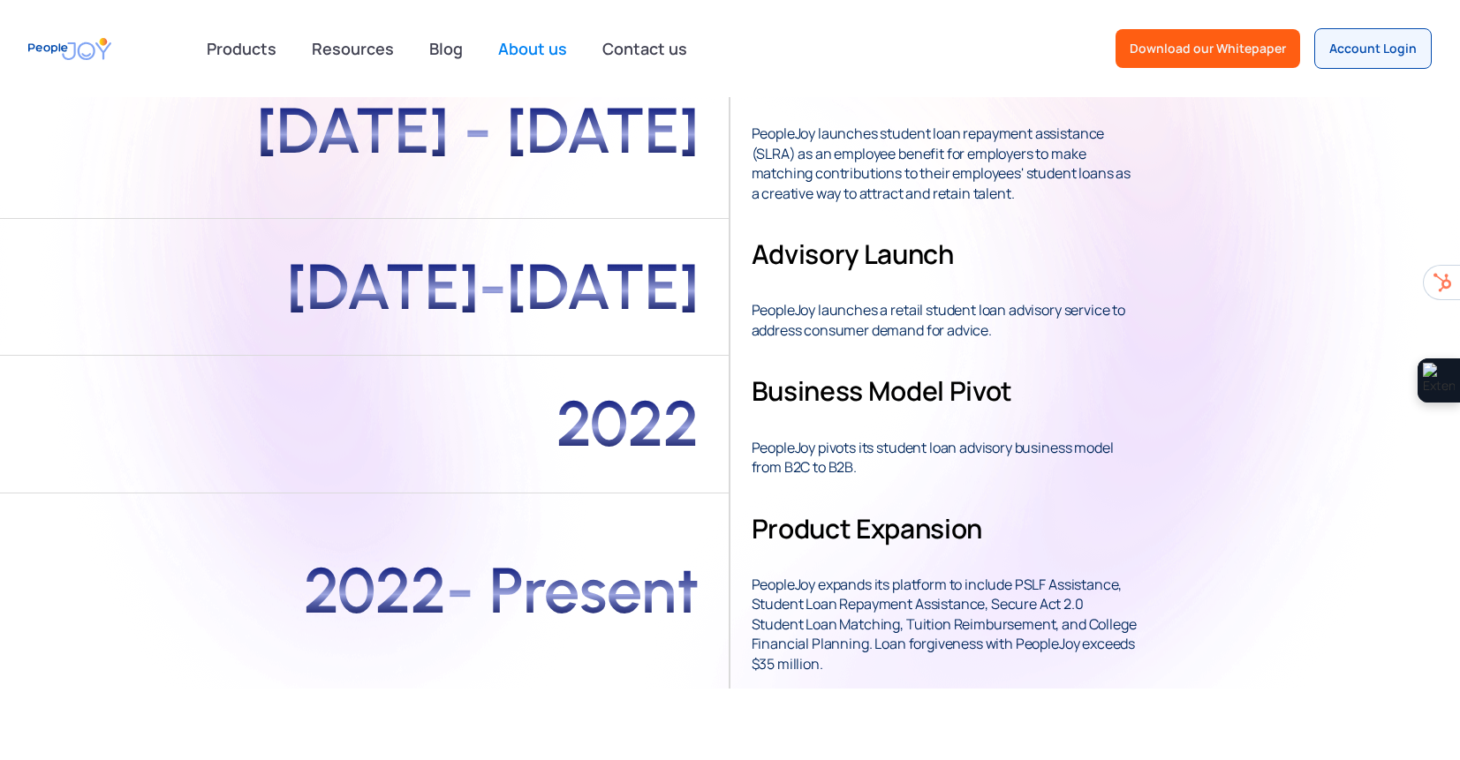
scroll to position [0, 0]
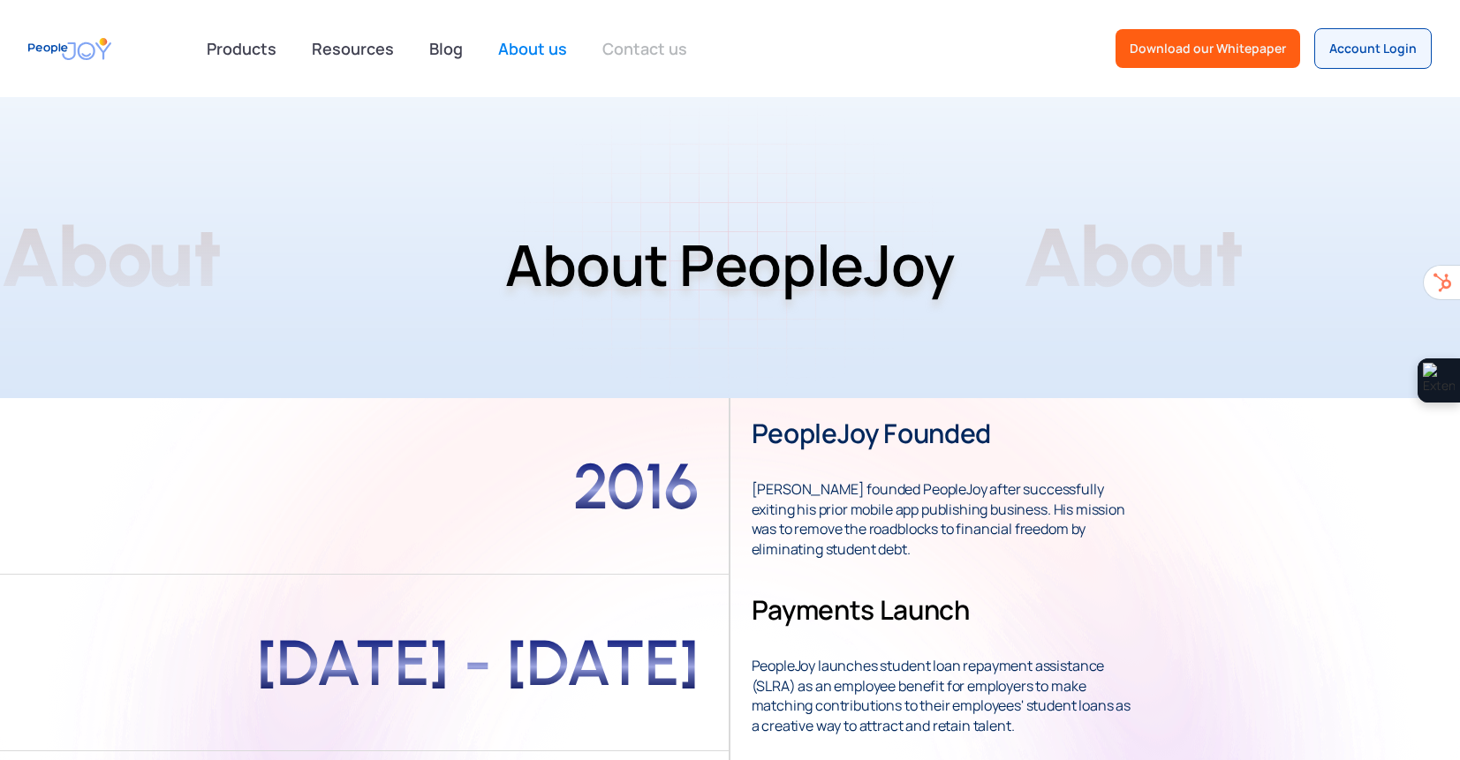
click at [674, 60] on link "Contact us" at bounding box center [645, 48] width 106 height 39
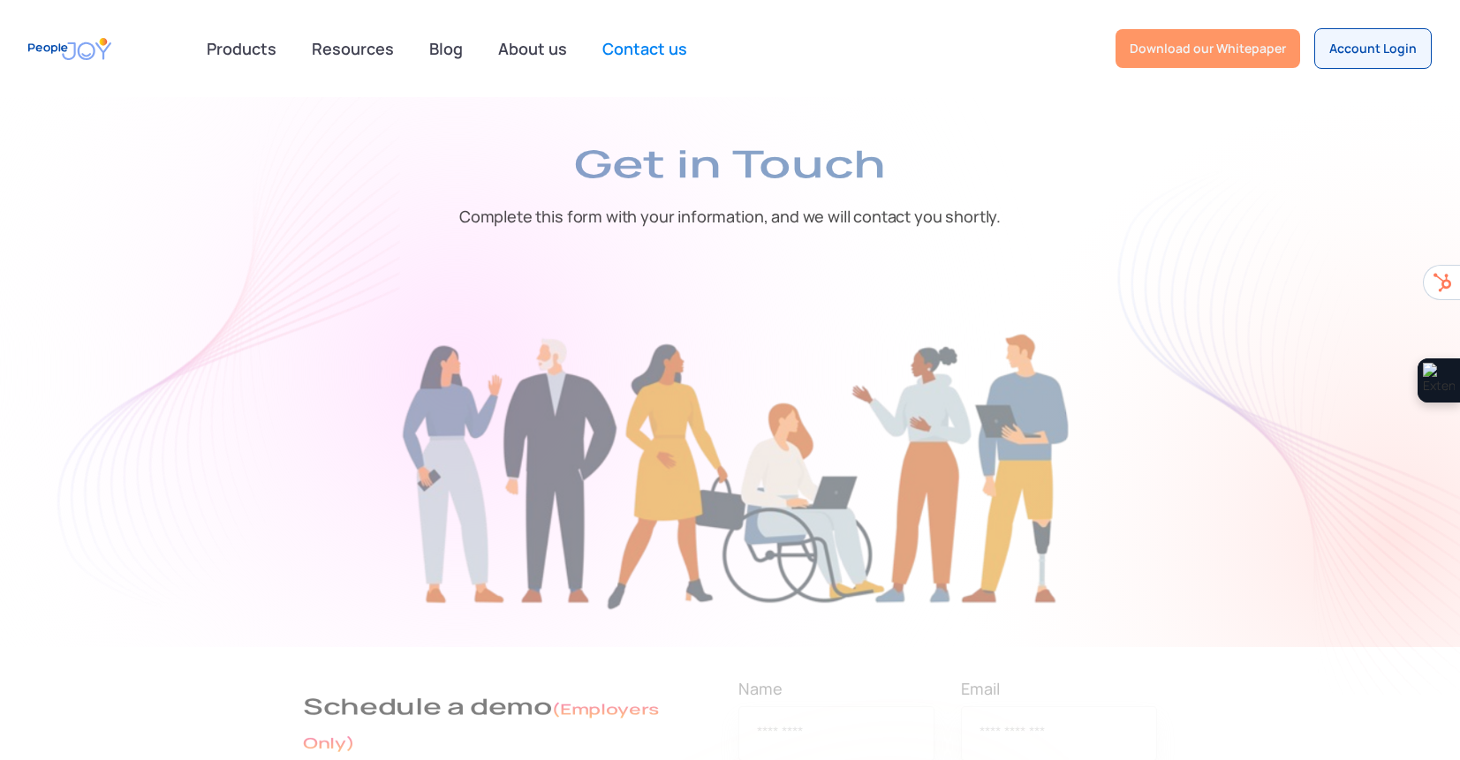
click at [1267, 53] on div "Download our Whitepaper" at bounding box center [1207, 49] width 156 height 18
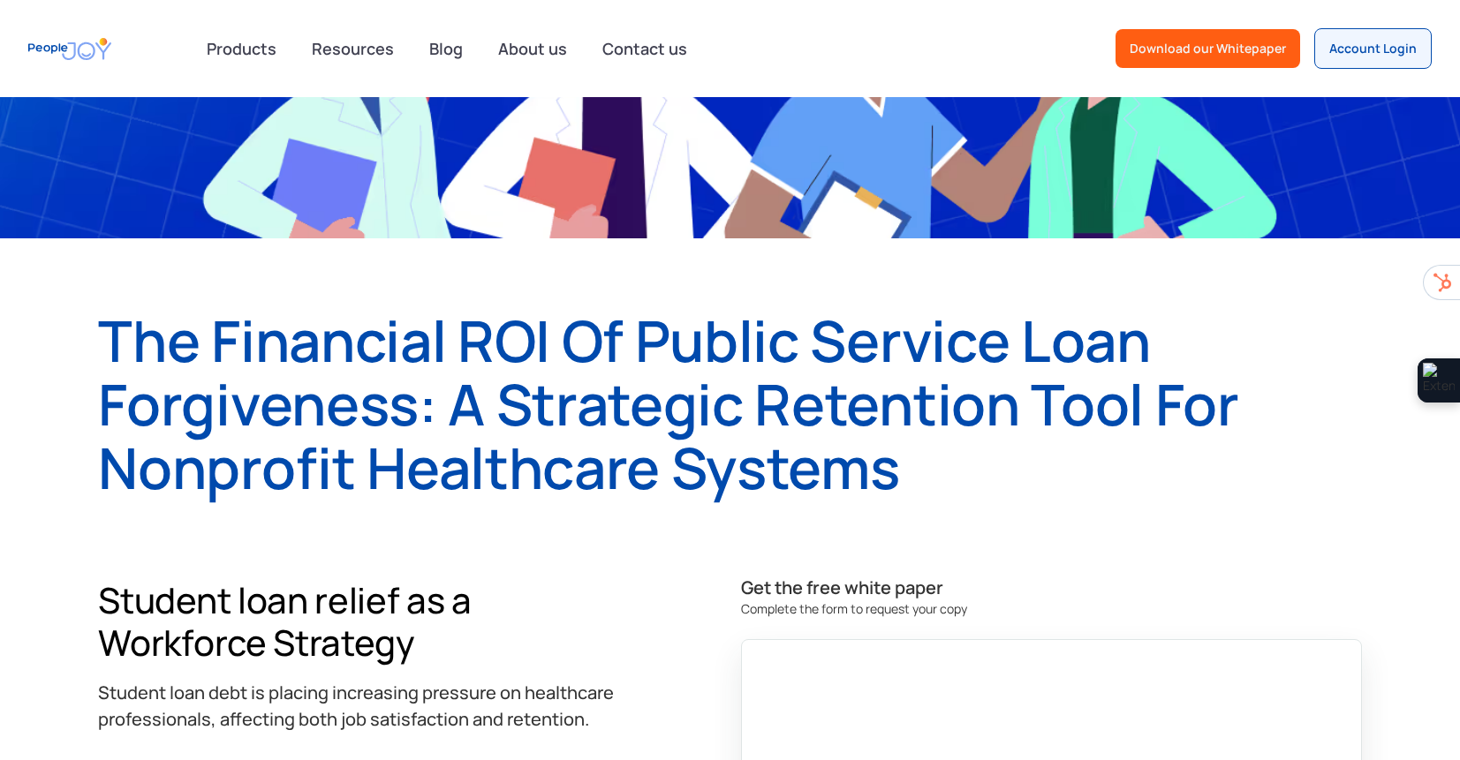
scroll to position [342, 0]
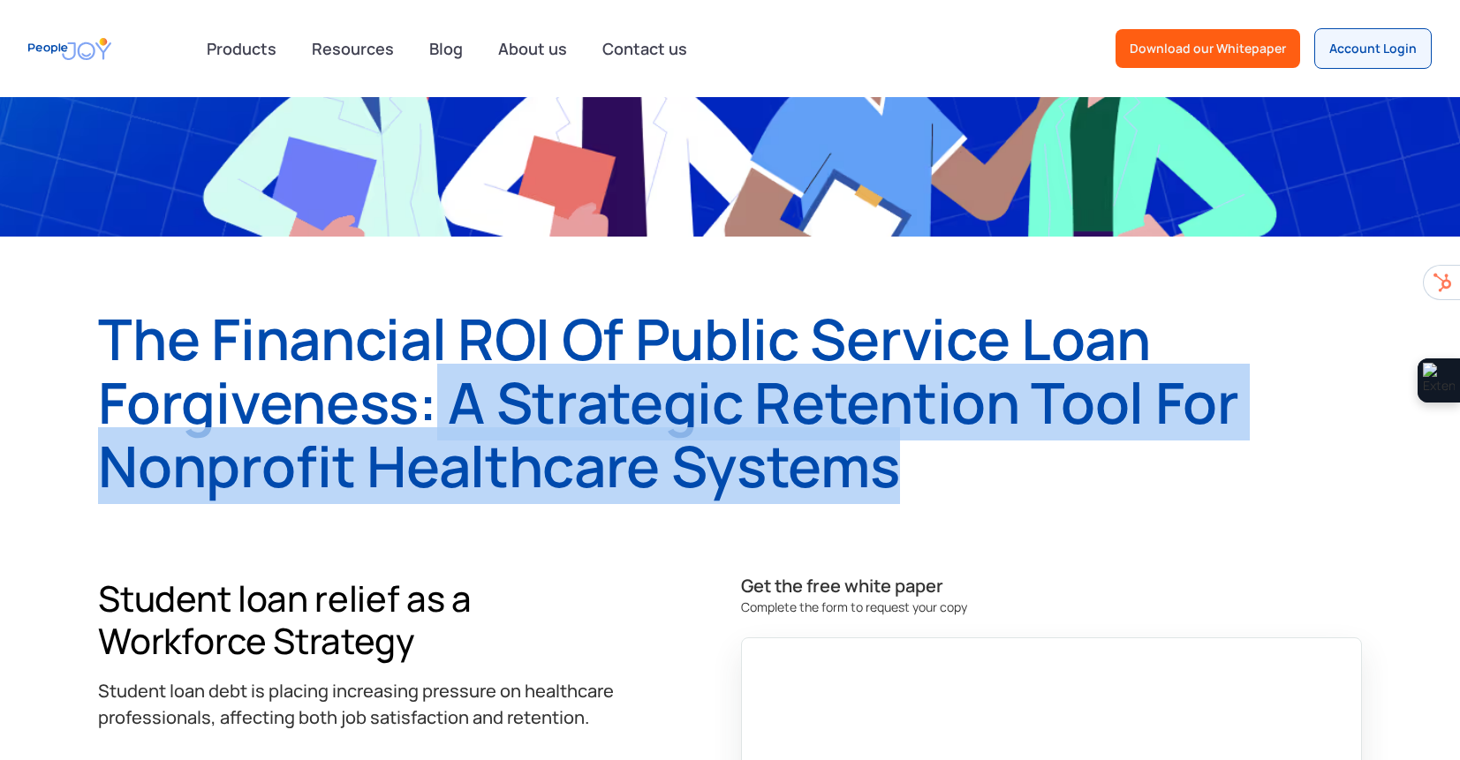
drag, startPoint x: 428, startPoint y: 410, endPoint x: 1077, endPoint y: 490, distance: 654.0
click at [1077, 490] on h1 "The Financial ROI of Public Service Loan Forgiveness: A Strategic Retention Too…" at bounding box center [729, 402] width 1263 height 191
click at [1068, 451] on h1 "The Financial ROI of Public Service Loan Forgiveness: A Strategic Retention Too…" at bounding box center [729, 402] width 1263 height 191
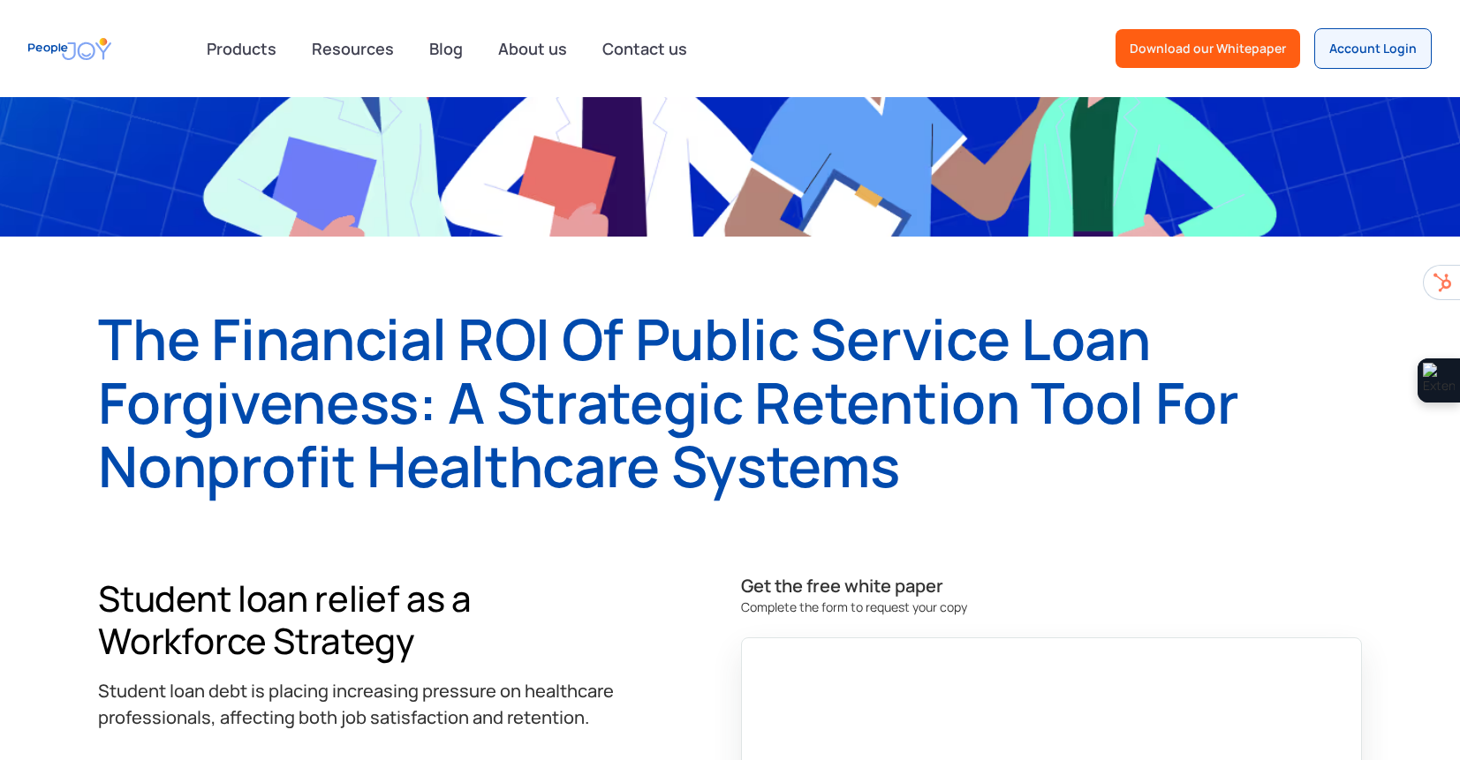
scroll to position [1005, 0]
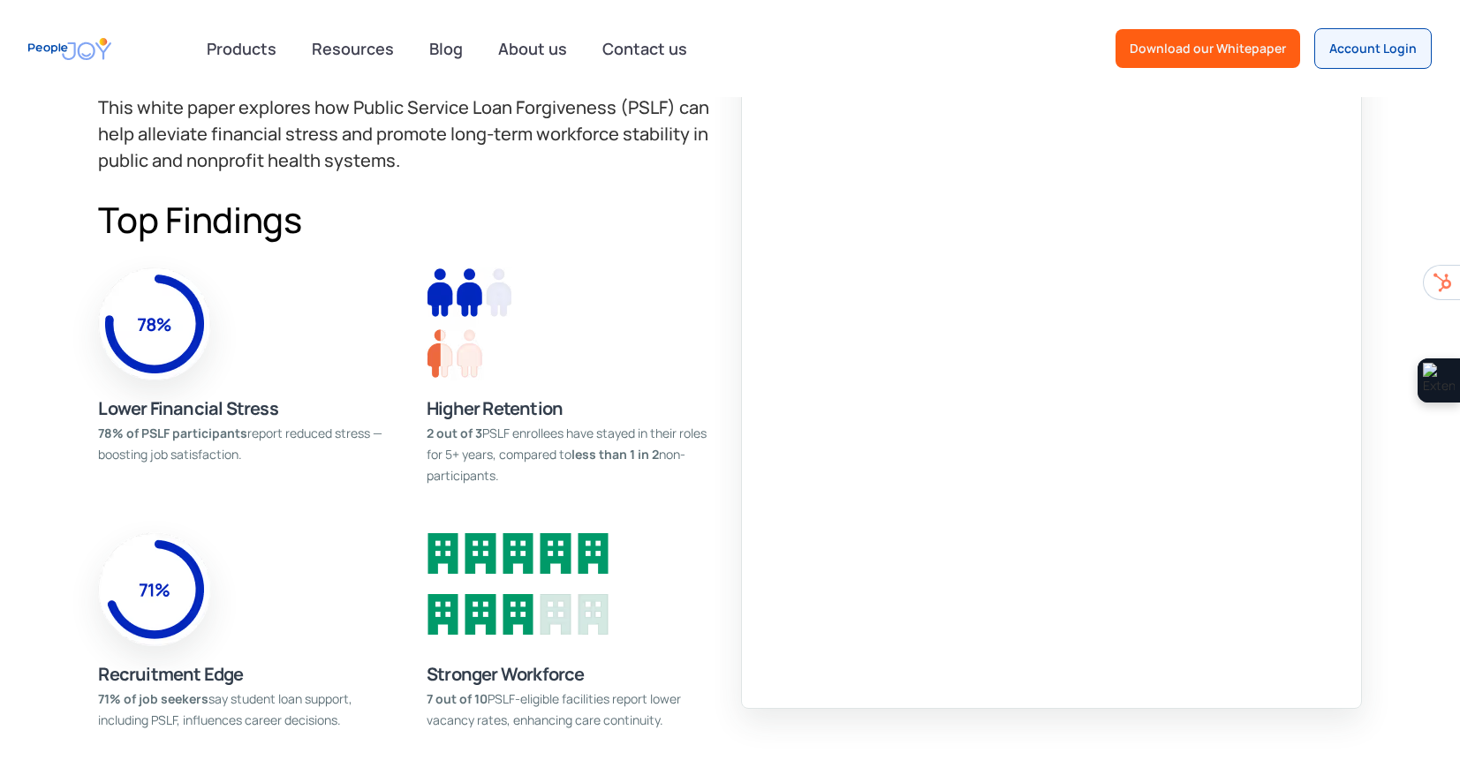
drag, startPoint x: 612, startPoint y: 484, endPoint x: 656, endPoint y: 424, distance: 74.5
click at [656, 424] on div "2 out of 3 PSLF enrollees have stayed in their roles for 5+ years, compared to …" at bounding box center [573, 455] width 293 height 64
click at [657, 424] on div "2 out of 3 PSLF enrollees have stayed in their roles for 5+ years, compared to …" at bounding box center [573, 455] width 293 height 64
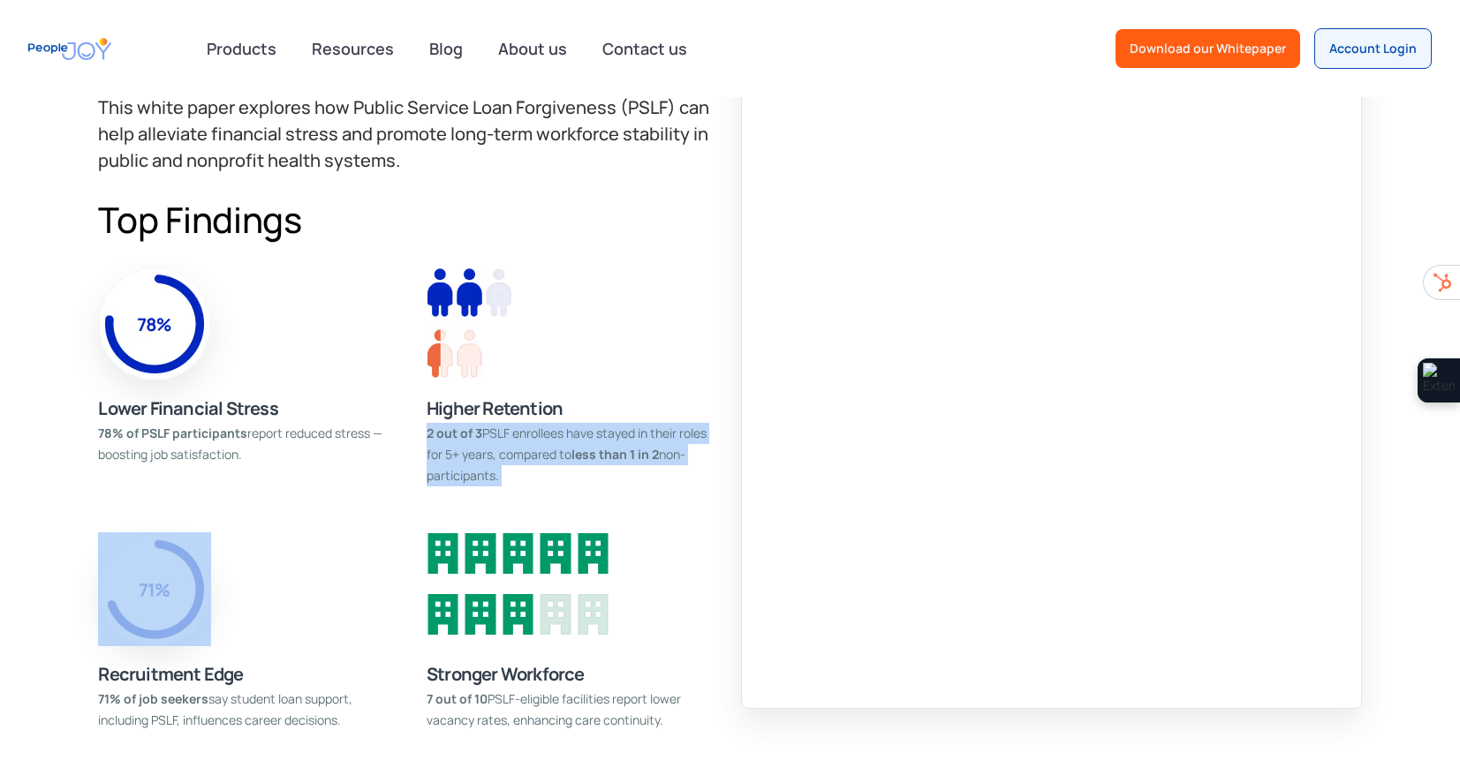
click at [657, 424] on div "2 out of 3 PSLF enrollees have stayed in their roles for 5+ years, compared to …" at bounding box center [573, 455] width 293 height 64
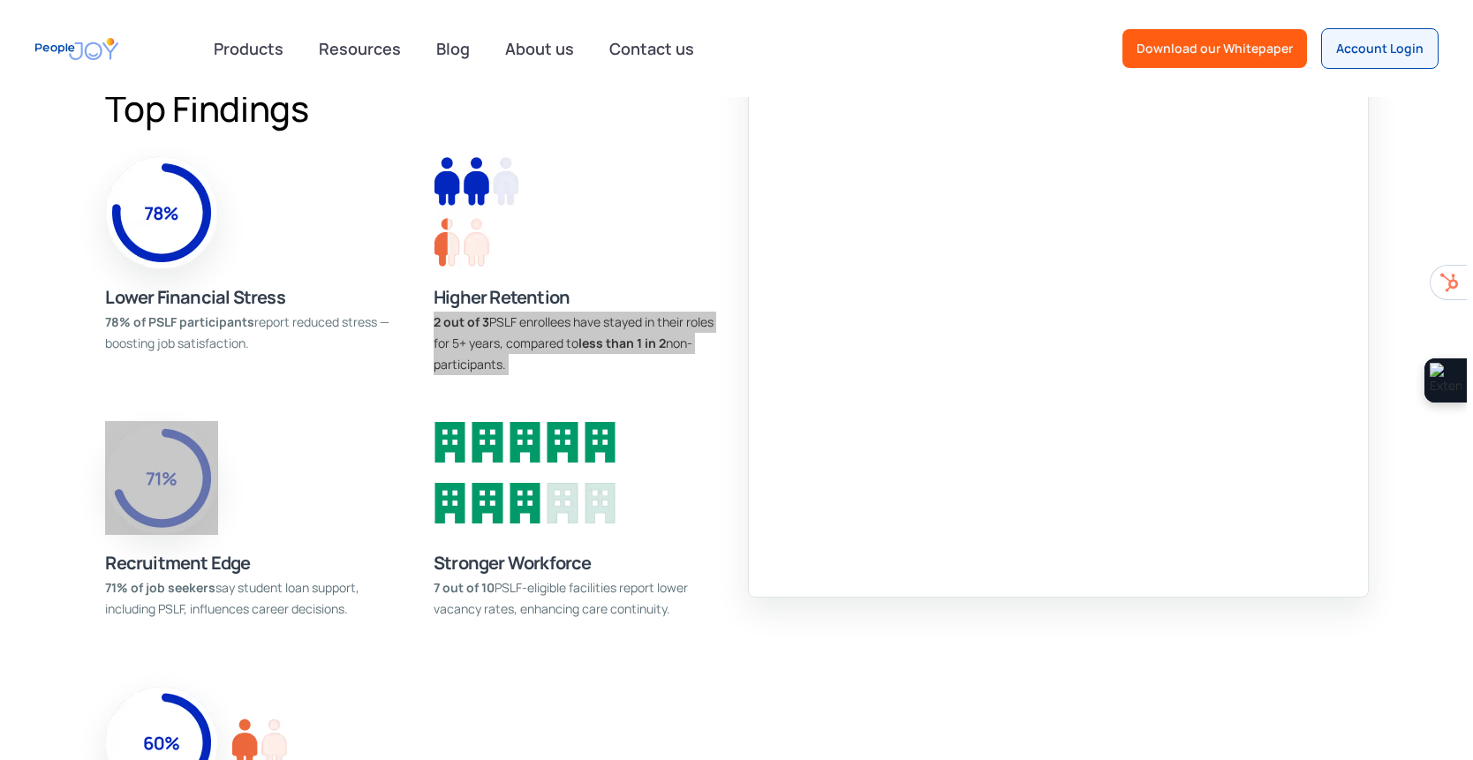
scroll to position [1121, 0]
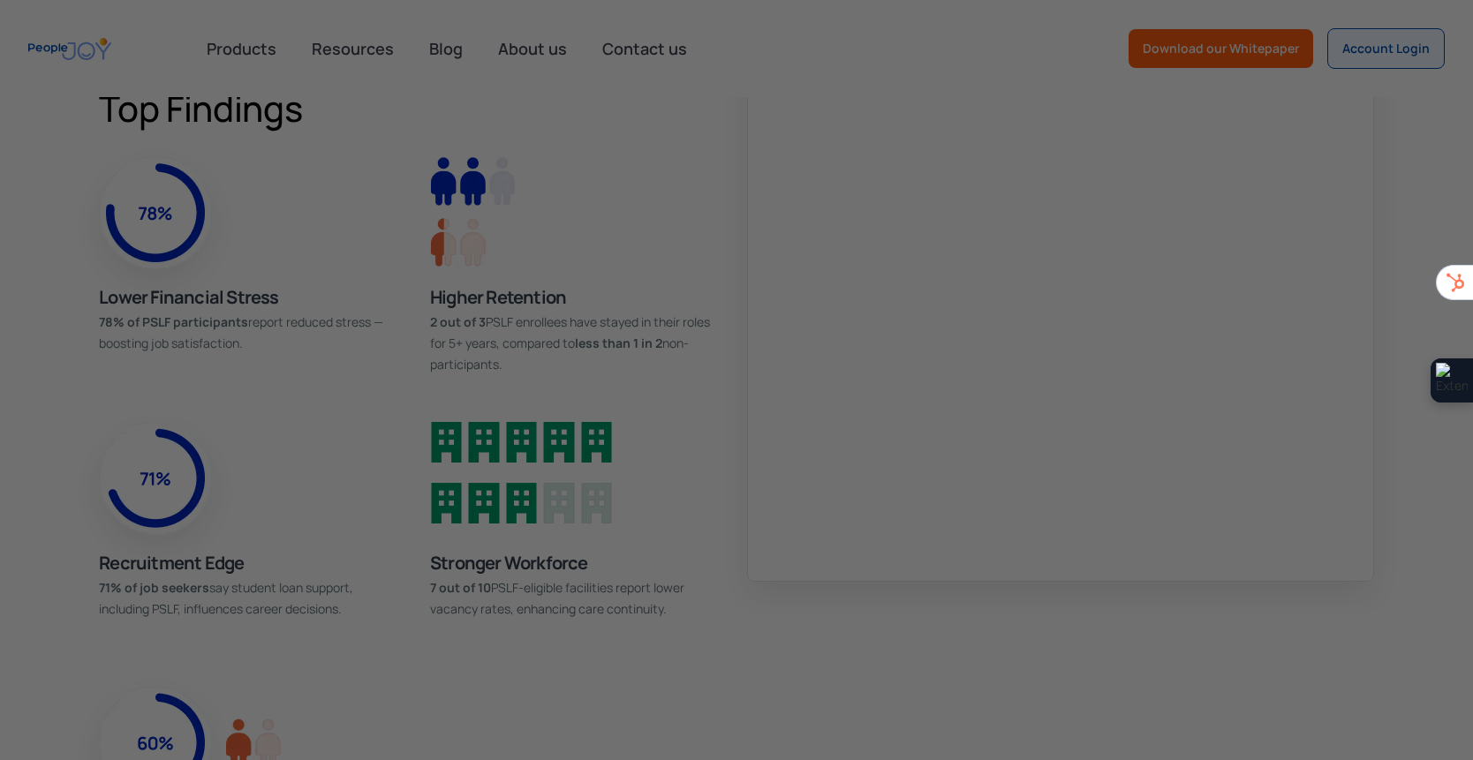
click at [1201, 233] on div at bounding box center [744, 384] width 1488 height 768
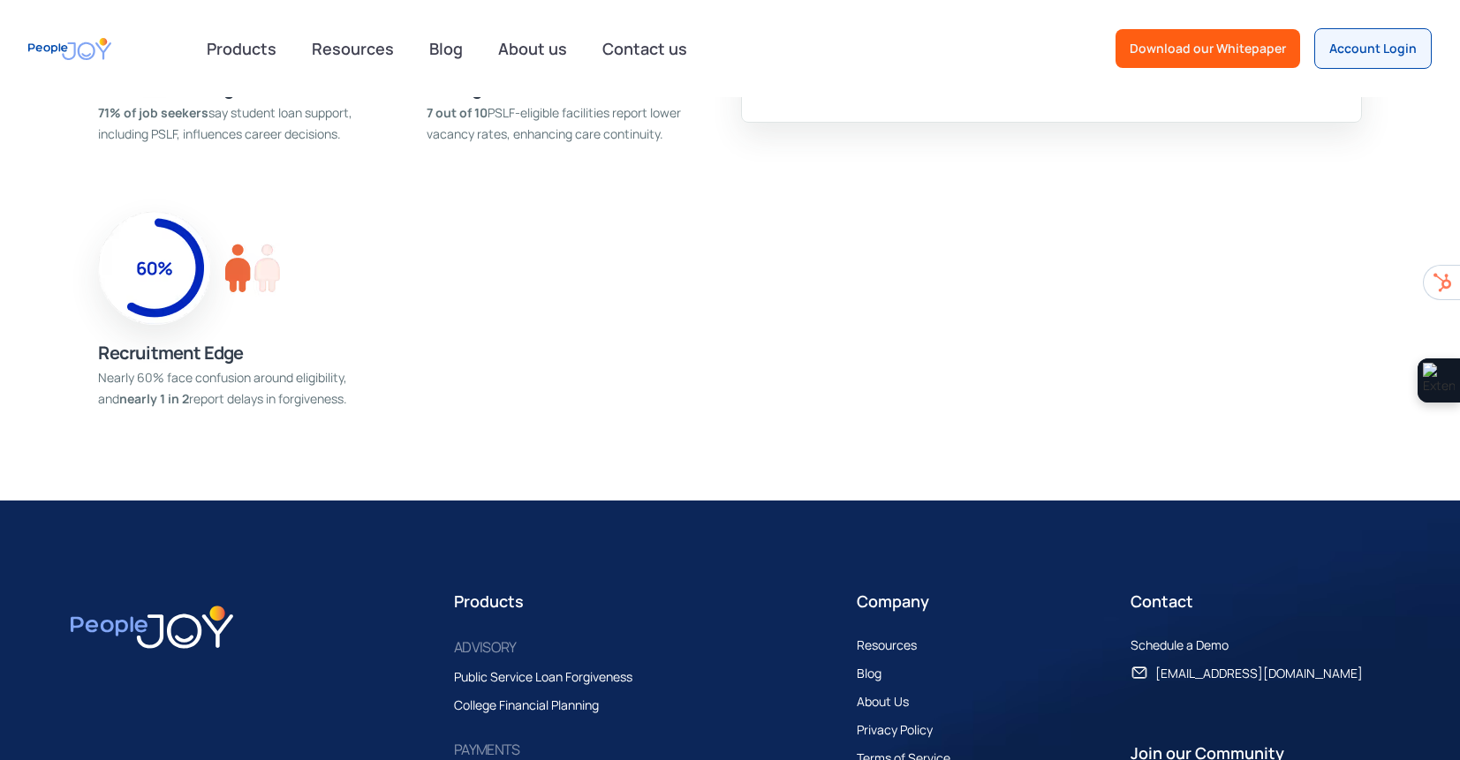
scroll to position [1762, 0]
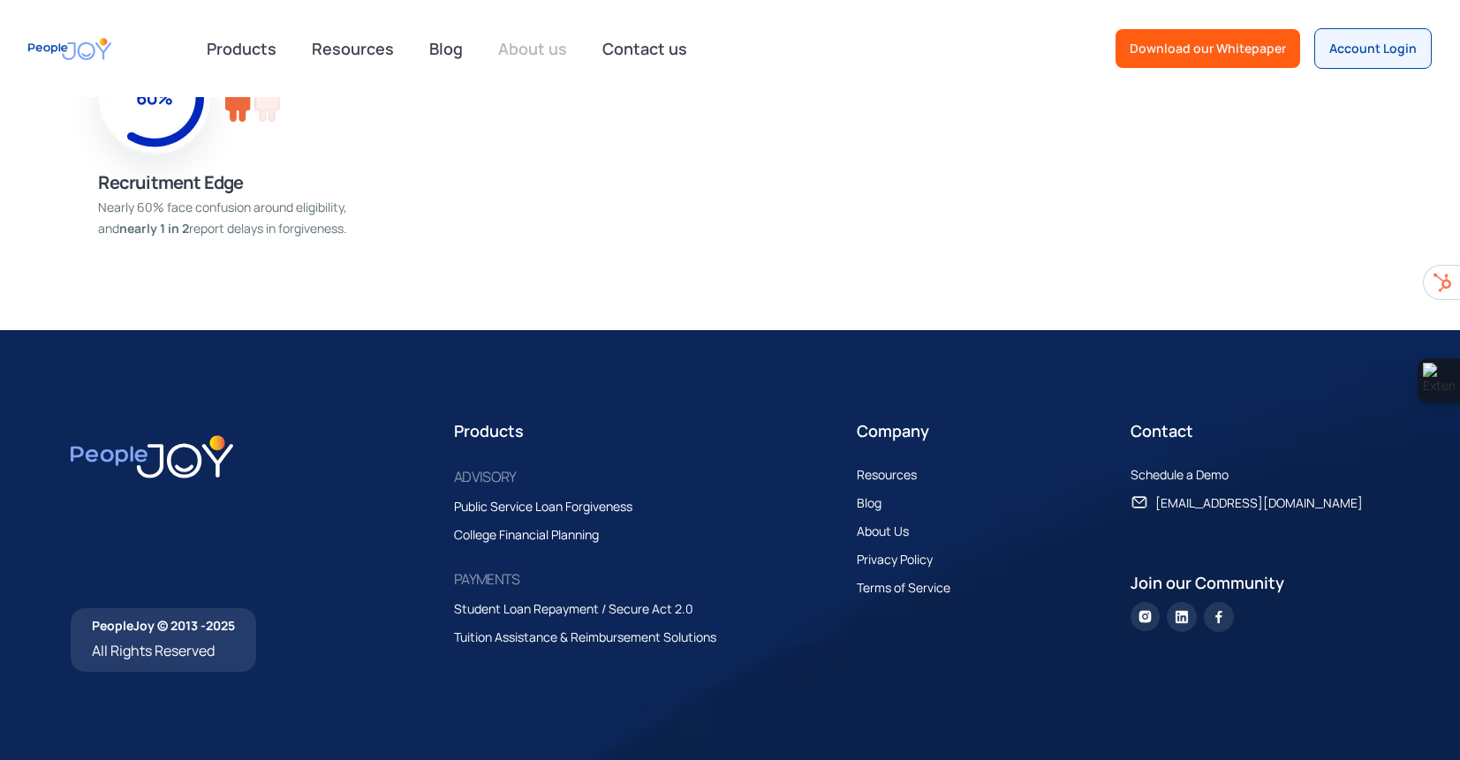
click at [516, 47] on link "About us" at bounding box center [532, 48] width 90 height 39
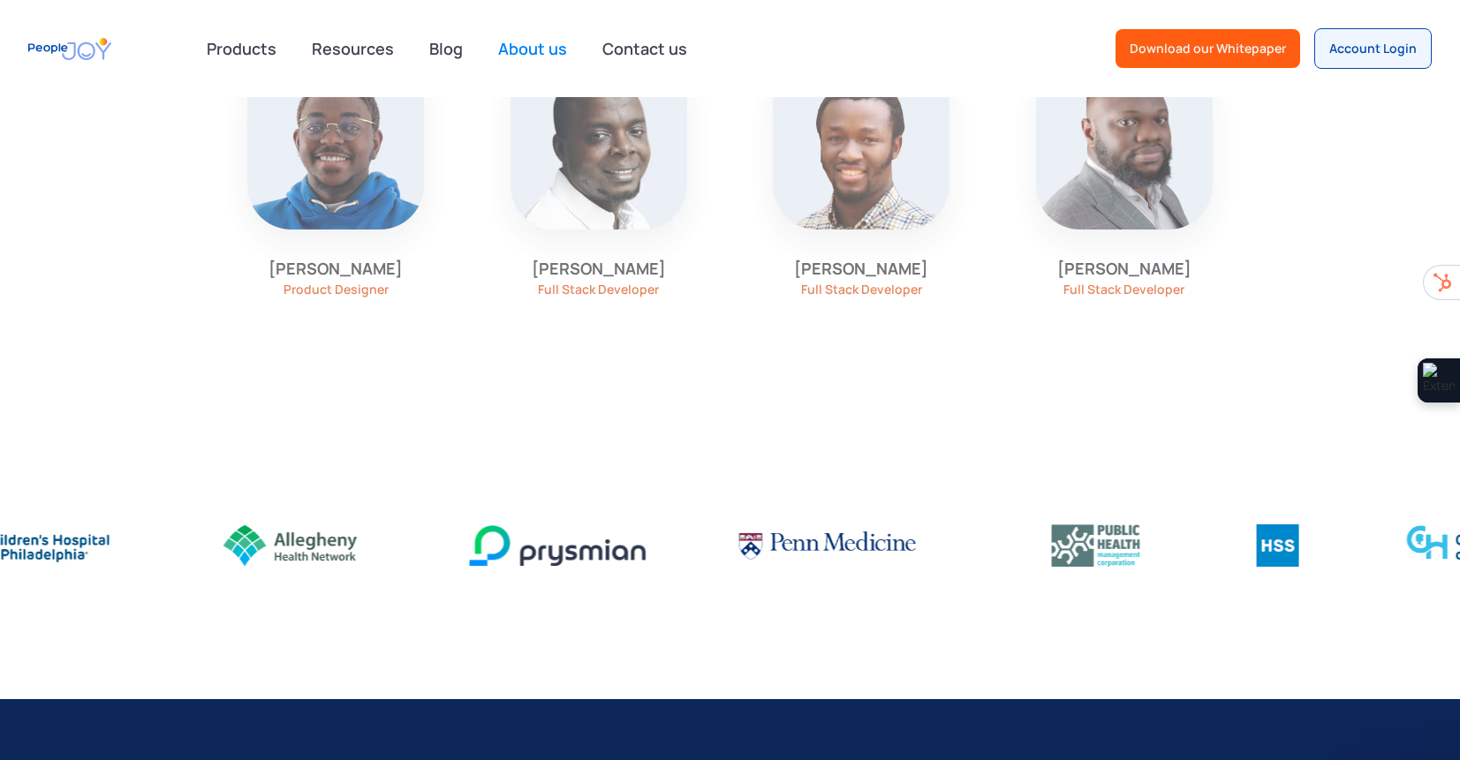
scroll to position [1263, 0]
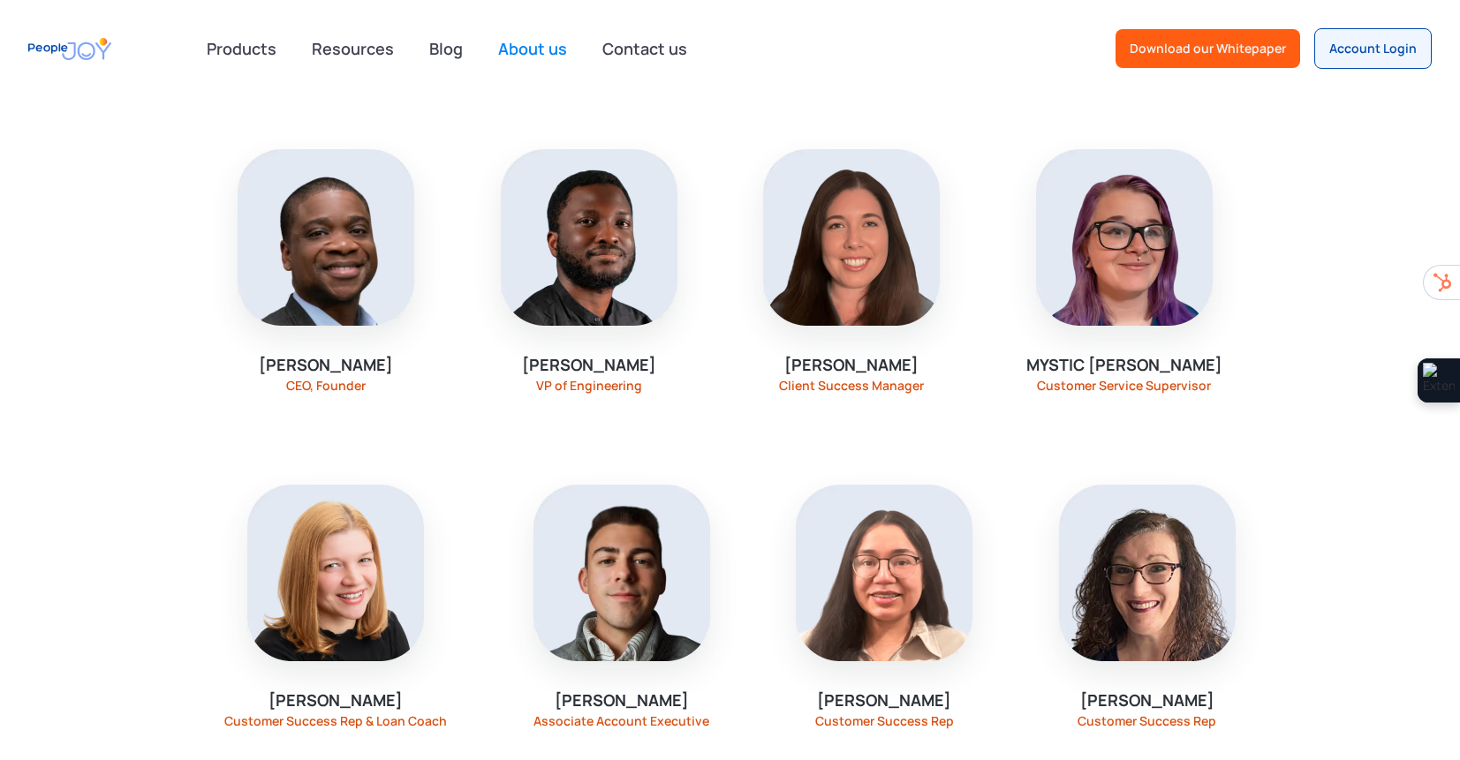
click at [361, 359] on div "[PERSON_NAME]" at bounding box center [326, 365] width 134 height 22
drag, startPoint x: 356, startPoint y: 359, endPoint x: 291, endPoint y: 357, distance: 65.4
click at [291, 357] on div "[PERSON_NAME]" at bounding box center [326, 365] width 134 height 22
copy div "[PERSON_NAME]"
